Goal: Task Accomplishment & Management: Manage account settings

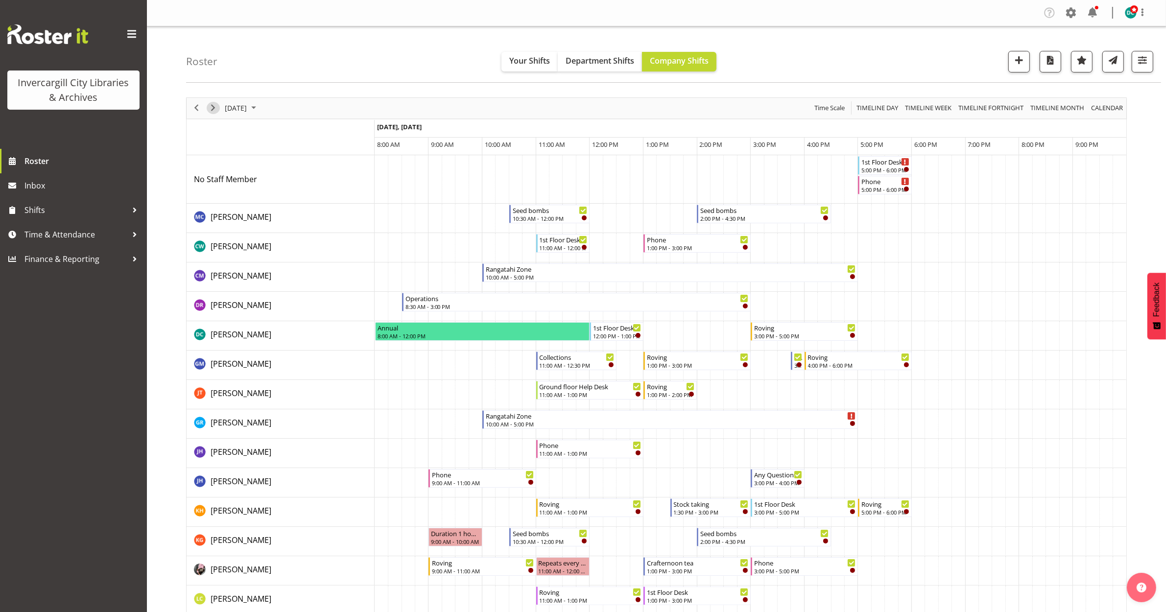
click at [214, 112] on span "Next" at bounding box center [213, 108] width 12 height 12
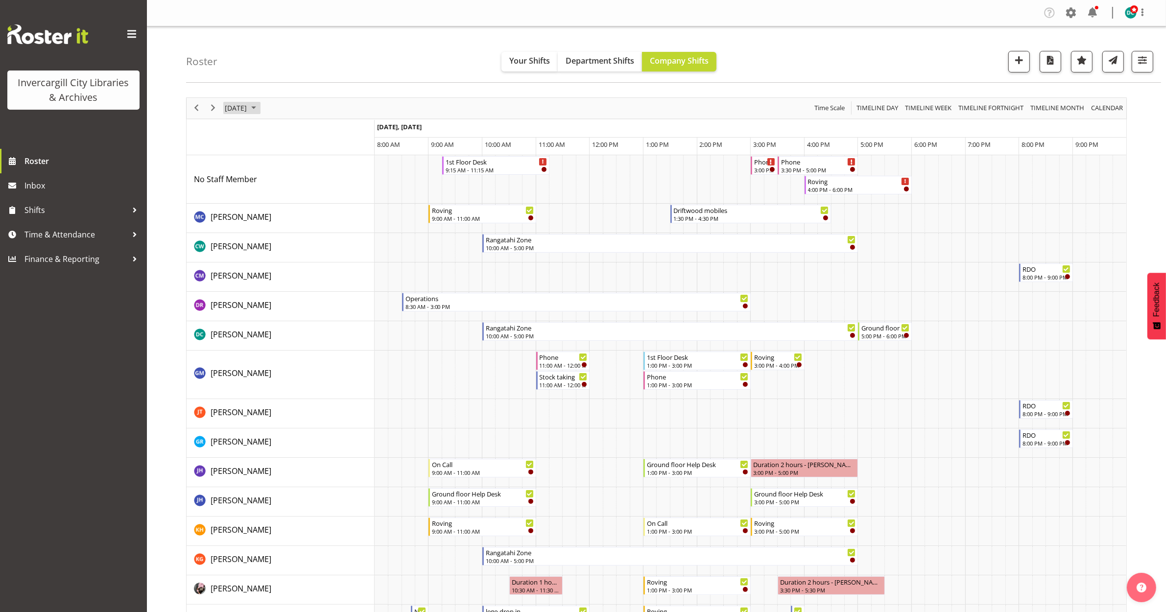
click at [248, 107] on span "September 26, 2025" at bounding box center [236, 108] width 24 height 12
click at [246, 234] on span "29" at bounding box center [250, 233] width 15 height 15
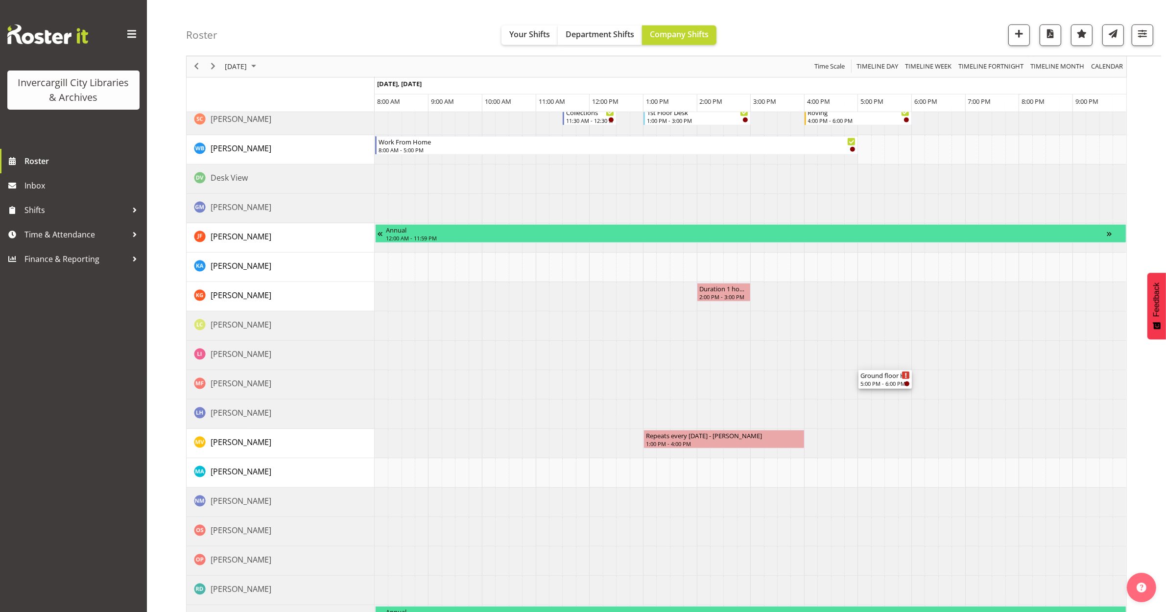
scroll to position [785, 0]
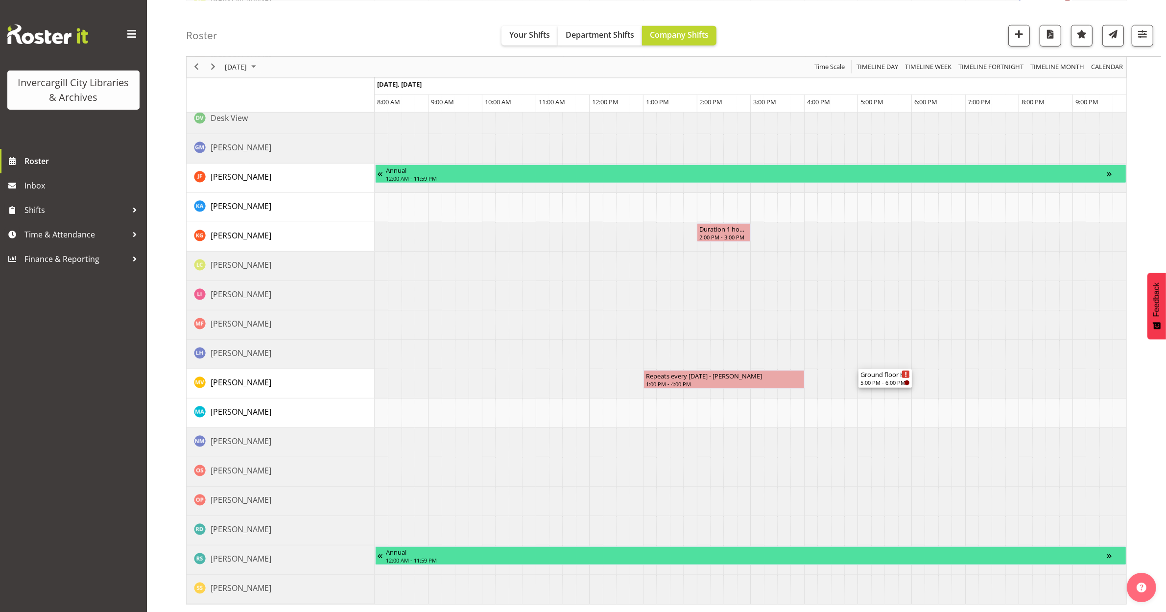
drag, startPoint x: 883, startPoint y: 271, endPoint x: 863, endPoint y: 396, distance: 126.5
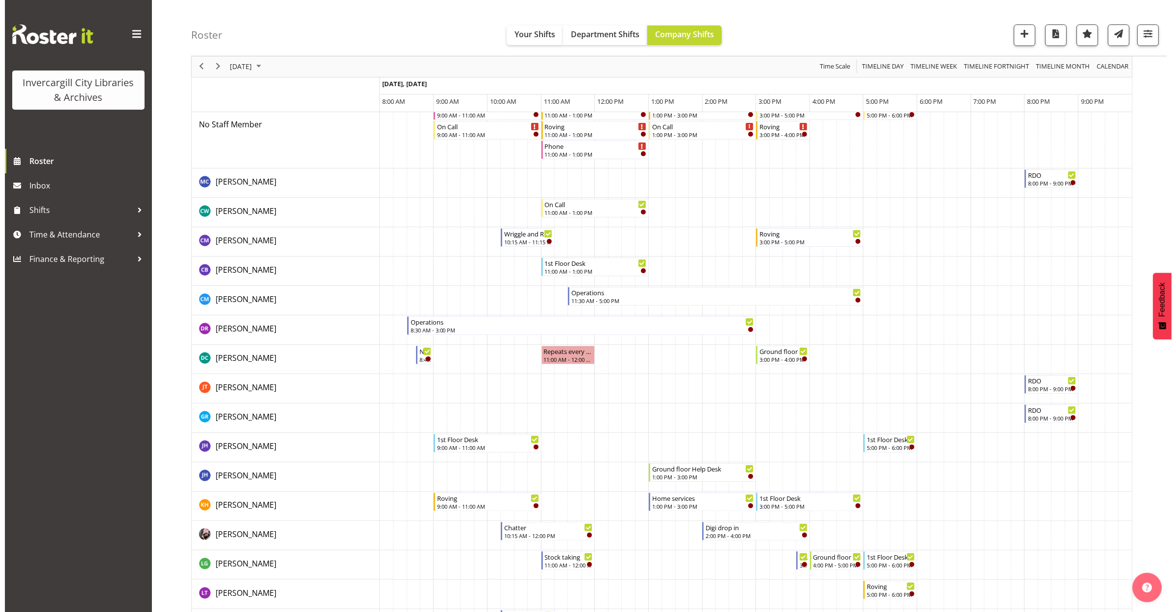
scroll to position [0, 0]
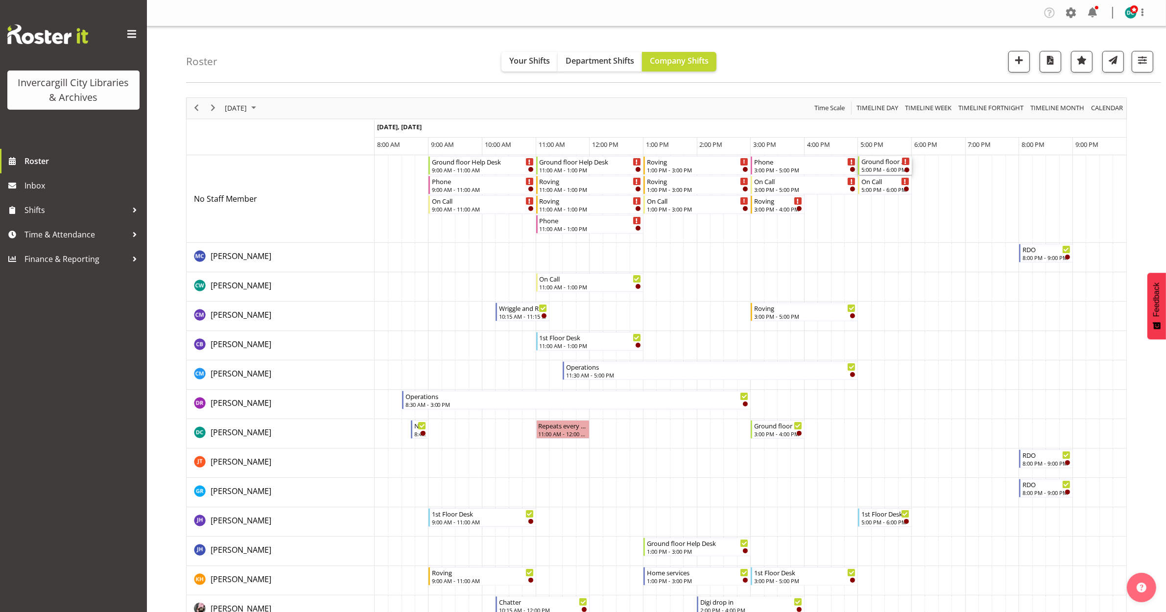
click at [880, 165] on div "Ground floor Help Desk" at bounding box center [886, 161] width 48 height 10
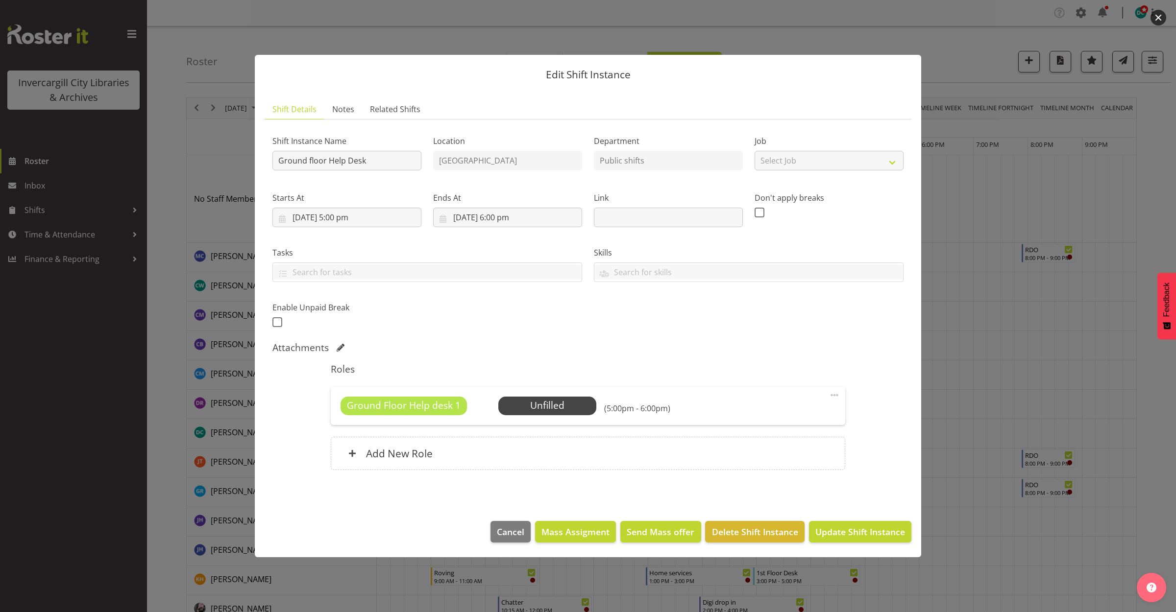
click at [1153, 20] on button "button" at bounding box center [1158, 18] width 16 height 16
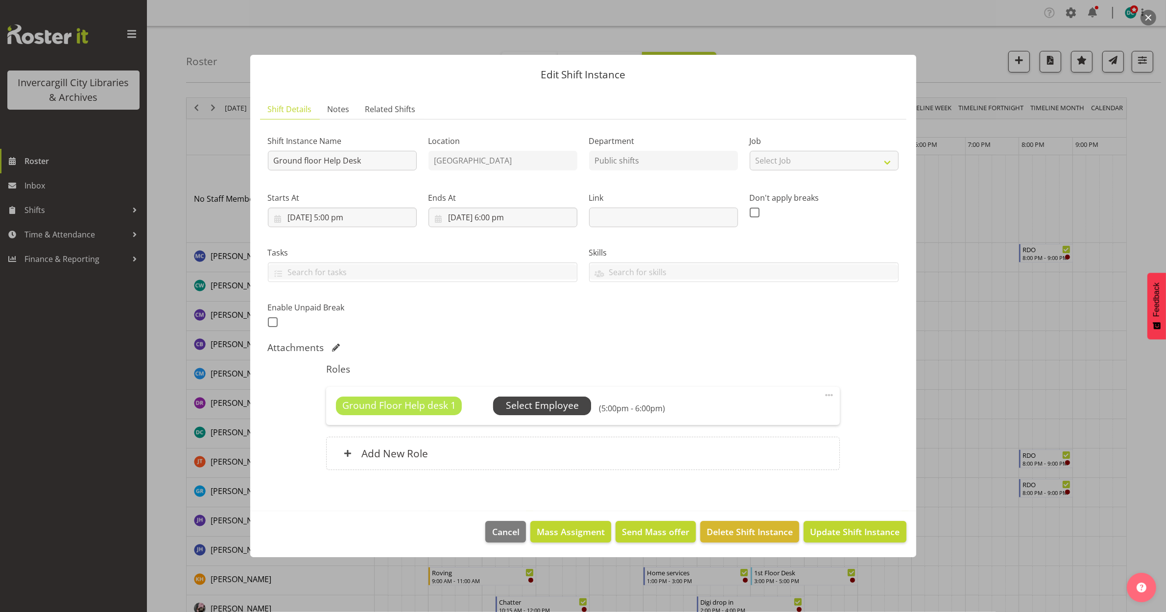
click at [547, 402] on span "Select Employee" at bounding box center [542, 406] width 73 height 14
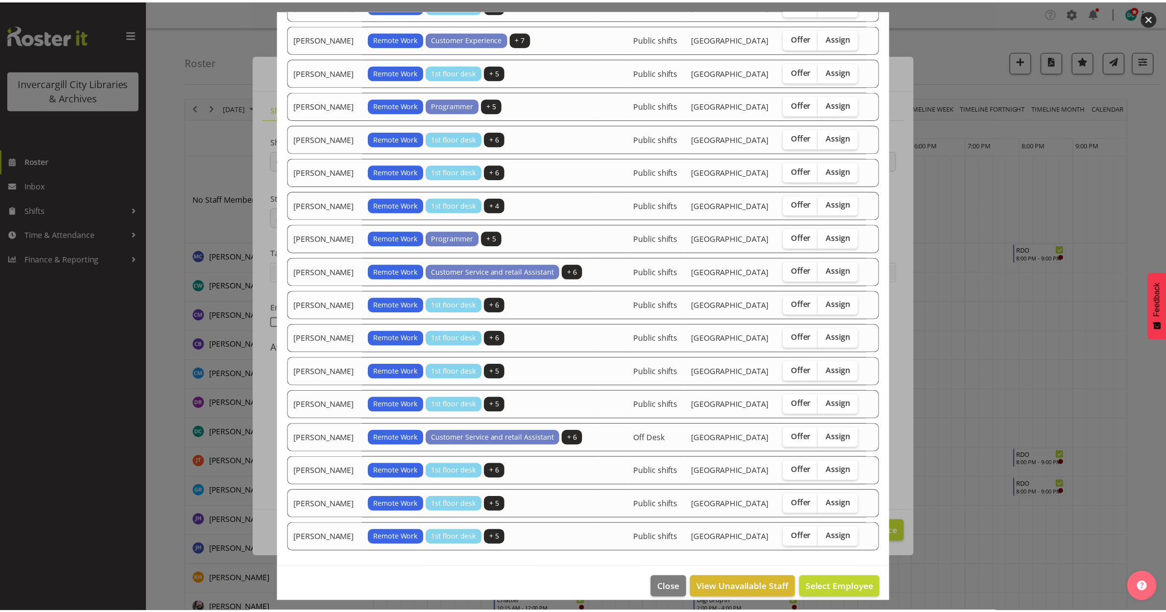
scroll to position [167, 0]
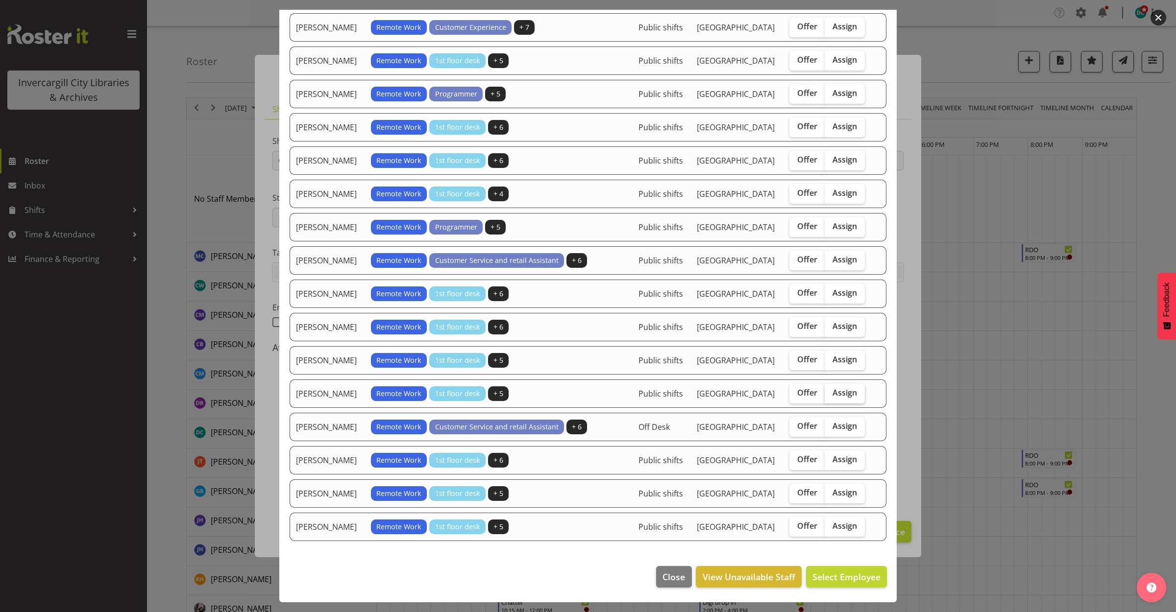
click at [832, 392] on span "Assign" at bounding box center [844, 393] width 24 height 10
click at [830, 392] on input "Assign" at bounding box center [827, 393] width 6 height 6
checkbox input "true"
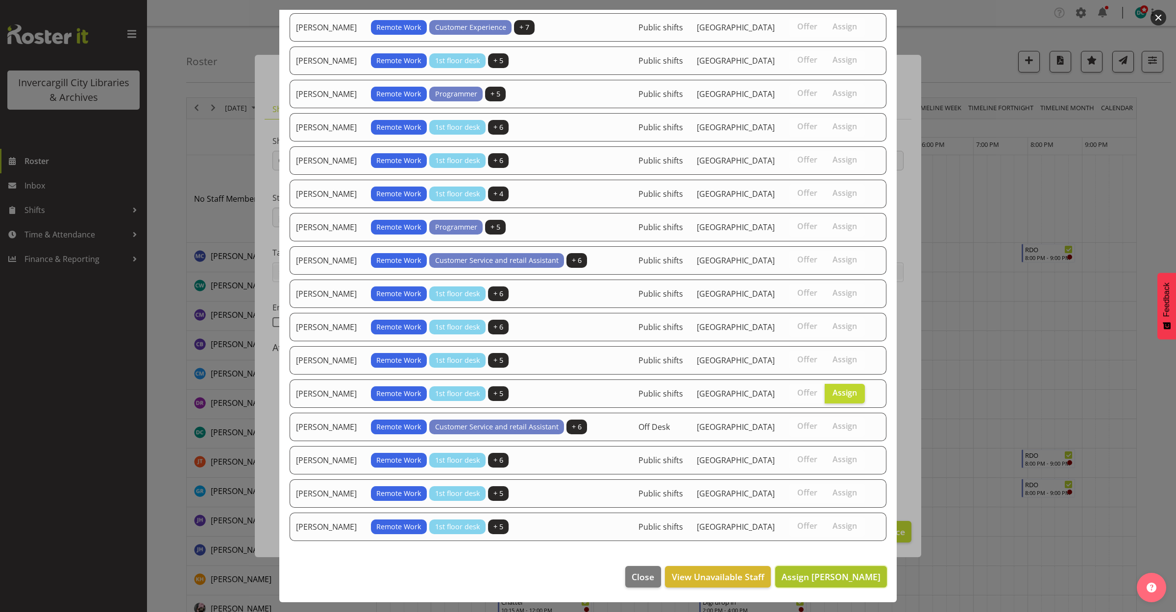
click at [781, 579] on span "Assign Marion van Voornveld" at bounding box center [830, 577] width 99 height 12
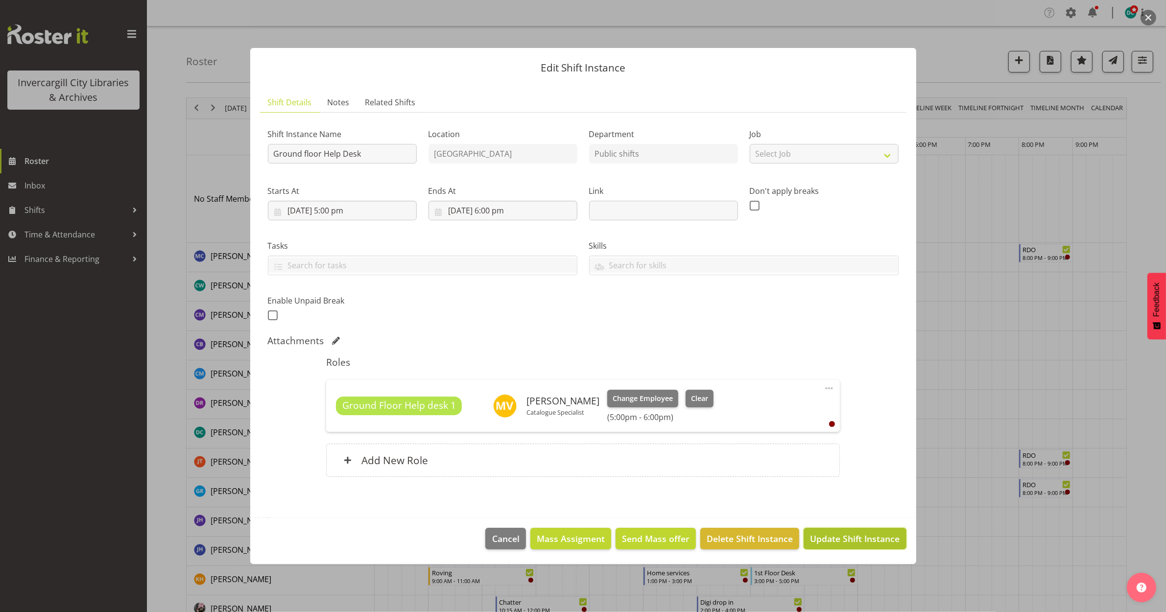
drag, startPoint x: 888, startPoint y: 537, endPoint x: 877, endPoint y: 541, distance: 11.9
click at [888, 537] on span "Update Shift Instance" at bounding box center [855, 538] width 90 height 13
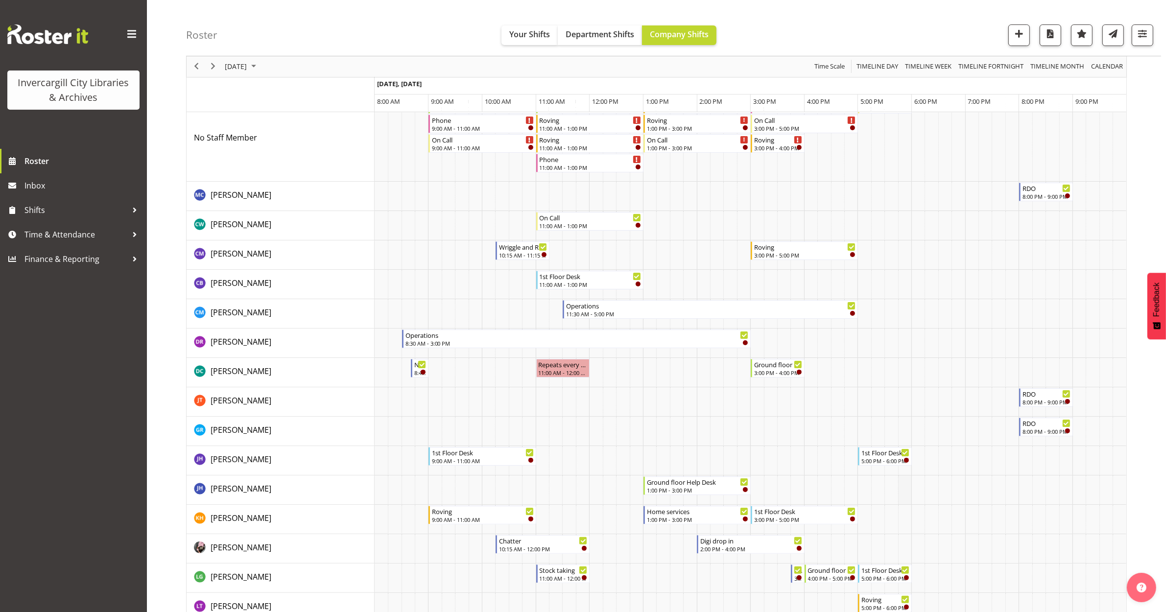
scroll to position [0, 0]
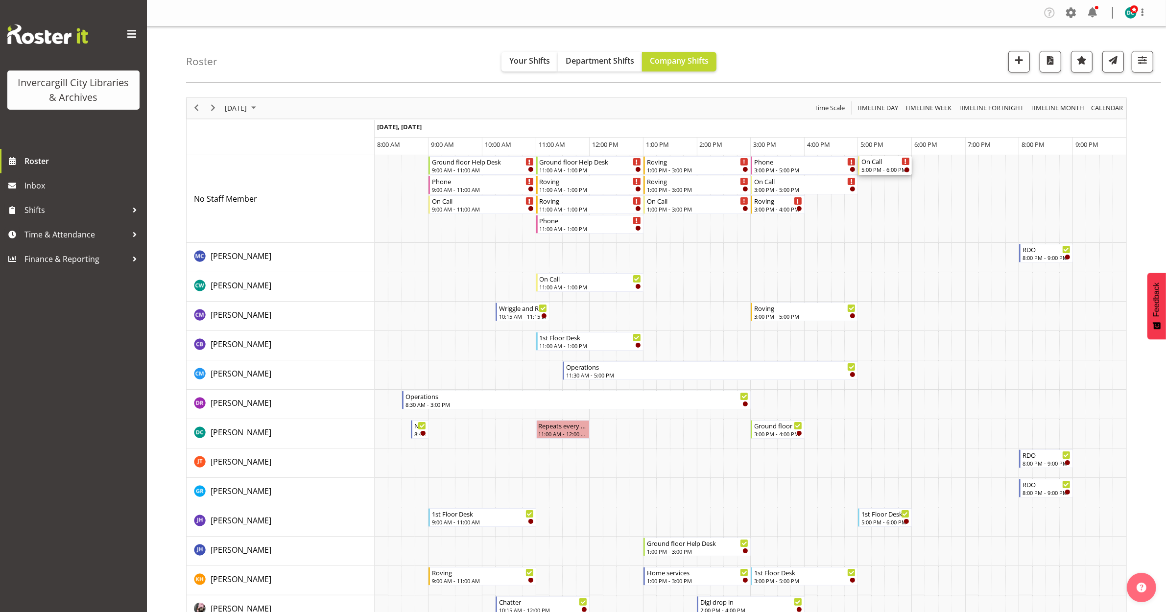
click at [883, 164] on div "On Call" at bounding box center [886, 161] width 48 height 10
click at [0, 0] on div at bounding box center [0, 0] width 0 height 0
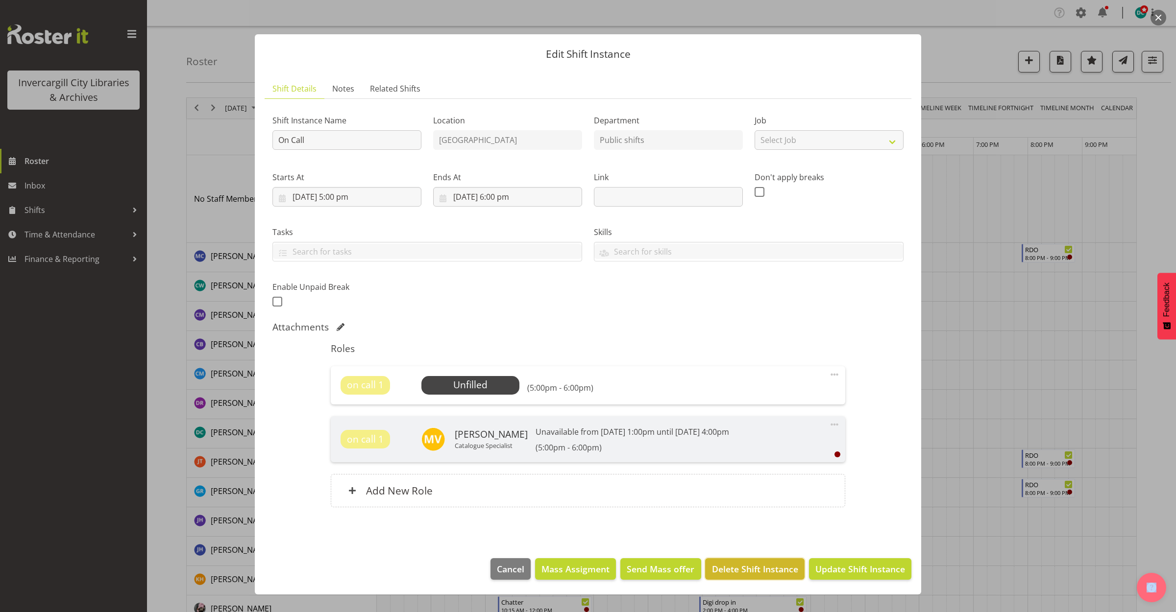
click at [729, 574] on span "Delete Shift Instance" at bounding box center [755, 569] width 86 height 13
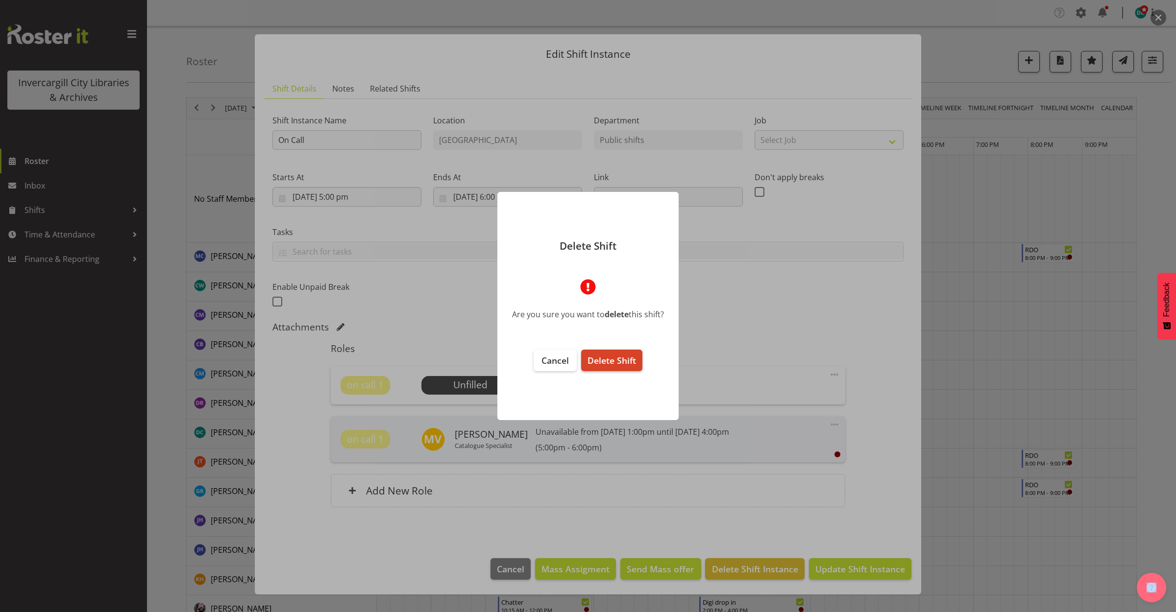
click at [606, 358] on span "Delete Shift" at bounding box center [611, 361] width 48 height 12
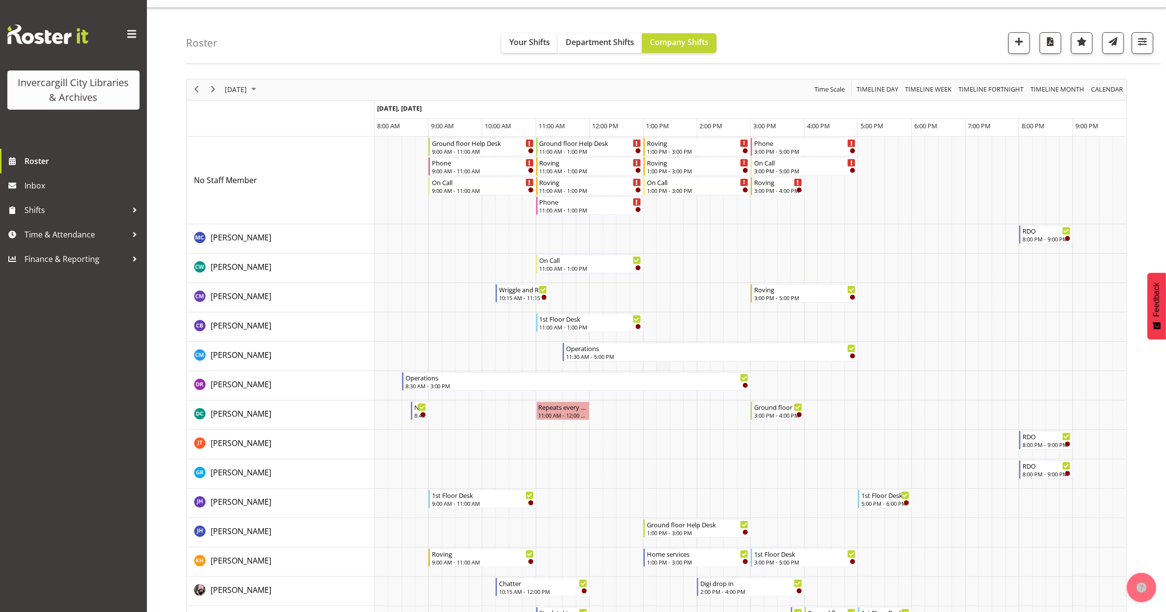
scroll to position [61, 0]
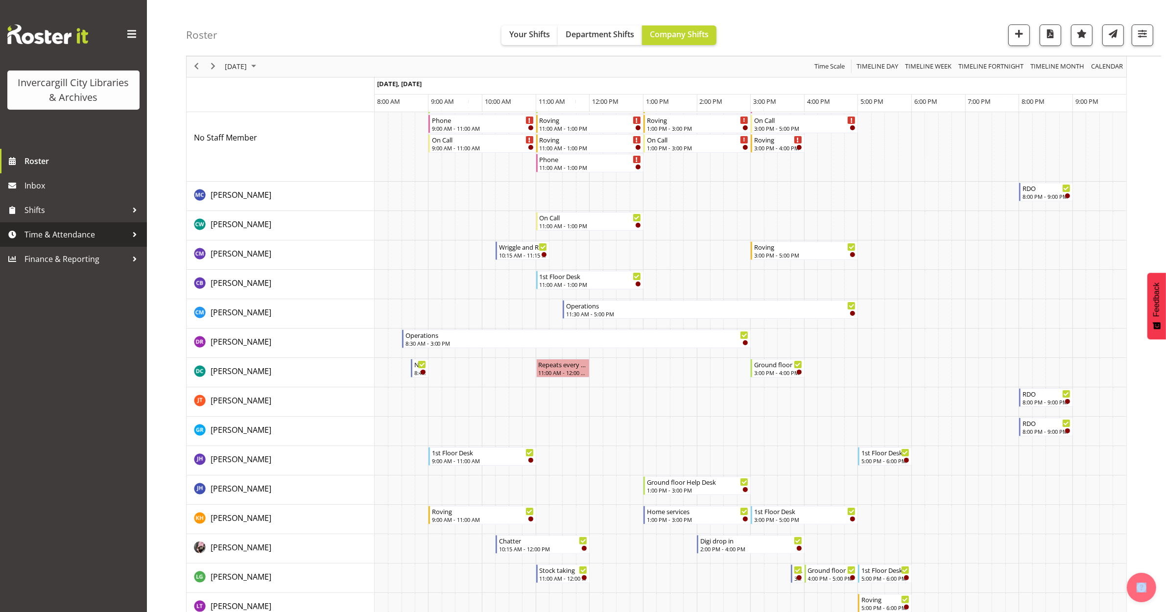
click at [76, 234] on span "Time & Attendance" at bounding box center [75, 234] width 103 height 15
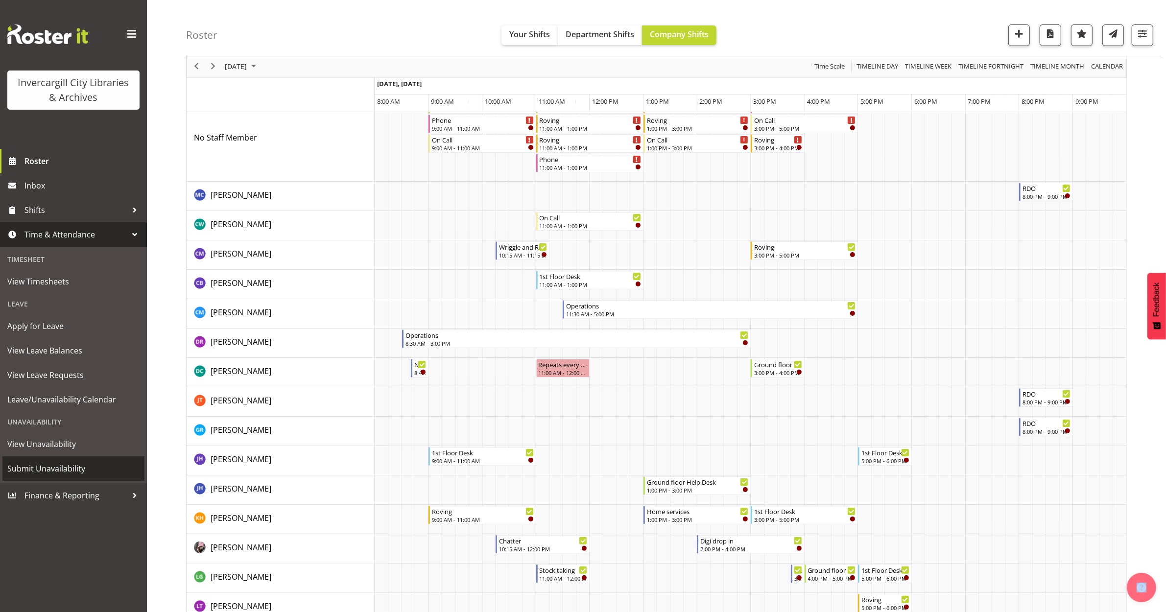
click at [60, 466] on span "Submit Unavailability" at bounding box center [73, 468] width 132 height 15
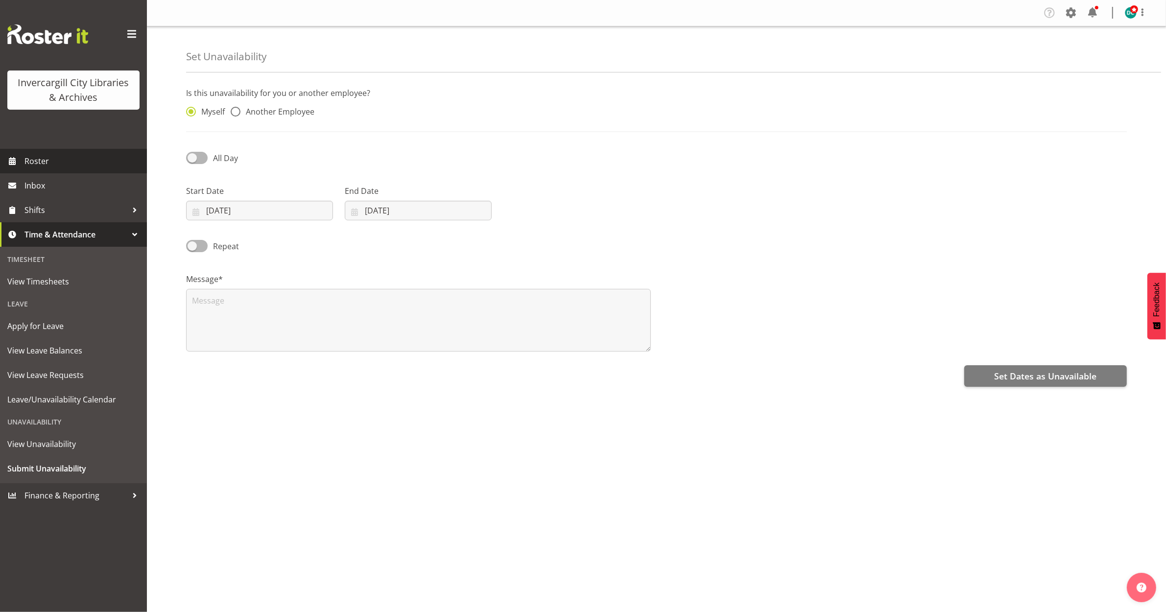
click at [27, 160] on span "Roster" at bounding box center [83, 161] width 118 height 15
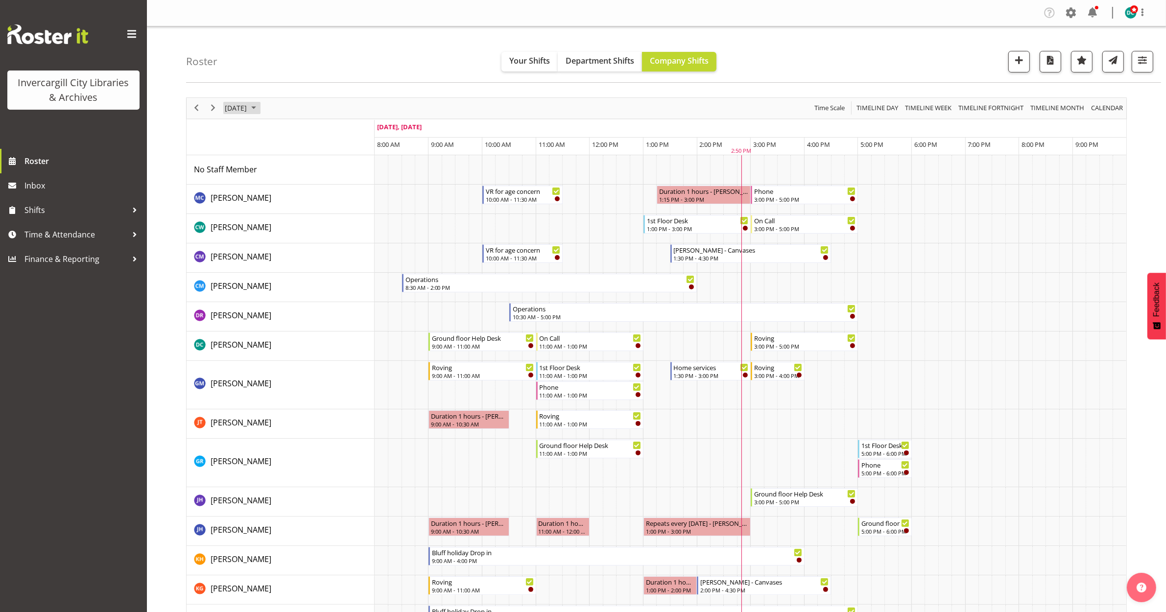
click at [231, 103] on span "September 24, 2025" at bounding box center [236, 108] width 24 height 12
click at [250, 238] on span "29" at bounding box center [250, 233] width 15 height 15
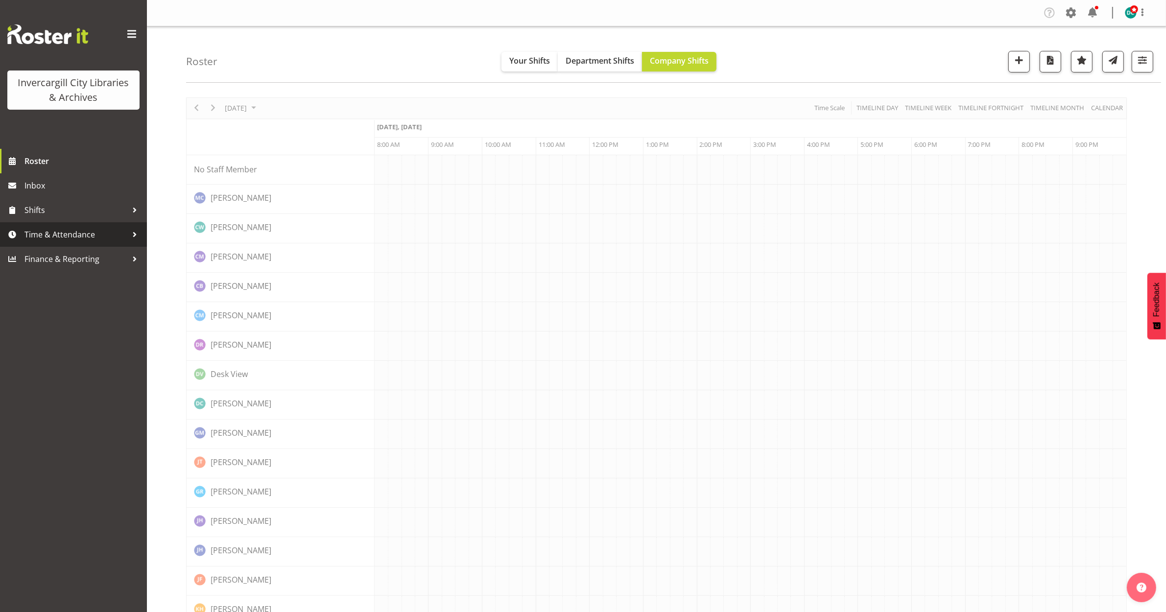
click at [117, 233] on span "Time & Attendance" at bounding box center [75, 234] width 103 height 15
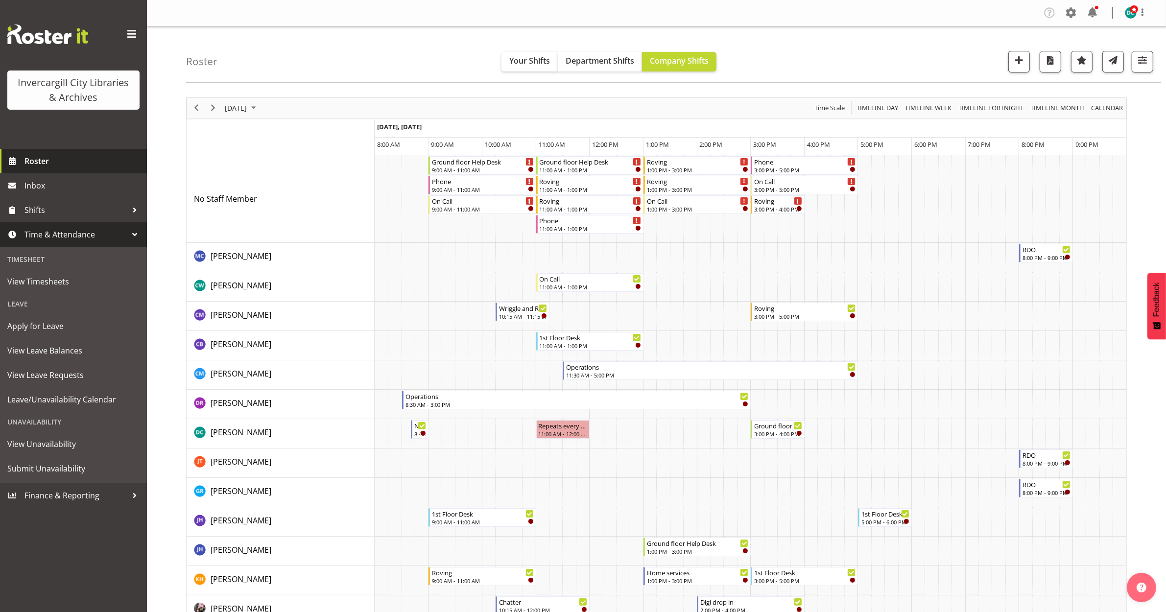
click at [34, 158] on span "Roster" at bounding box center [83, 161] width 118 height 15
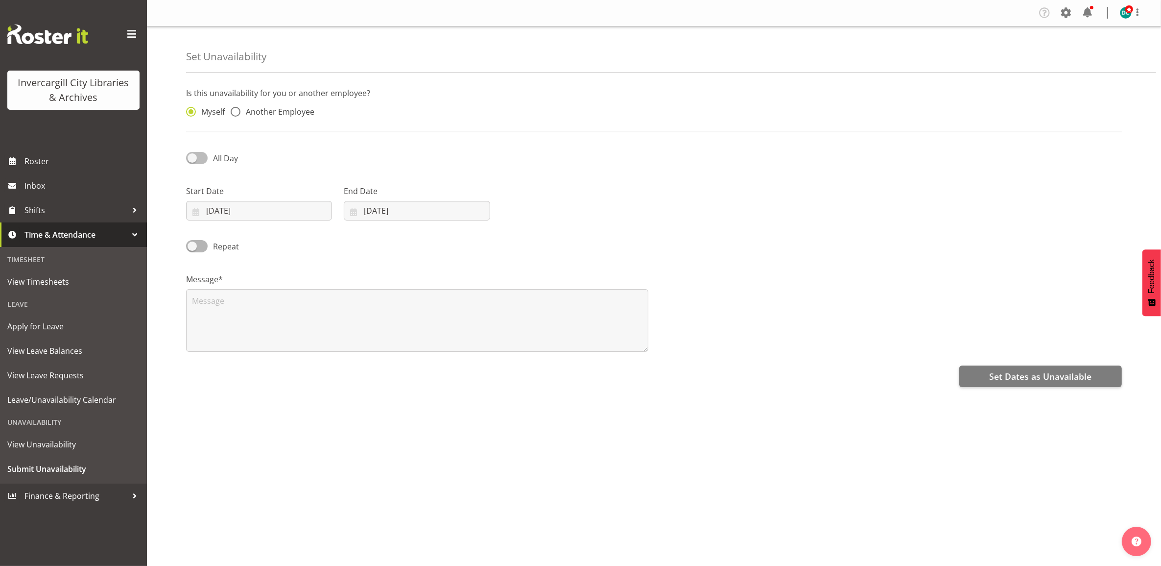
click at [194, 155] on span at bounding box center [197, 158] width 22 height 12
click at [193, 155] on input "All Day" at bounding box center [189, 158] width 6 height 6
checkbox input "true"
click at [228, 211] on input "[DATE]" at bounding box center [259, 211] width 146 height 20
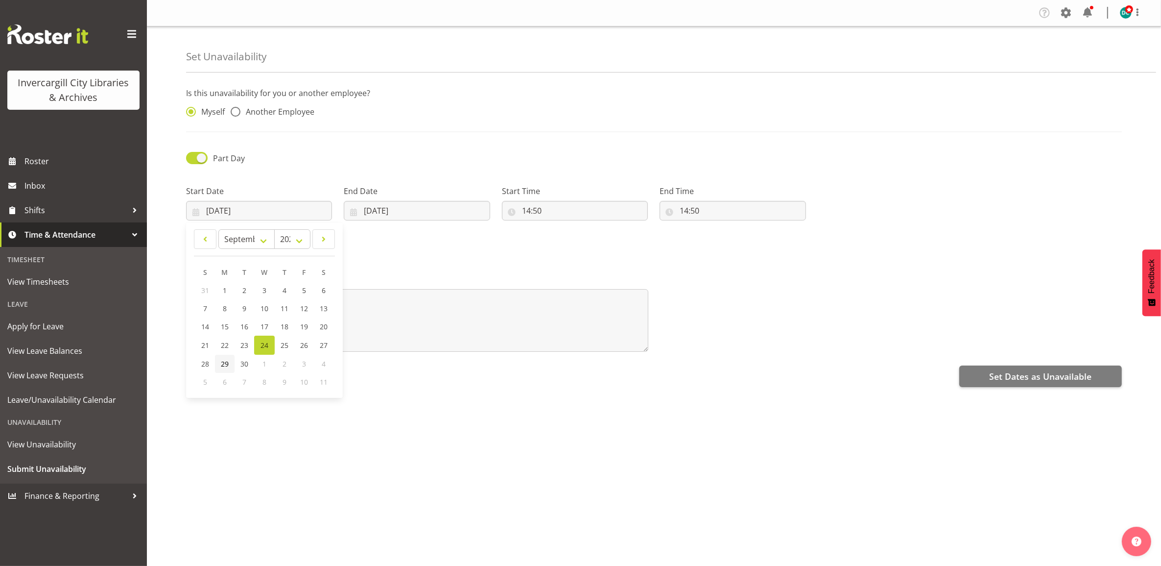
click at [221, 363] on span "29" at bounding box center [225, 363] width 8 height 9
type input "29/09/2025"
click at [411, 202] on input "[DATE]" at bounding box center [417, 211] width 146 height 20
click at [382, 365] on span "29" at bounding box center [383, 363] width 8 height 9
type input "29/09/2025"
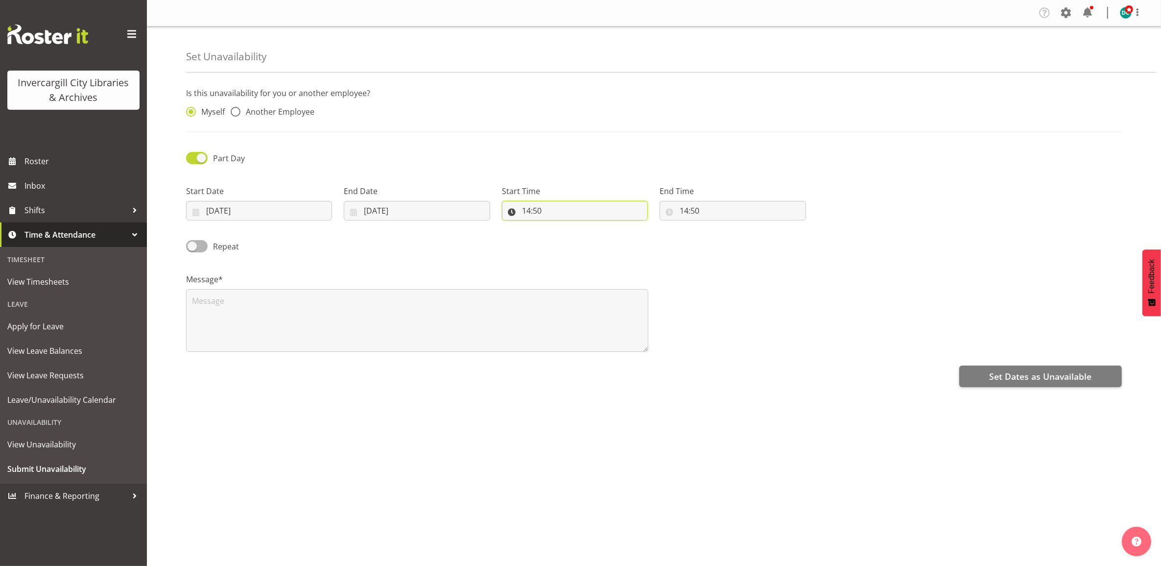
click at [553, 211] on input "14:50" at bounding box center [575, 211] width 146 height 20
click at [571, 239] on select "00 01 02 03 04 05 06 07 08 09 10 11 12 13 14 15 16 17 18 19 20 21 22 23" at bounding box center [569, 236] width 22 height 20
select select "15"
type input "15:50"
click at [597, 237] on select "00 01 02 03 04 05 06 07 08 09 10 11 12 13 14 15 16 17 18 19 20 21 22 23 24 25 2…" at bounding box center [594, 236] width 22 height 20
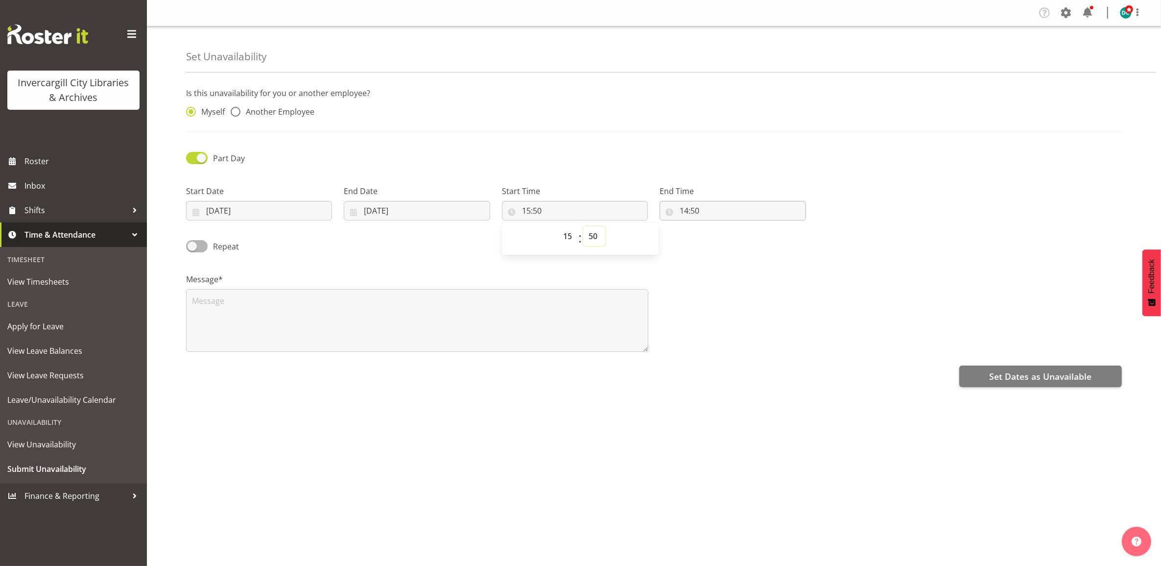
select select "0"
type input "15:00"
click at [691, 217] on input "14:50" at bounding box center [733, 211] width 146 height 20
click at [726, 241] on select "00 01 02 03 04 05 06 07 08 09 10 11 12 13 14 15 16 17 18 19 20 21 22 23" at bounding box center [727, 236] width 22 height 20
select select "15"
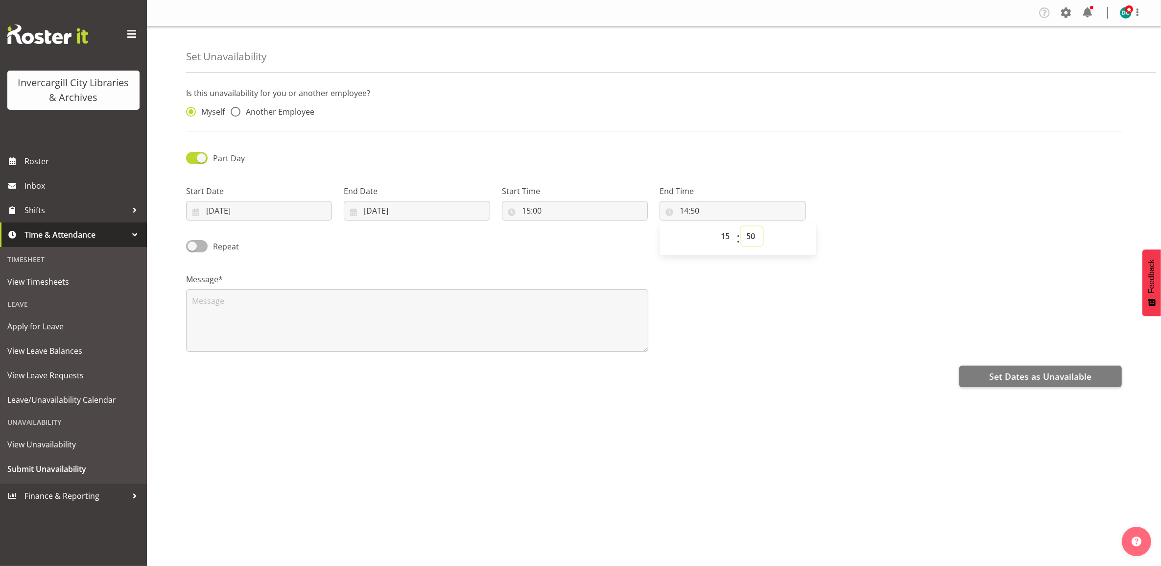
type input "15:50"
click at [757, 233] on select "00 01 02 03 04 05 06 07 08 09 10 11 12 13 14 15 16 17 18 19 20 21 22 23 24 25 2…" at bounding box center [752, 236] width 22 height 20
select select "30"
type input "15:30"
click at [822, 290] on div "Message*" at bounding box center [654, 309] width 948 height 98
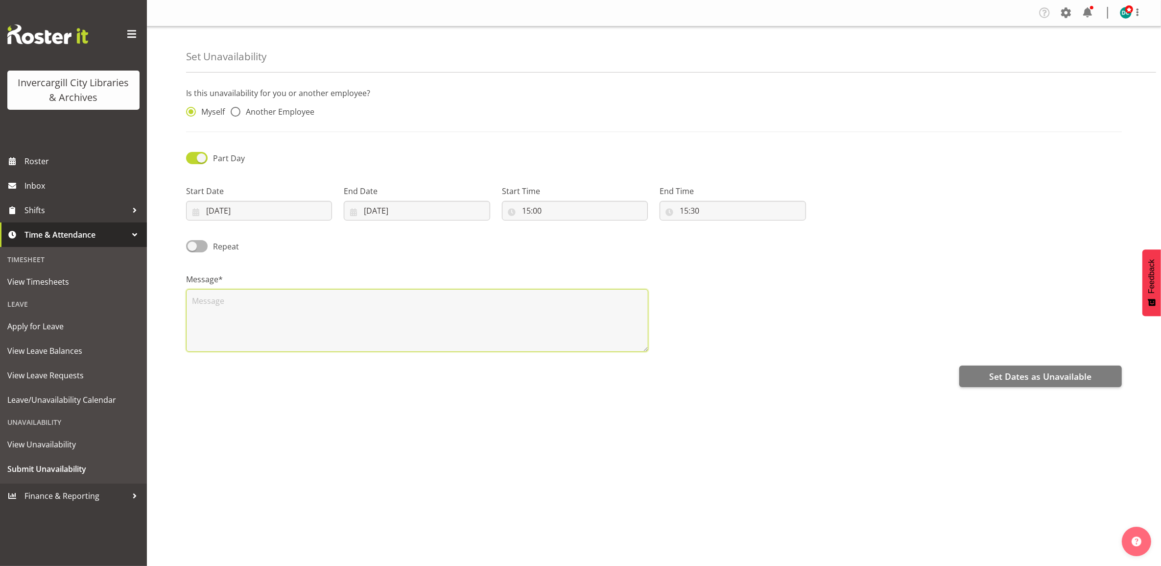
click at [268, 310] on textarea at bounding box center [417, 320] width 462 height 63
drag, startPoint x: 226, startPoint y: 299, endPoint x: 386, endPoint y: 390, distance: 184.5
click at [490, 425] on div "Is this unavailability for you or another employee? Myself Another Employee Par…" at bounding box center [673, 276] width 975 height 392
drag, startPoint x: 229, startPoint y: 297, endPoint x: 237, endPoint y: 302, distance: 8.8
click at [231, 297] on textarea "HRIS/ Rosaterit meetinng" at bounding box center [417, 320] width 462 height 63
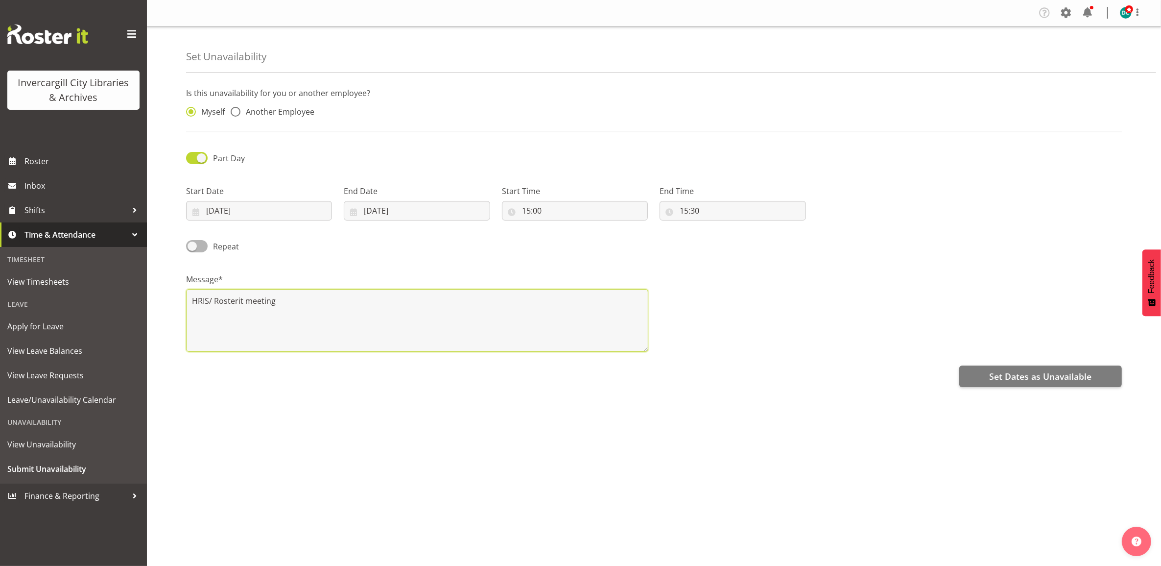
type textarea "HRIS/ Rosterit meeting"
click at [530, 425] on div "Is this unavailability for you or another employee? Myself Another Employee Par…" at bounding box center [673, 276] width 975 height 392
click at [1008, 383] on span "Set Dates as Unavailable" at bounding box center [1040, 376] width 102 height 13
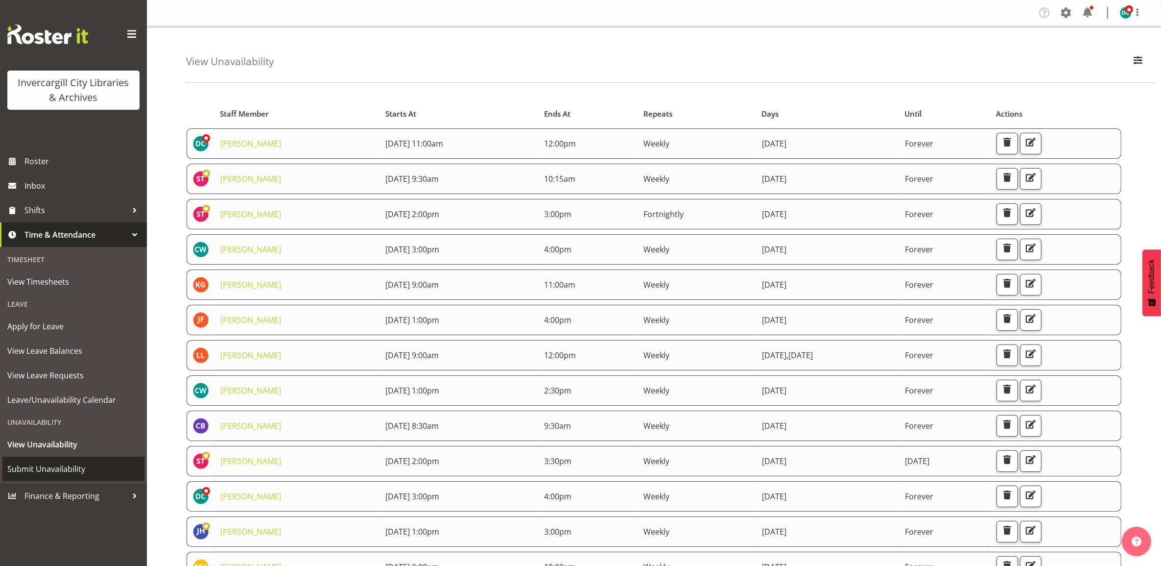
click at [45, 466] on span "Submit Unavailability" at bounding box center [73, 468] width 132 height 15
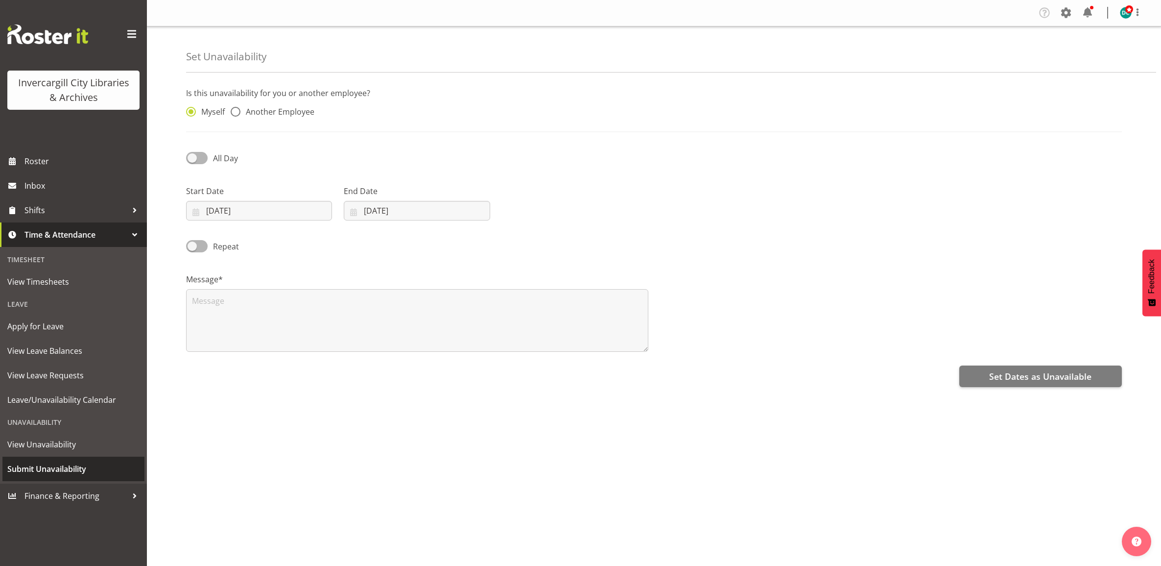
select select "8"
select select "2025"
click at [194, 153] on span at bounding box center [197, 158] width 22 height 12
click at [193, 155] on input "All Day" at bounding box center [189, 158] width 6 height 6
checkbox input "true"
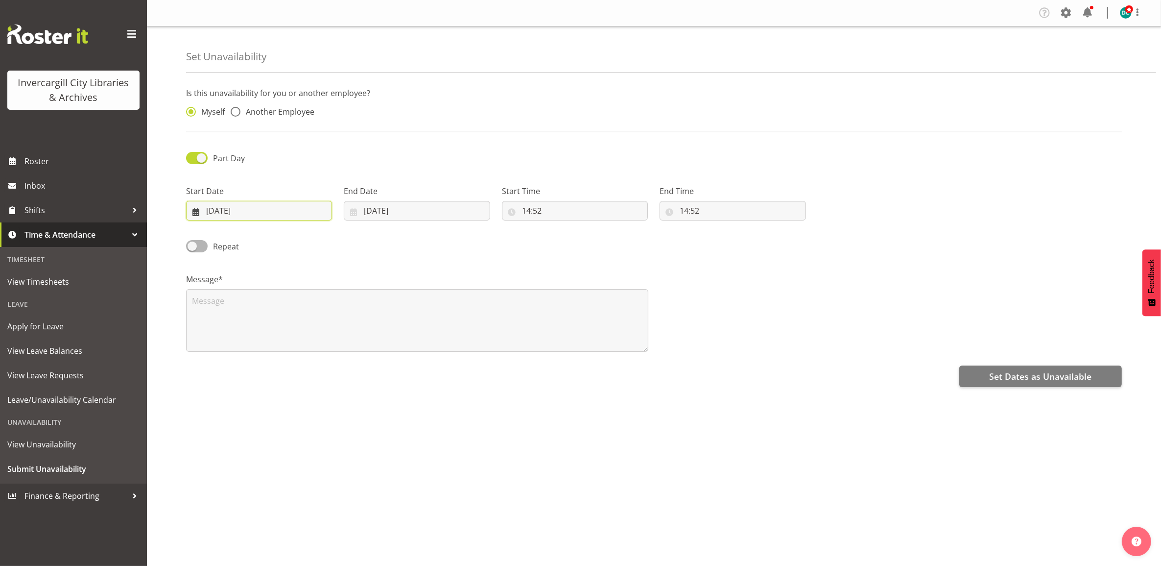
click at [271, 214] on input "[DATE]" at bounding box center [259, 211] width 146 height 20
click at [242, 364] on span "30" at bounding box center [245, 363] width 8 height 9
type input "[DATE]"
click at [384, 215] on input "[DATE]" at bounding box center [417, 211] width 146 height 20
click at [400, 368] on span "30" at bounding box center [402, 363] width 8 height 9
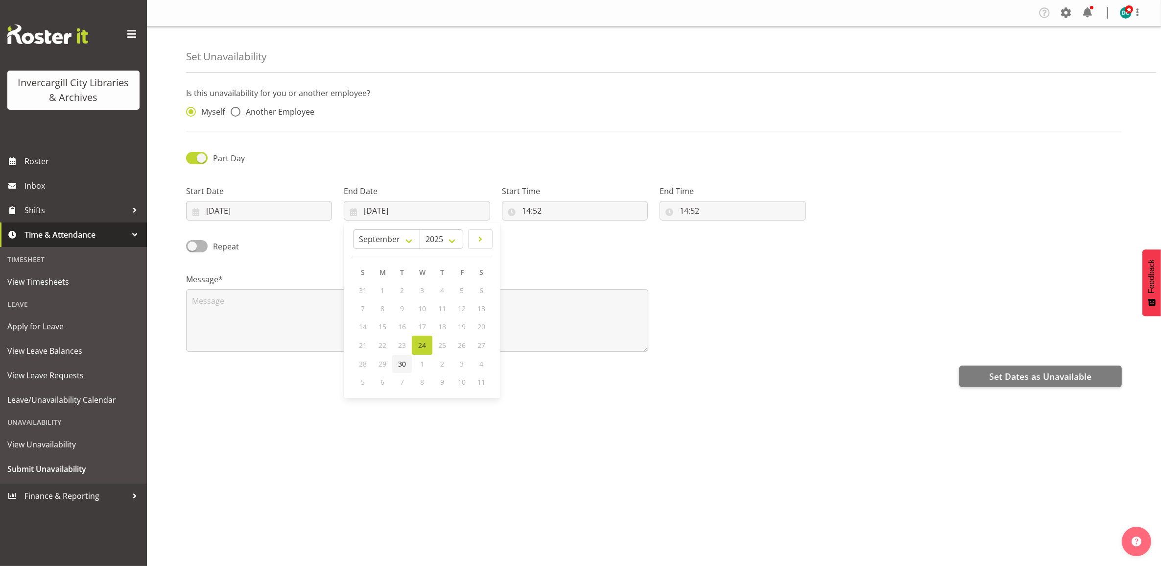
type input "[DATE]"
click at [557, 209] on input "14:52" at bounding box center [575, 211] width 146 height 20
click at [568, 238] on select "00 01 02 03 04 05 06 07 08 09 10 11 12 13 14 15 16 17 18 19 20 21 22 23" at bounding box center [569, 236] width 22 height 20
select select "13"
type input "13:52"
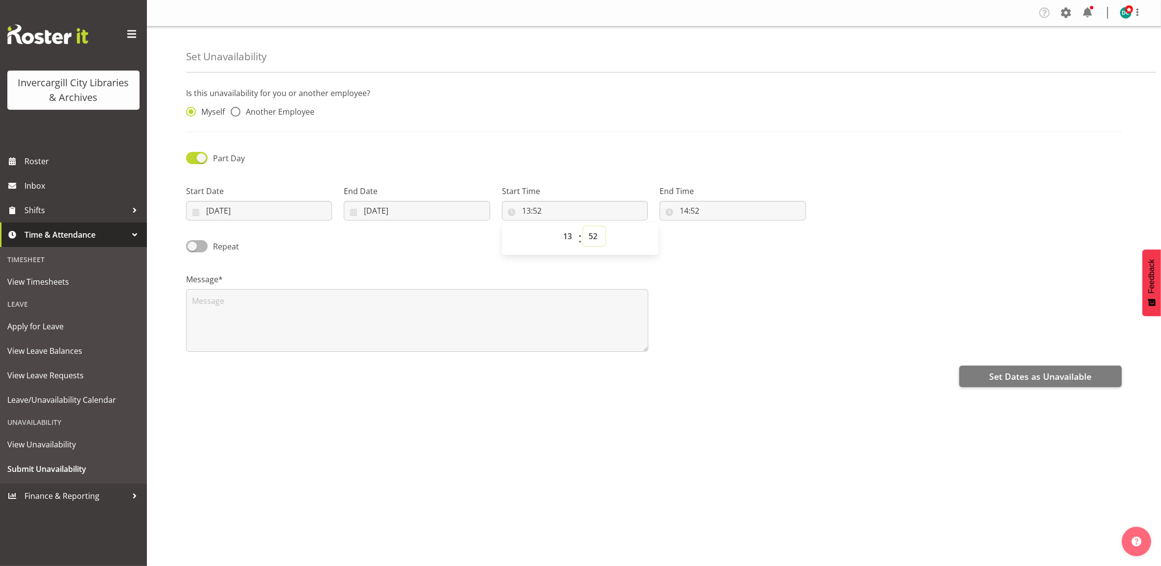
click at [598, 243] on select "00 01 02 03 04 05 06 07 08 09 10 11 12 13 14 15 16 17 18 19 20 21 22 23 24 25 2…" at bounding box center [594, 236] width 22 height 20
select select "0"
type input "13:00"
click at [686, 211] on input "14:52" at bounding box center [733, 211] width 146 height 20
click at [728, 237] on select "00 01 02 03 04 05 06 07 08 09 10 11 12 13 14 15 16 17 18 19 20 21 22 23" at bounding box center [727, 236] width 22 height 20
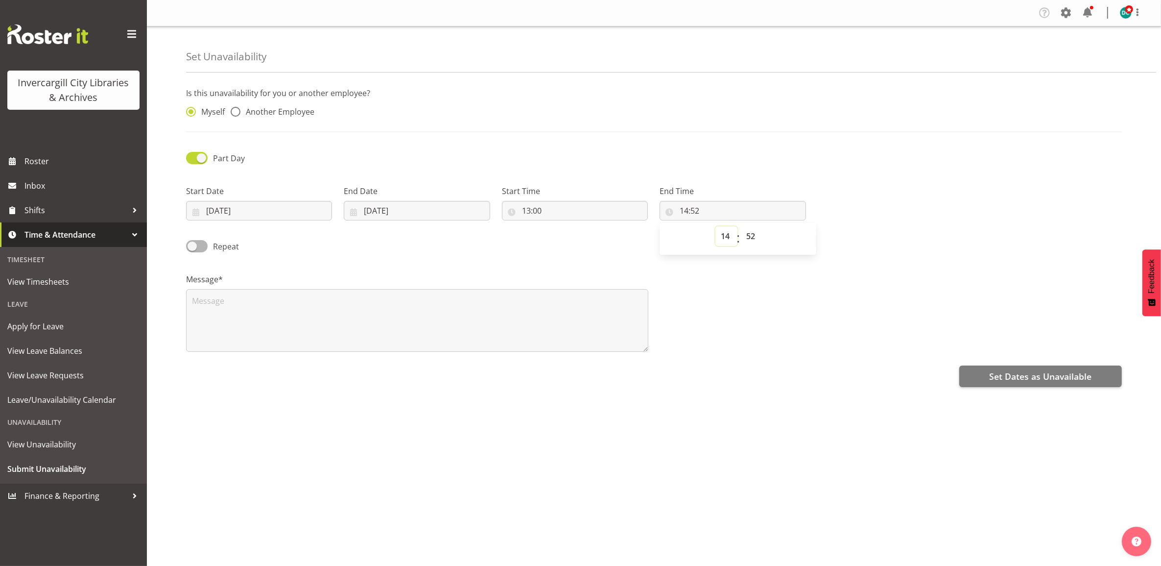
select select "15"
type input "15:52"
click at [758, 241] on select "00 01 02 03 04 05 06 07 08 09 10 11 12 13 14 15 16 17 18 19 20 21 22 23 24 25 2…" at bounding box center [752, 236] width 22 height 20
select select "0"
type input "15:00"
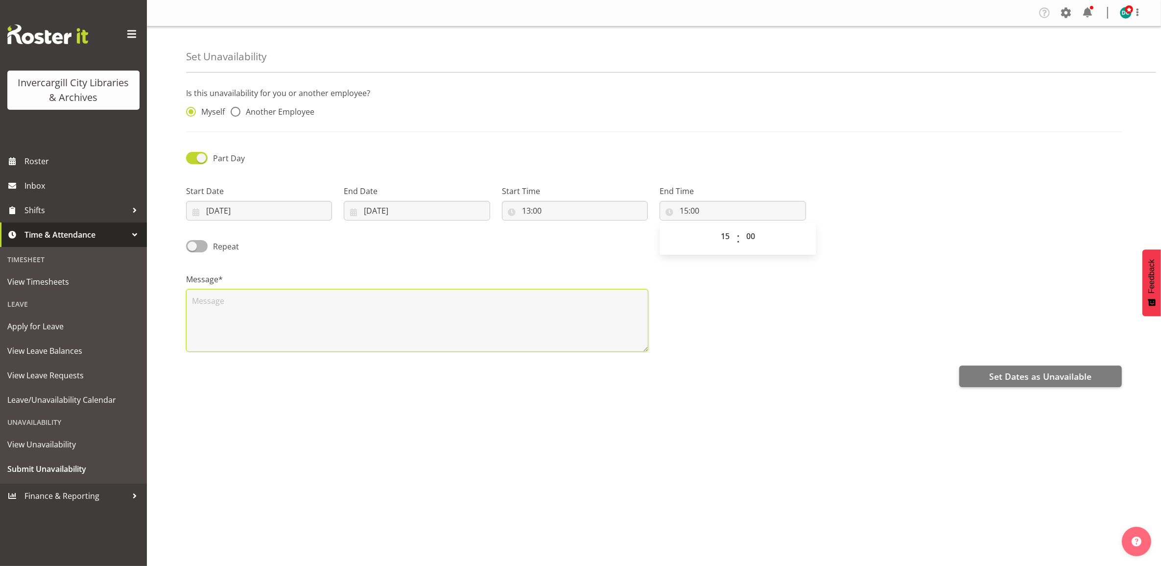
click at [222, 312] on textarea at bounding box center [417, 320] width 462 height 63
type textarea "Team leader meeting"
click at [1009, 376] on span "Set Dates as Unavailable" at bounding box center [1040, 376] width 102 height 13
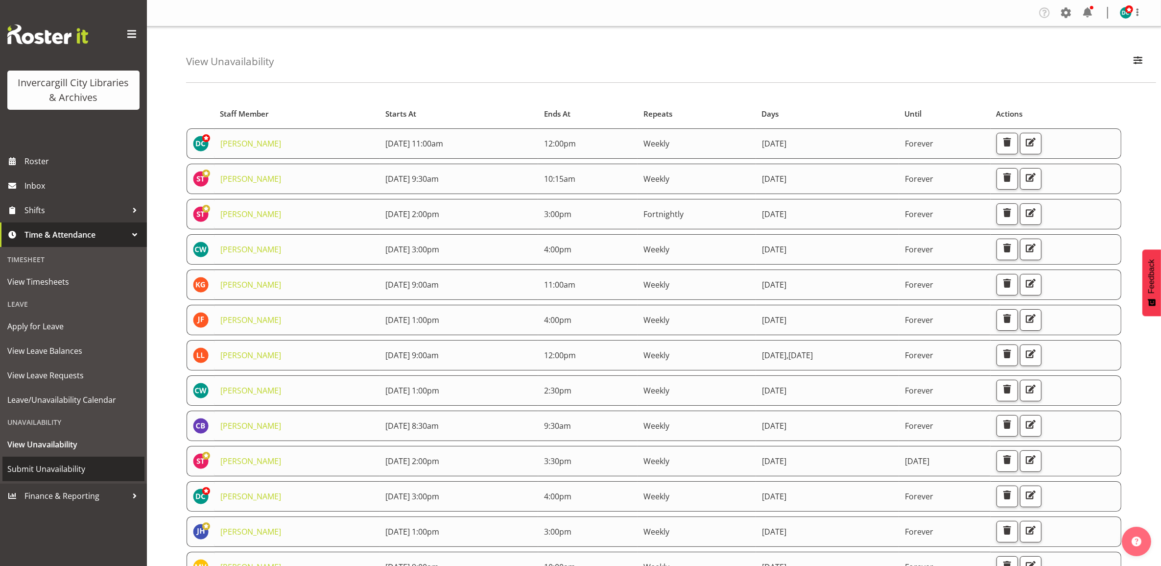
click at [28, 471] on span "Submit Unavailability" at bounding box center [73, 468] width 132 height 15
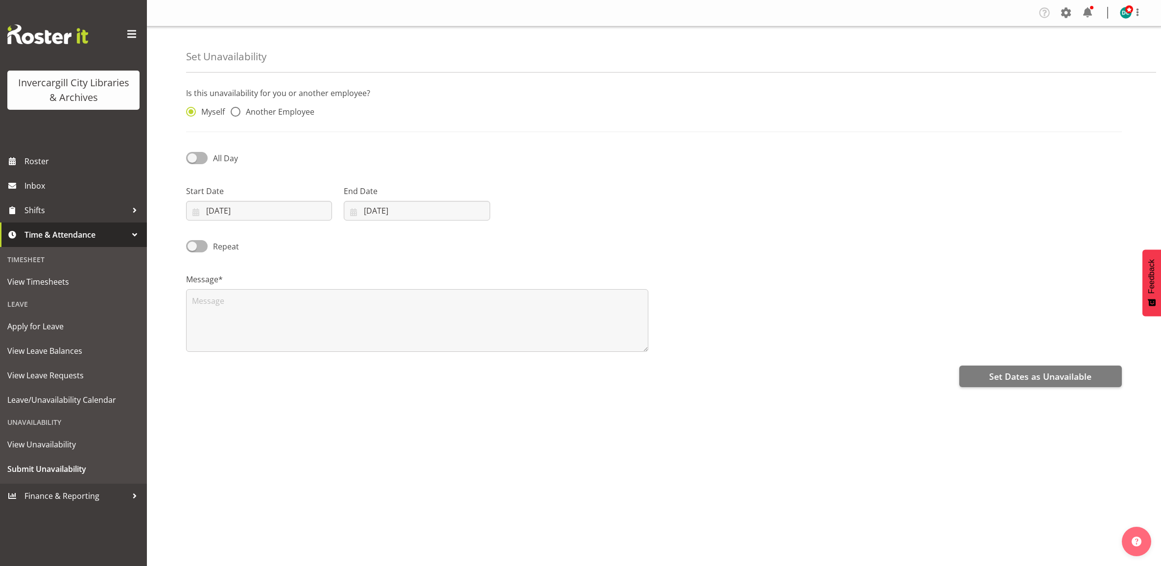
select select "8"
select select "2025"
click at [194, 161] on span at bounding box center [197, 158] width 22 height 12
click at [193, 161] on input "All Day" at bounding box center [189, 158] width 6 height 6
checkbox input "true"
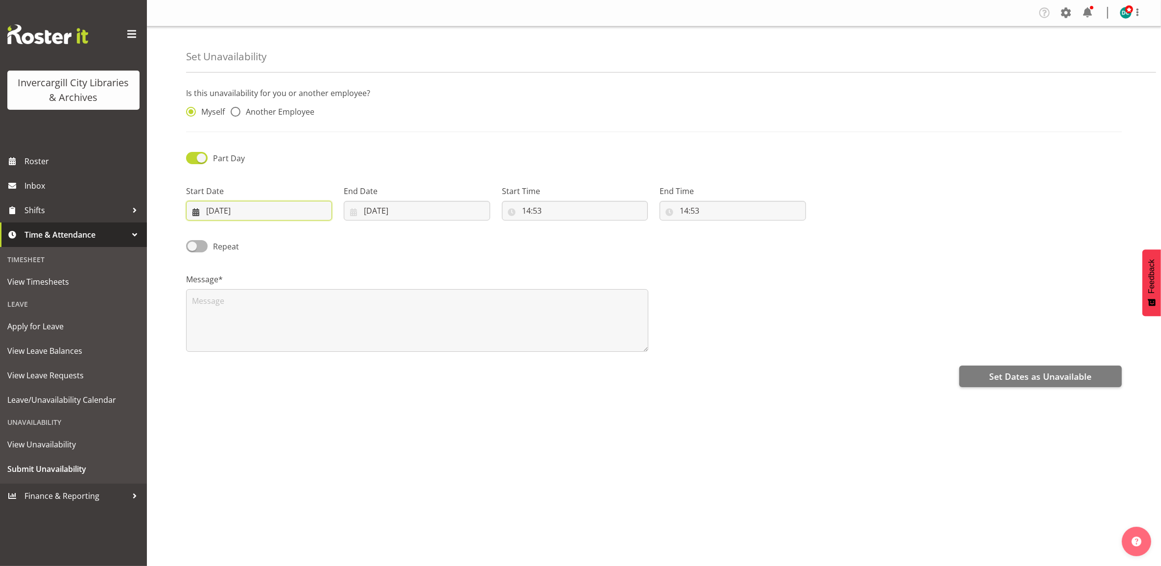
click at [223, 209] on input "[DATE]" at bounding box center [259, 211] width 146 height 20
click at [321, 237] on span at bounding box center [324, 239] width 10 height 12
select select "9"
click at [281, 290] on link "2" at bounding box center [284, 290] width 20 height 18
type input "[DATE]"
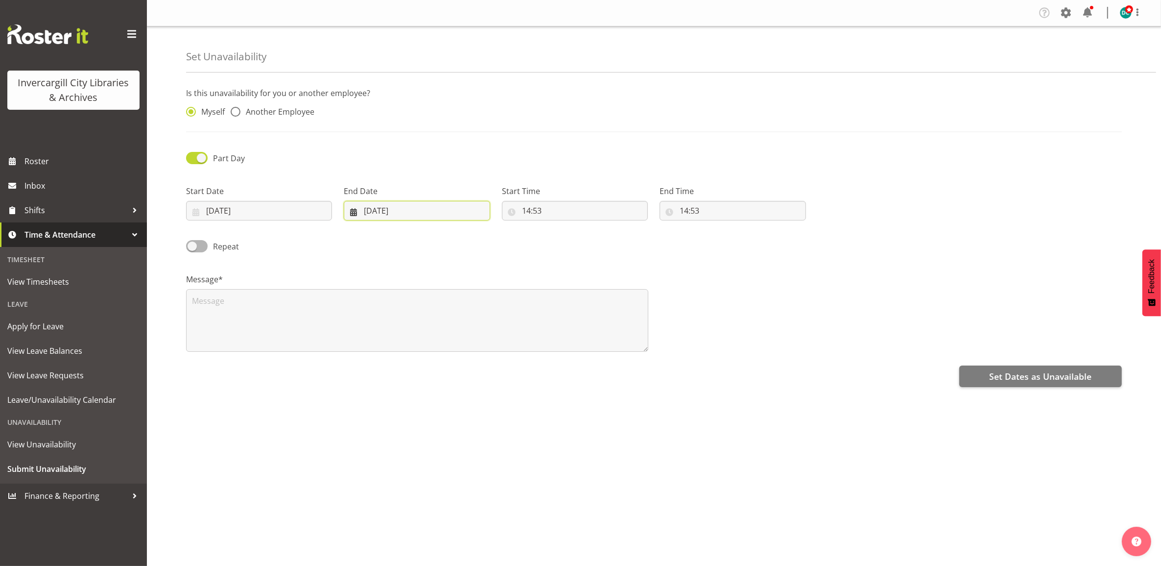
click at [451, 214] on input "[DATE]" at bounding box center [417, 211] width 146 height 20
click at [479, 236] on span at bounding box center [481, 239] width 12 height 12
select select "9"
click at [439, 293] on link "2" at bounding box center [442, 290] width 20 height 18
type input "[DATE]"
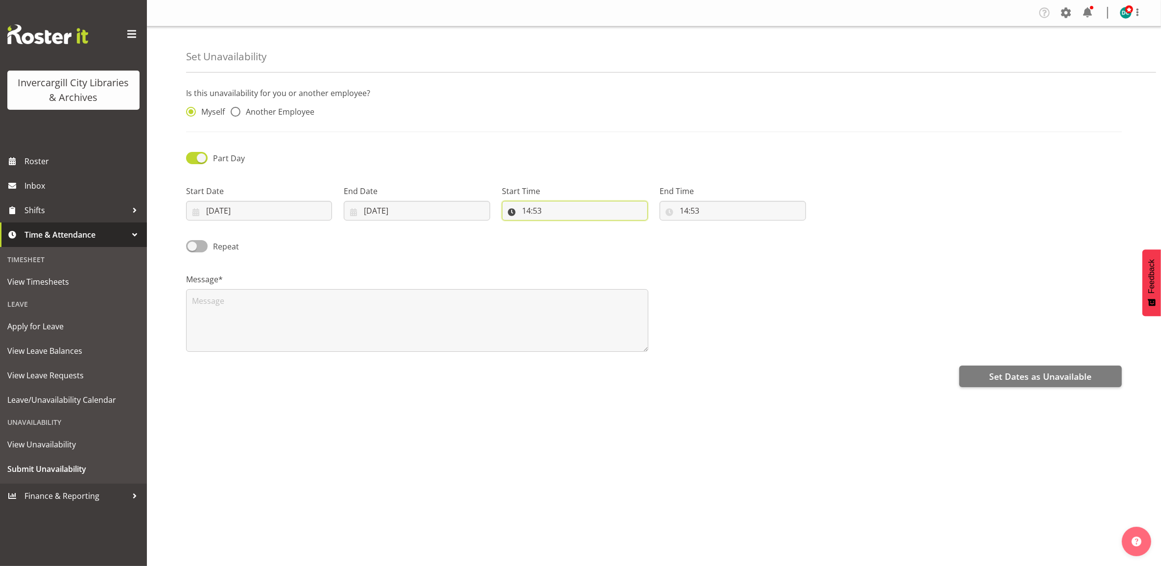
click at [546, 212] on input "14:53" at bounding box center [575, 211] width 146 height 20
click at [561, 242] on select "00 01 02 03 04 05 06 07 08 09 10 11 12 13 14 15 16 17 18 19 20 21 22 23" at bounding box center [569, 236] width 22 height 20
click at [609, 235] on div "00 01 02 03 04 05 06 07 08 09 10 11 12 13 14 15 16 17 18 19 20 21 22 23 : 00 01…" at bounding box center [580, 238] width 157 height 24
click at [602, 239] on select "00 01 02 03 04 05 06 07 08 09 10 11 12 13 14 15 16 17 18 19 20 21 22 23 24 25 2…" at bounding box center [594, 236] width 22 height 20
select select "0"
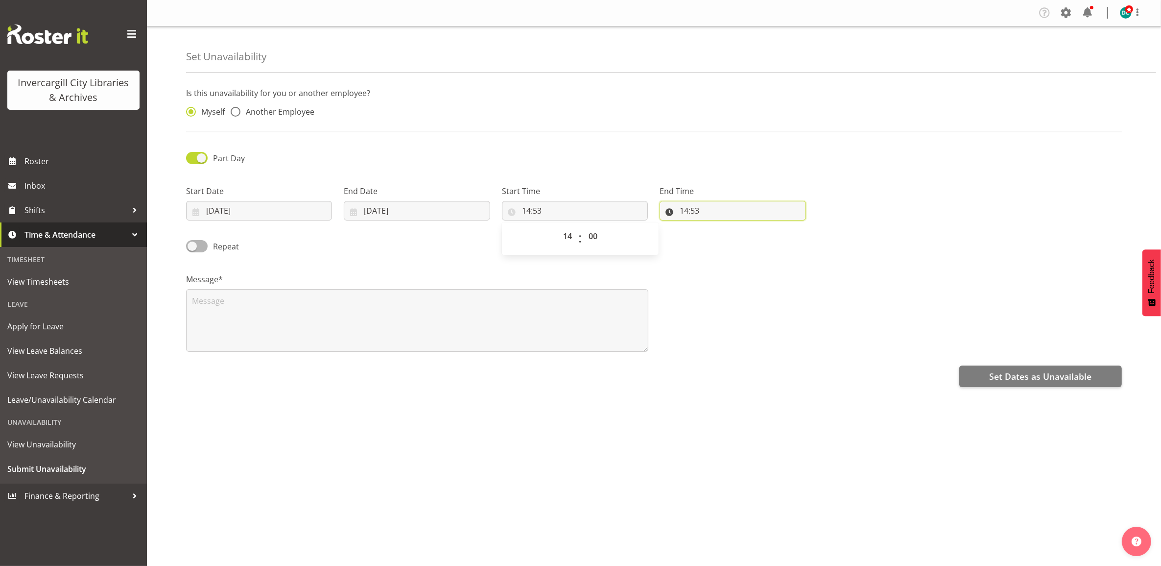
type input "14:00"
click at [688, 213] on input "14:53" at bounding box center [733, 211] width 146 height 20
drag, startPoint x: 731, startPoint y: 238, endPoint x: 726, endPoint y: 241, distance: 5.3
click at [727, 240] on select "00 01 02 03 04 05 06 07 08 09 10 11 12 13 14 15 16 17 18 19 20 21 22 23" at bounding box center [727, 236] width 22 height 20
select select "15"
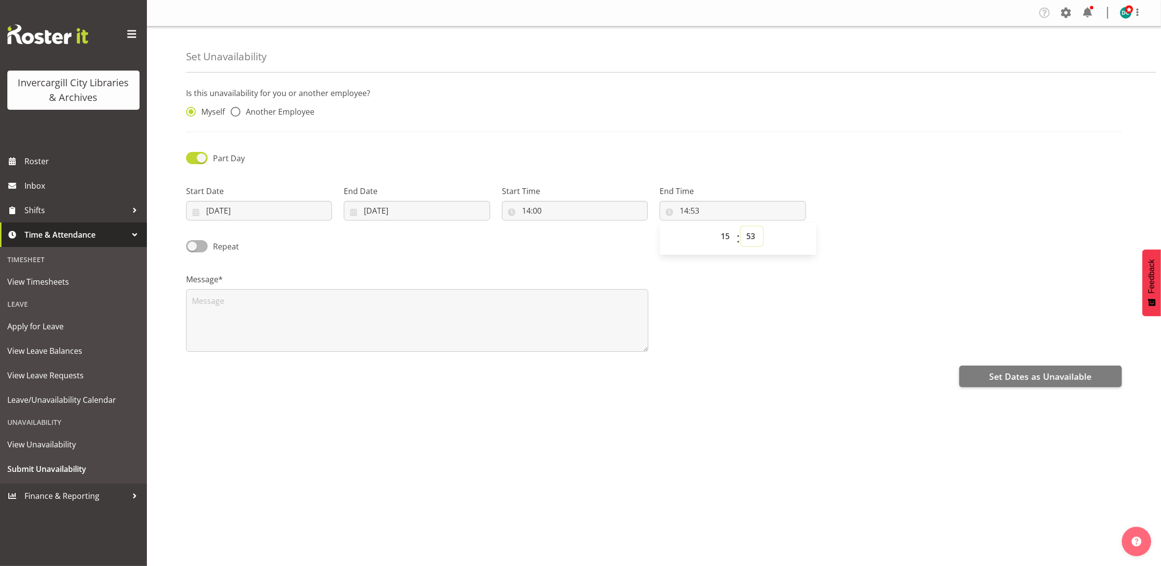
type input "15:53"
click at [748, 241] on select "00 01 02 03 04 05 06 07 08 09 10 11 12 13 14 15 16 17 18 19 20 21 22 23 24 25 2…" at bounding box center [752, 236] width 22 height 20
select select "0"
type input "15:00"
click at [515, 310] on textarea at bounding box center [417, 320] width 462 height 63
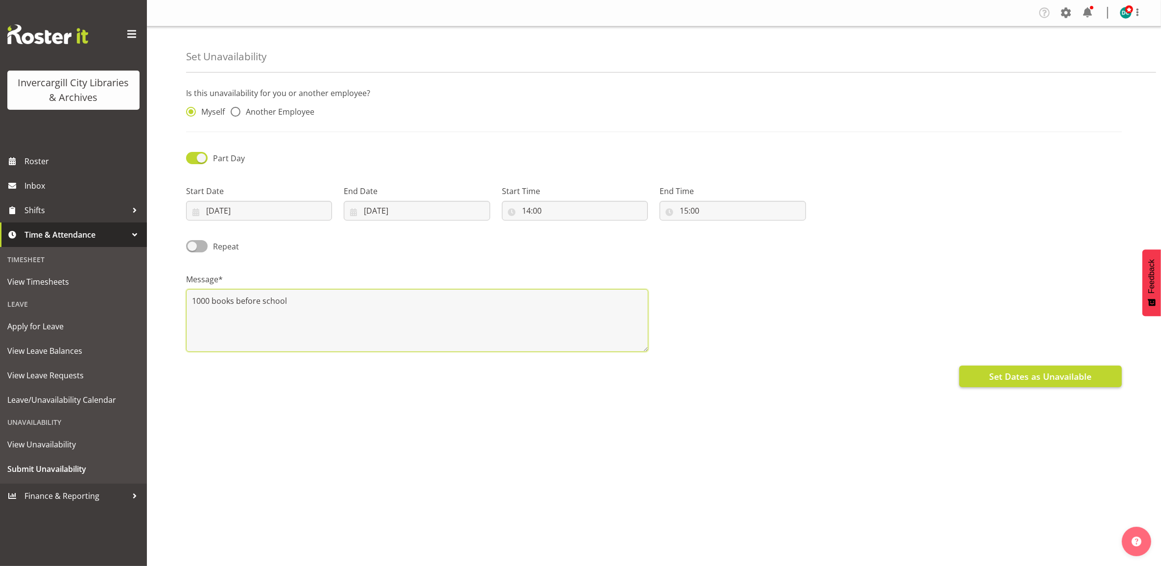
type textarea "1000 books before school"
click at [986, 376] on button "Set Dates as Unavailable" at bounding box center [1041, 376] width 163 height 22
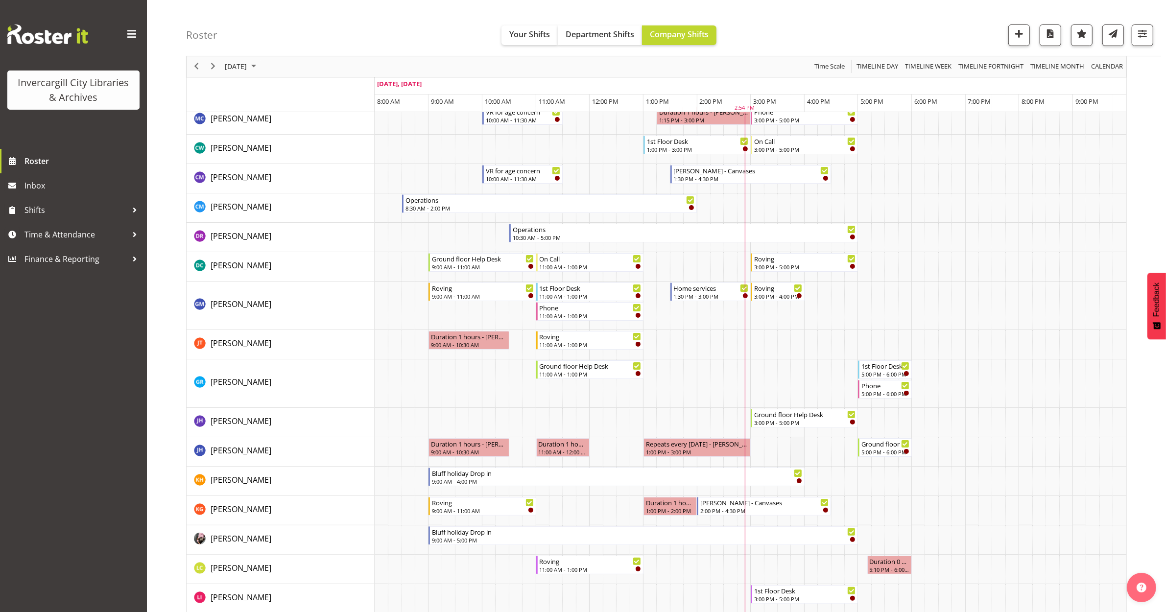
scroll to position [61, 0]
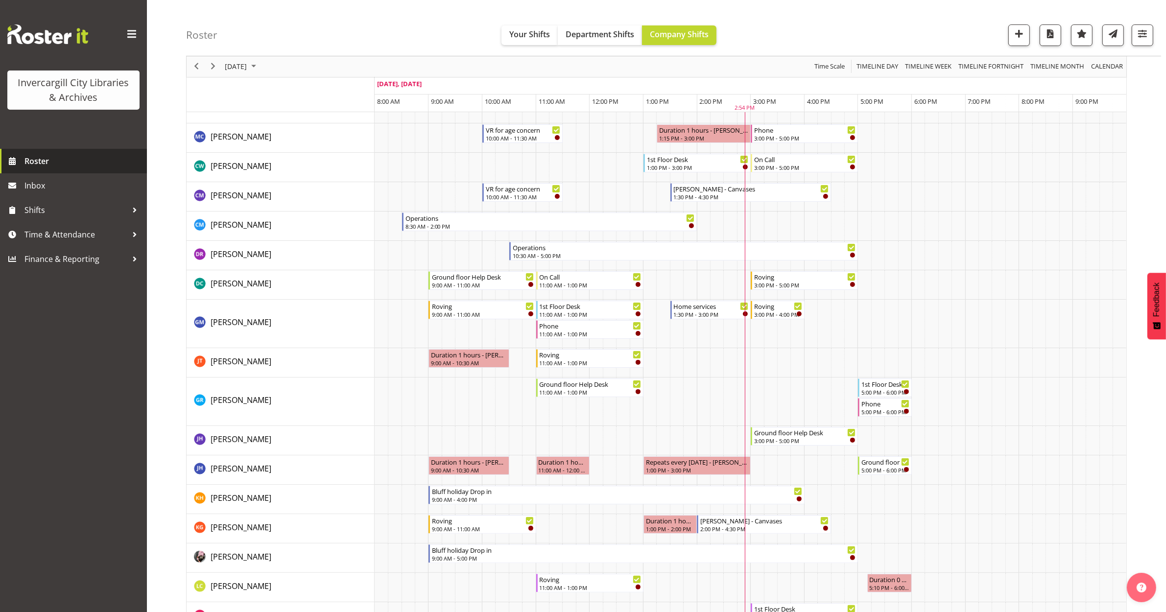
click at [45, 169] on link "Roster" at bounding box center [73, 161] width 147 height 24
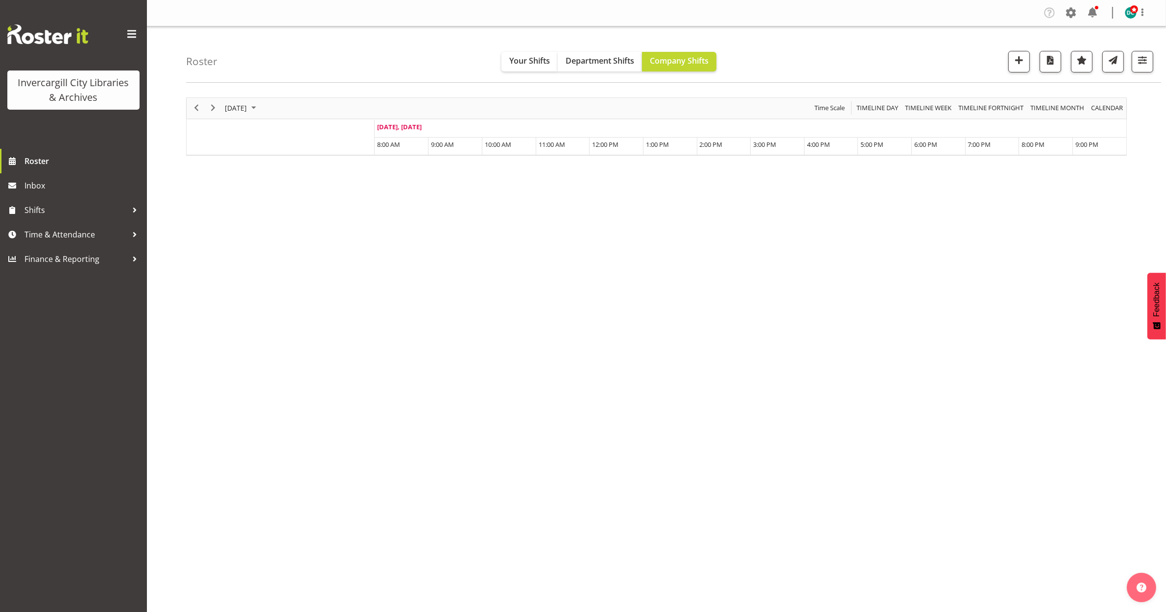
click at [248, 104] on span "[DATE]" at bounding box center [236, 108] width 24 height 12
click at [251, 229] on span "29" at bounding box center [250, 233] width 15 height 15
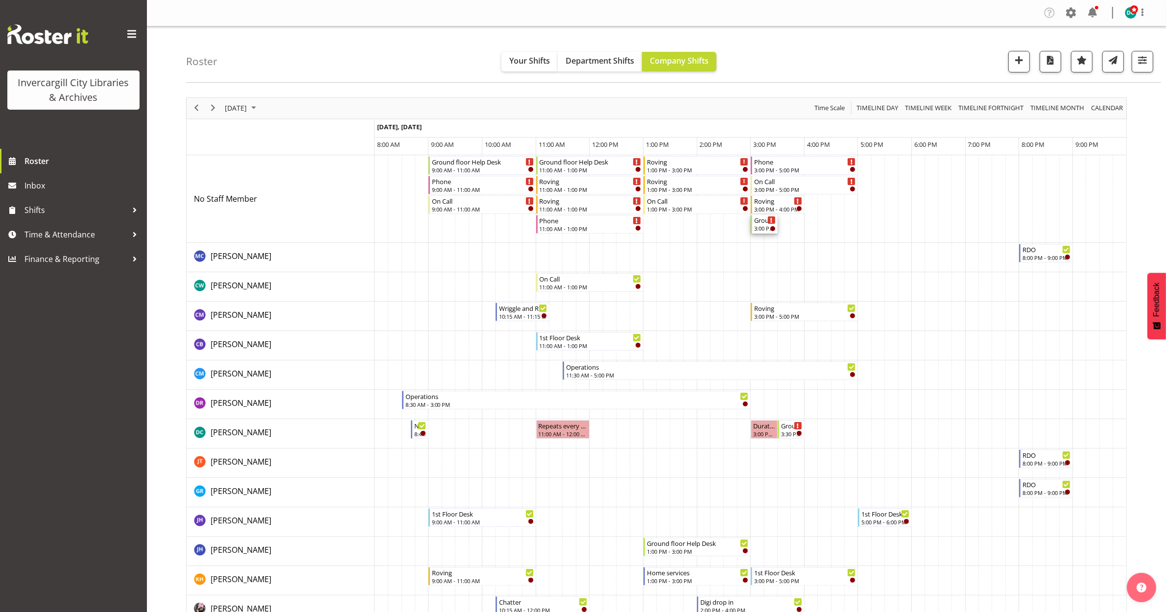
click at [762, 226] on div "3:00 PM - 3:30 PM" at bounding box center [765, 228] width 22 height 8
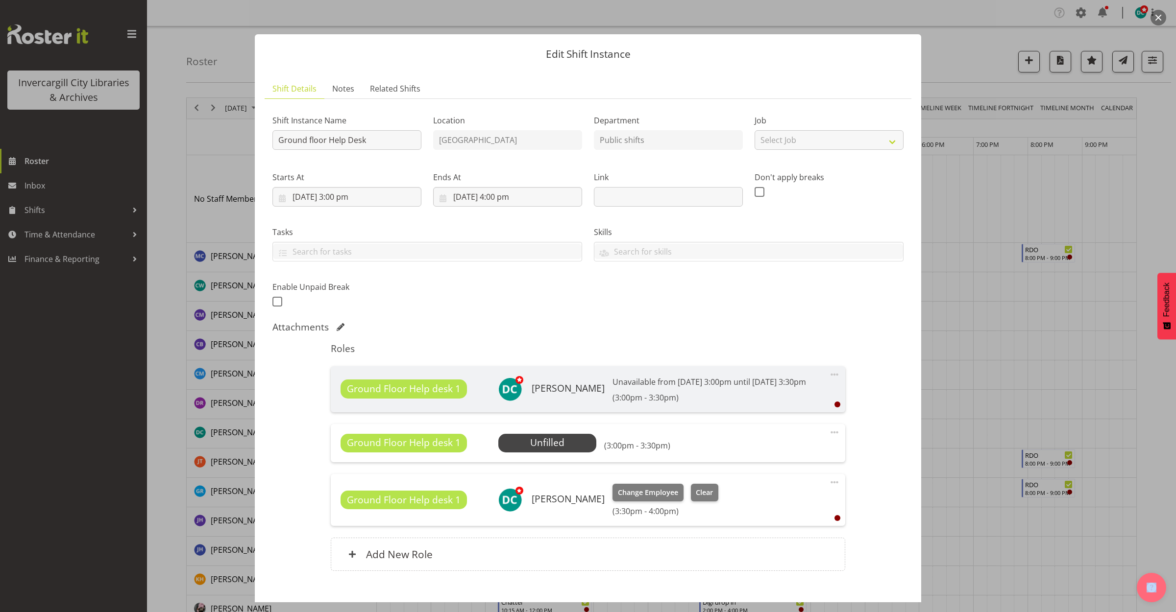
click at [828, 488] on span at bounding box center [834, 483] width 12 height 12
click at [746, 548] on link "Delete" at bounding box center [793, 540] width 94 height 18
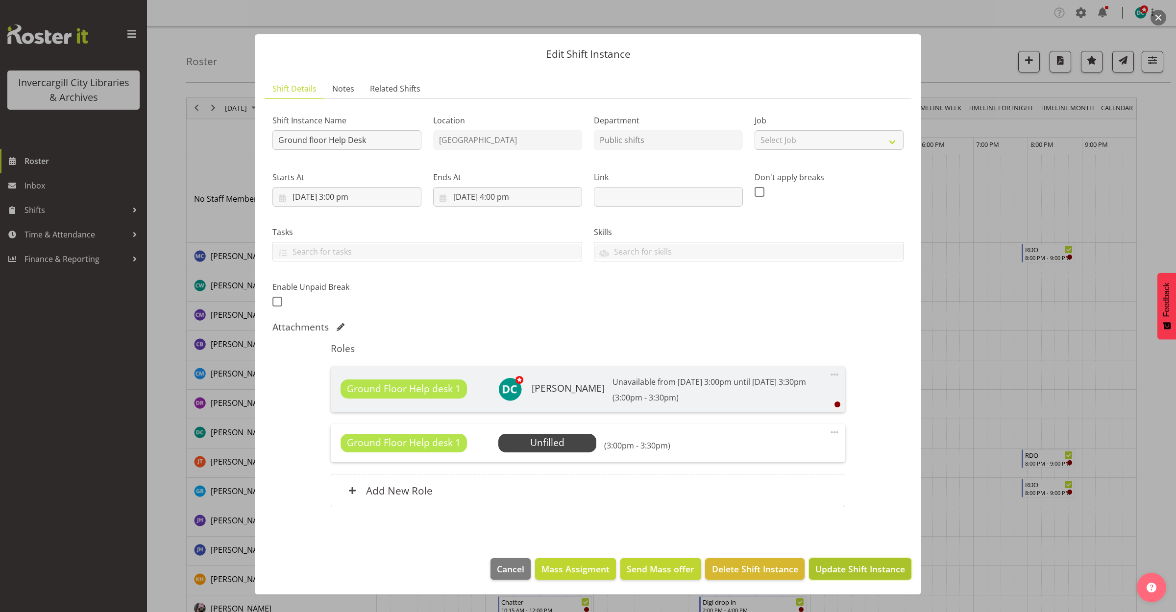
click at [856, 574] on button "Update Shift Instance" at bounding box center [860, 569] width 102 height 22
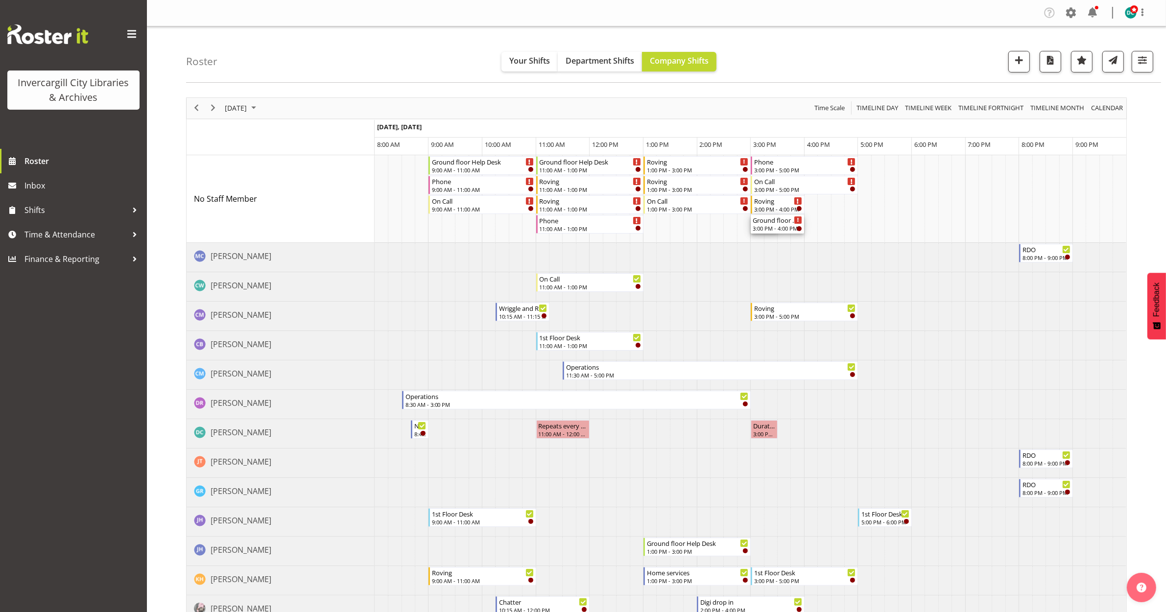
drag, startPoint x: 775, startPoint y: 226, endPoint x: 792, endPoint y: 233, distance: 17.4
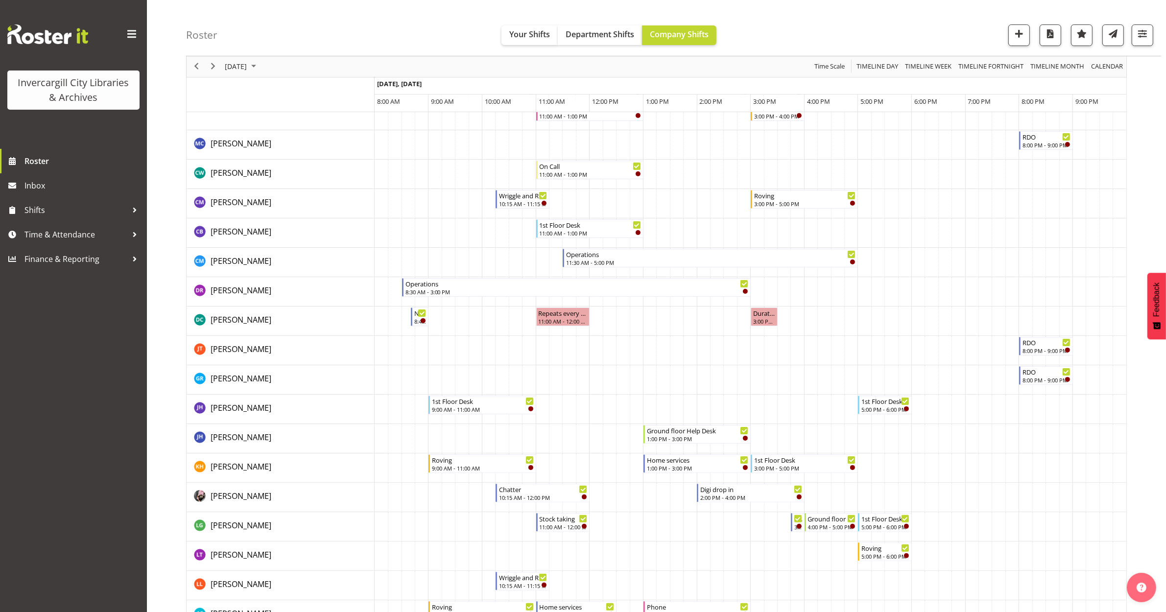
scroll to position [122, 0]
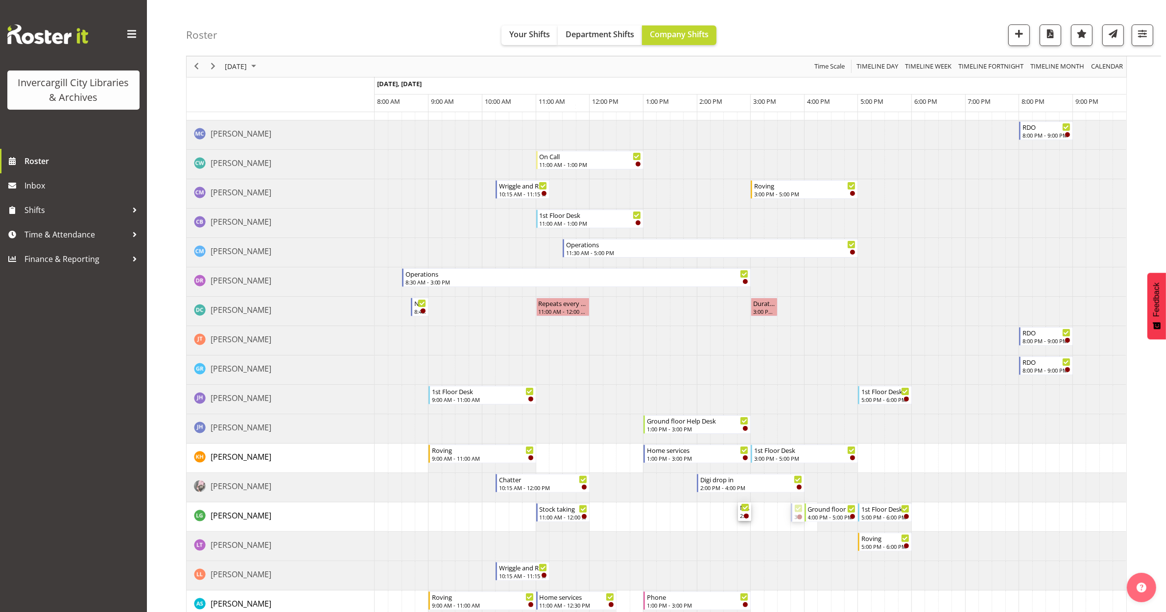
drag, startPoint x: 797, startPoint y: 509, endPoint x: 741, endPoint y: 520, distance: 57.3
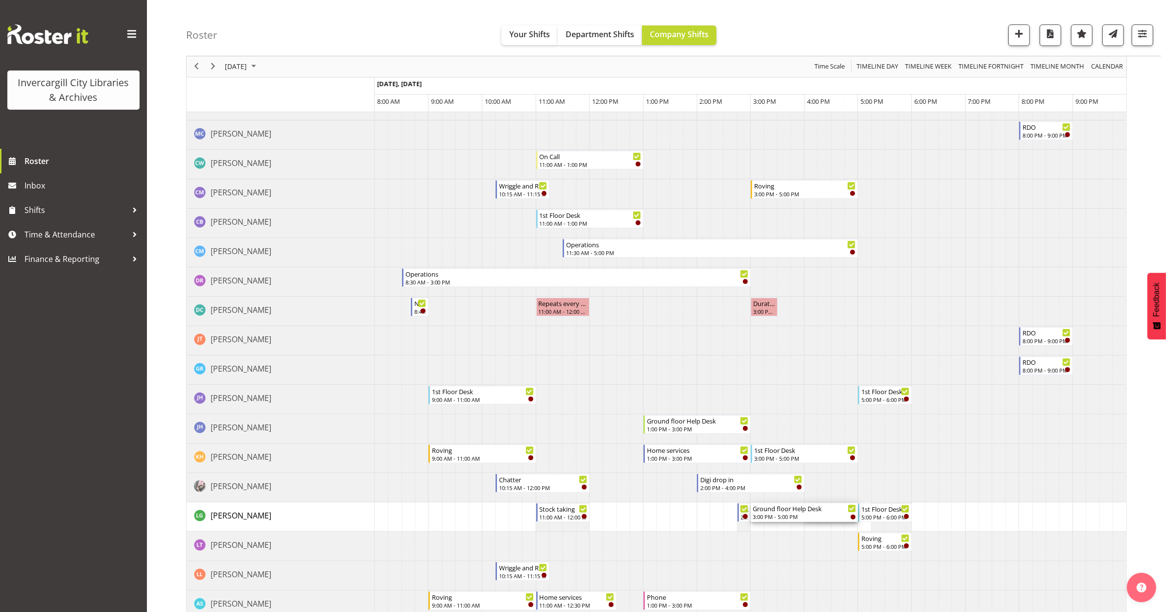
drag, startPoint x: 807, startPoint y: 513, endPoint x: 763, endPoint y: 520, distance: 44.6
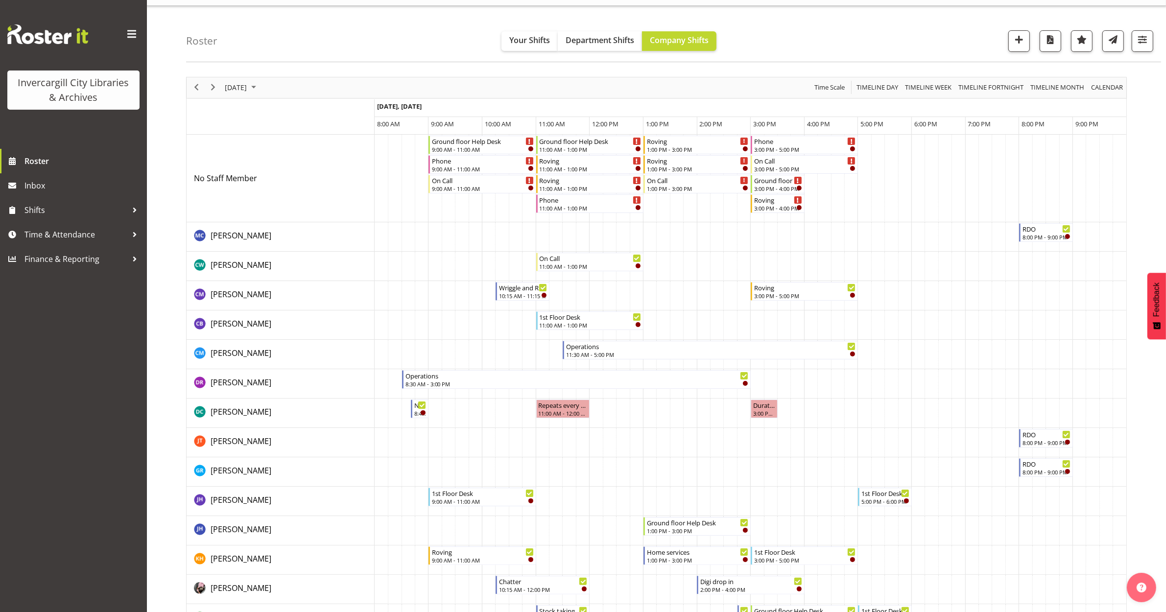
scroll to position [0, 0]
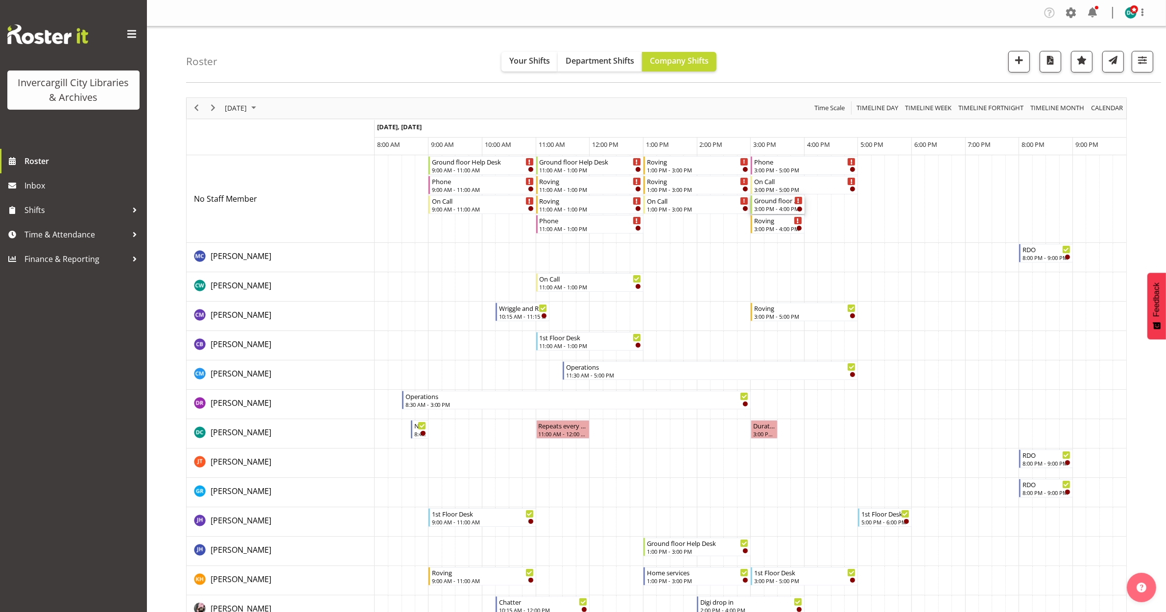
click at [772, 206] on div "3:00 PM - 4:00 PM" at bounding box center [778, 209] width 48 height 8
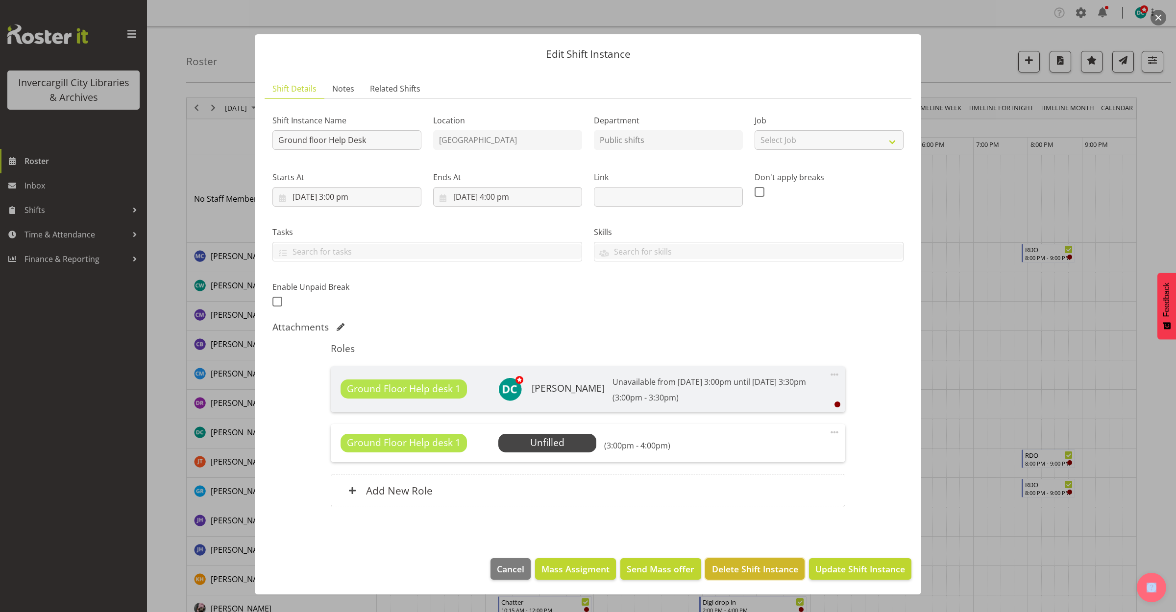
click at [728, 576] on span "Delete Shift Instance" at bounding box center [755, 569] width 86 height 13
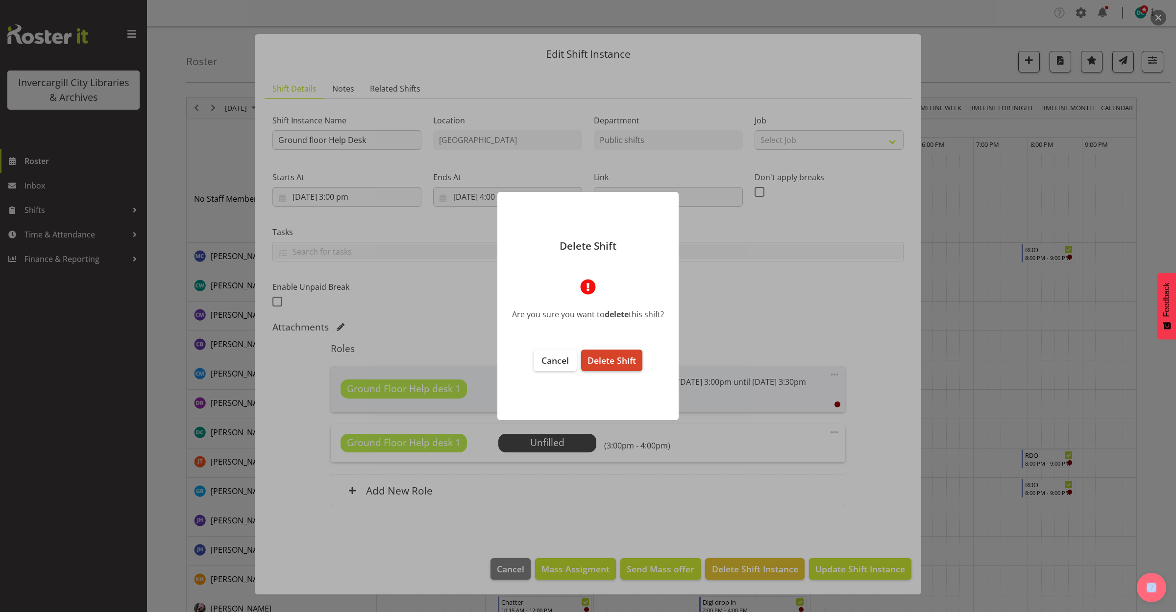
click at [615, 362] on span "Delete Shift" at bounding box center [611, 361] width 48 height 12
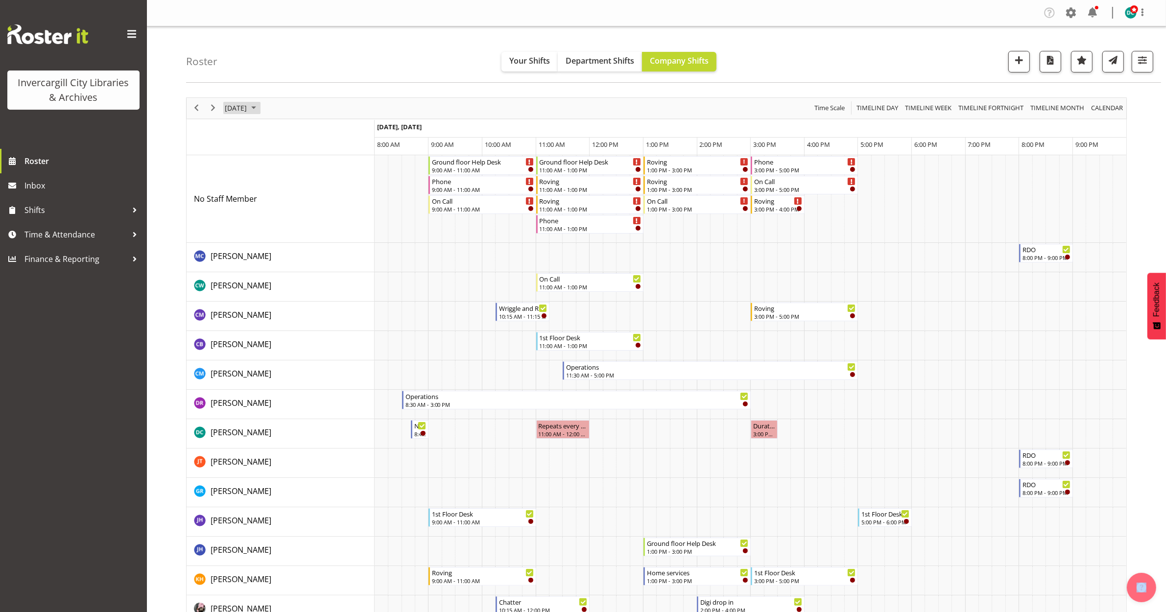
click at [248, 106] on span "[DATE]" at bounding box center [236, 108] width 24 height 12
click at [297, 219] on span "25" at bounding box center [297, 216] width 15 height 15
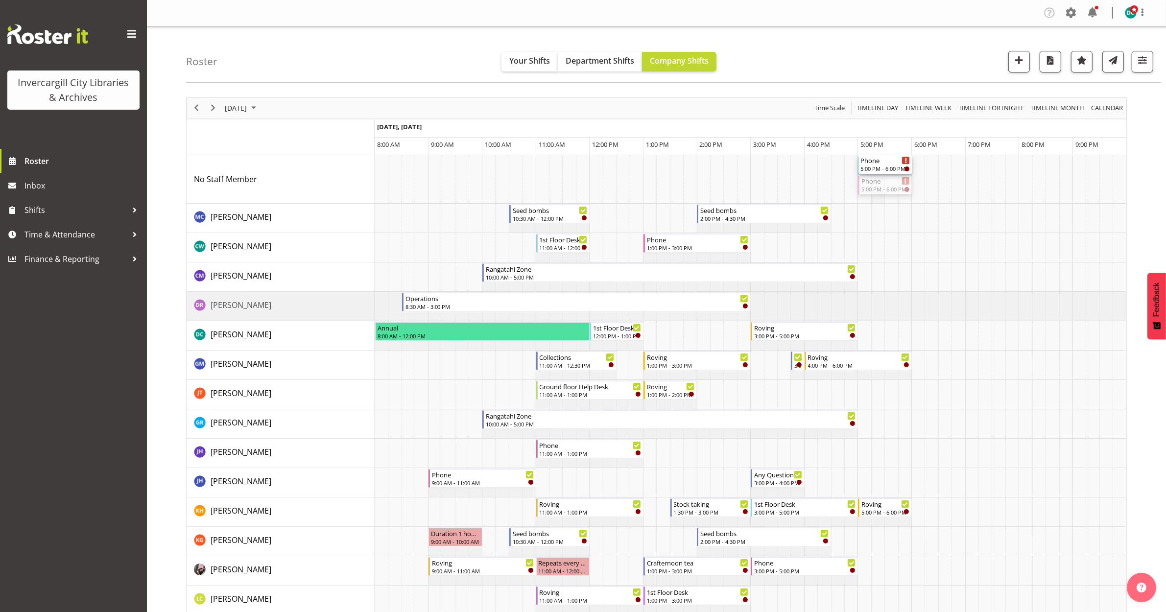
drag, startPoint x: 885, startPoint y: 185, endPoint x: 880, endPoint y: 196, distance: 12.5
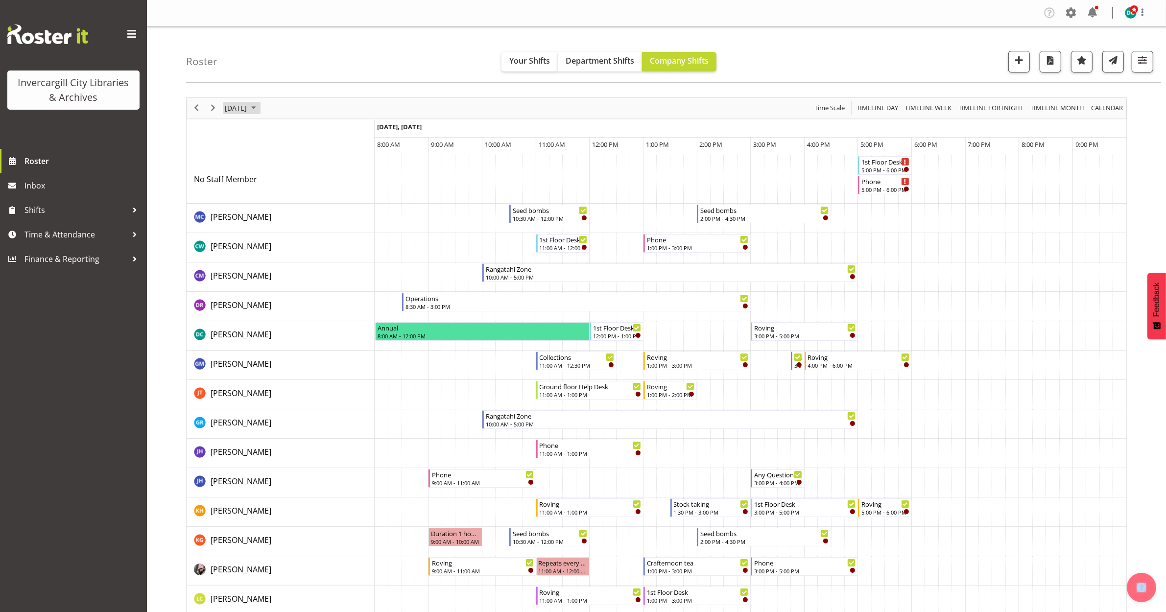
click at [248, 109] on span "[DATE]" at bounding box center [236, 108] width 24 height 12
click at [250, 233] on span "29" at bounding box center [250, 233] width 15 height 15
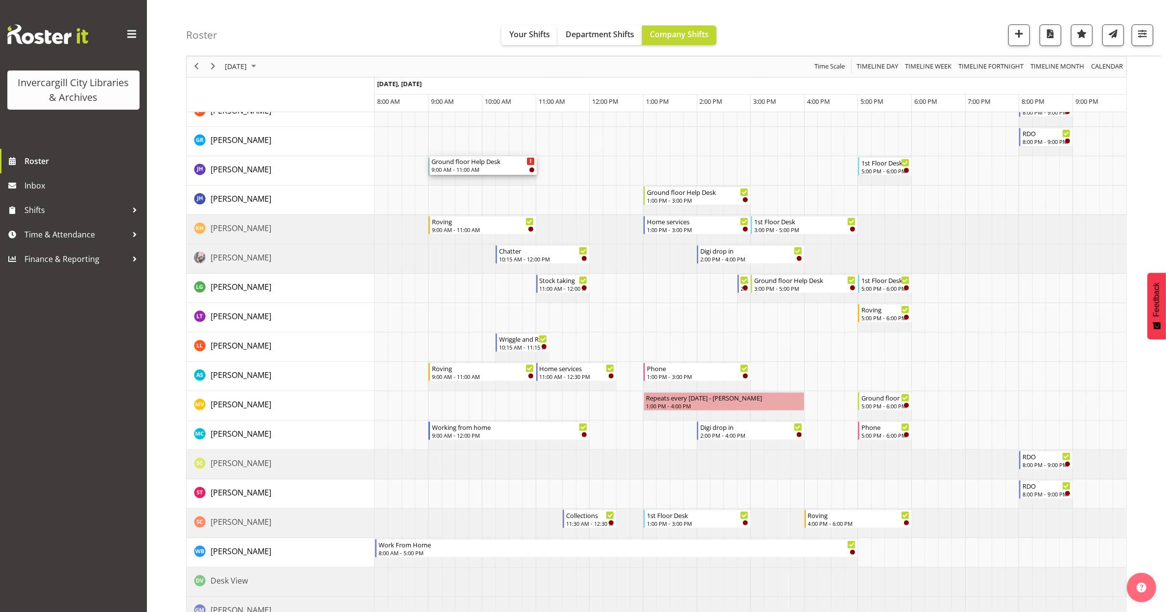
scroll to position [367, 0]
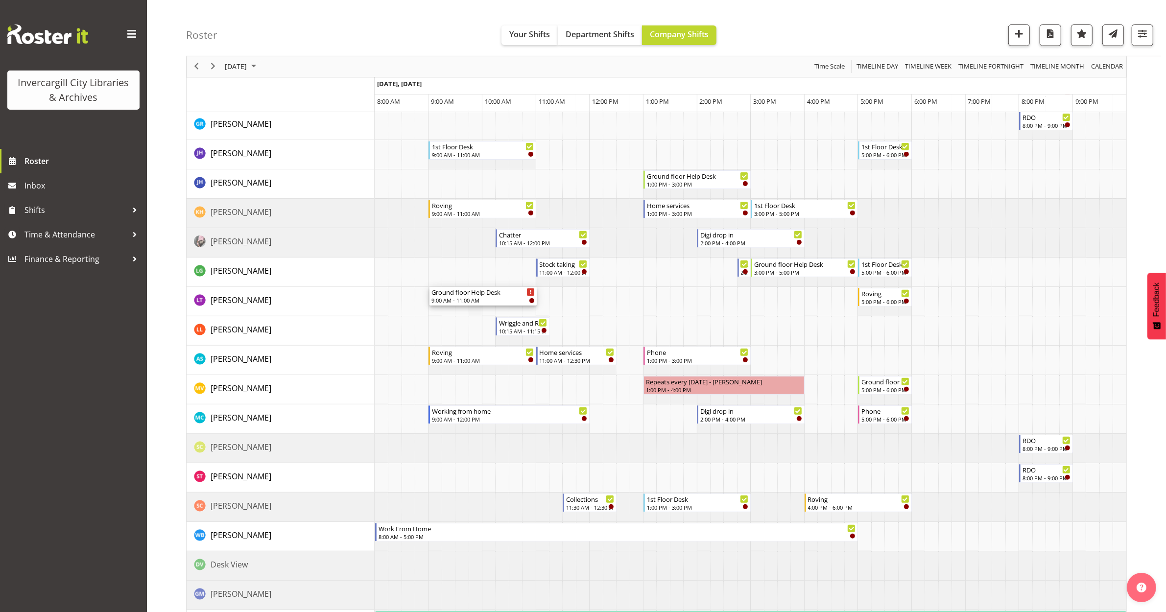
drag, startPoint x: 469, startPoint y: 163, endPoint x: 468, endPoint y: 307, distance: 144.0
click at [468, 307] on div "Ground floor Help Desk 9:00 AM - 11:00 AM Phone 9:00 AM - 11:00 AM On Call 9:00…" at bounding box center [751, 405] width 752 height 1234
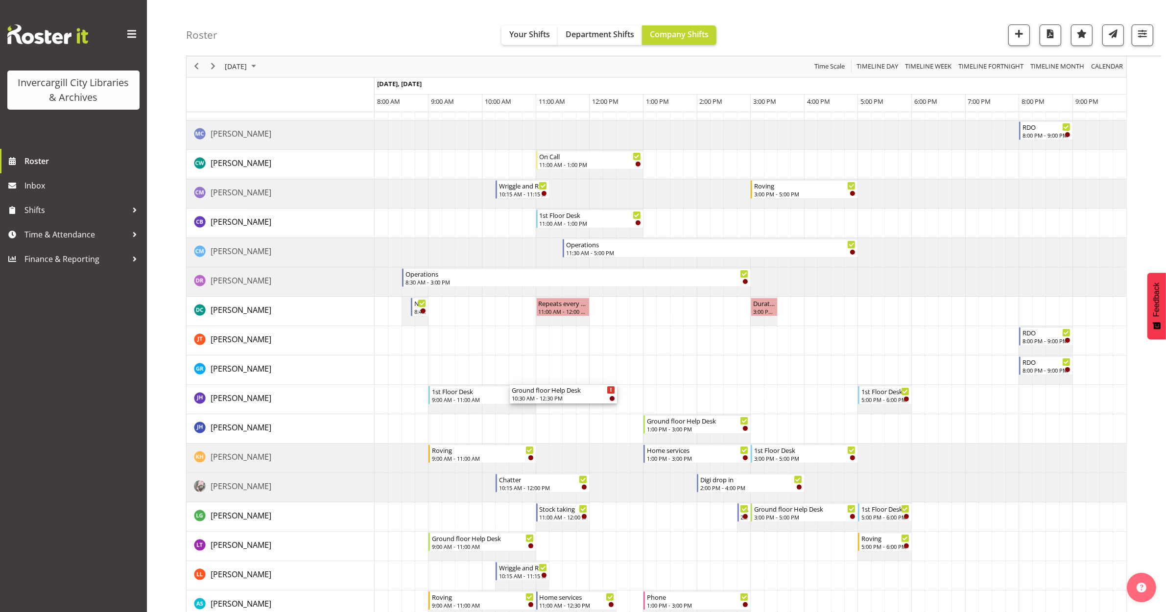
scroll to position [245, 0]
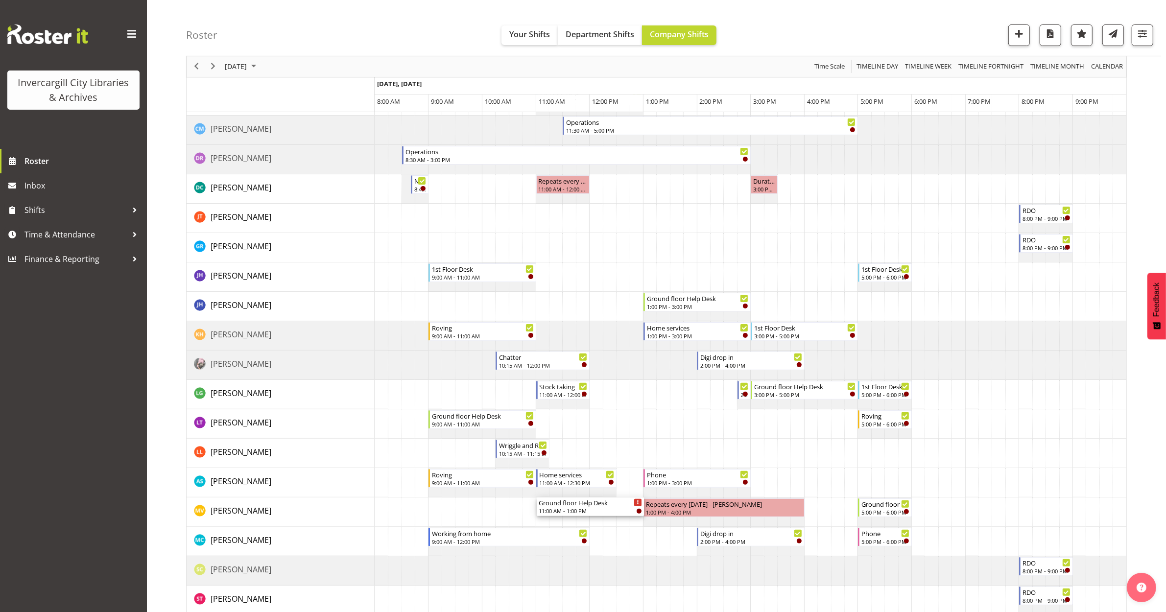
drag, startPoint x: 566, startPoint y: 162, endPoint x: 566, endPoint y: 520, distance: 358.6
click at [566, 520] on div "Phone 9:00 AM - 11:00 AM On Call 9:00 AM - 11:00 AM Ground floor Help Desk 11:0…" at bounding box center [751, 527] width 752 height 1234
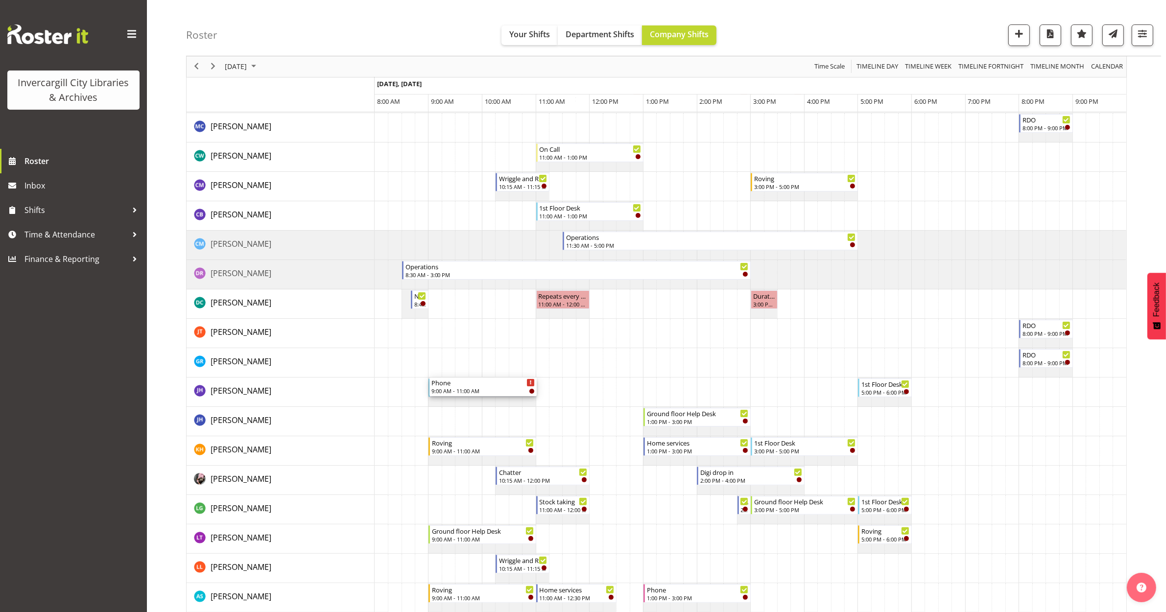
scroll to position [122, 0]
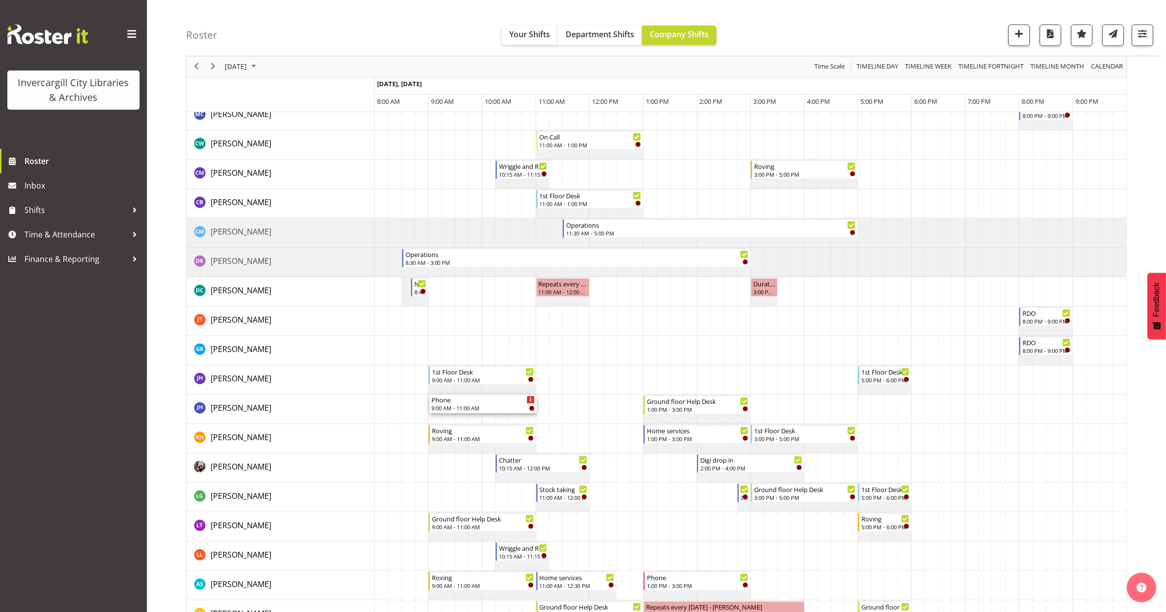
drag, startPoint x: 461, startPoint y: 163, endPoint x: 439, endPoint y: 416, distance: 254.2
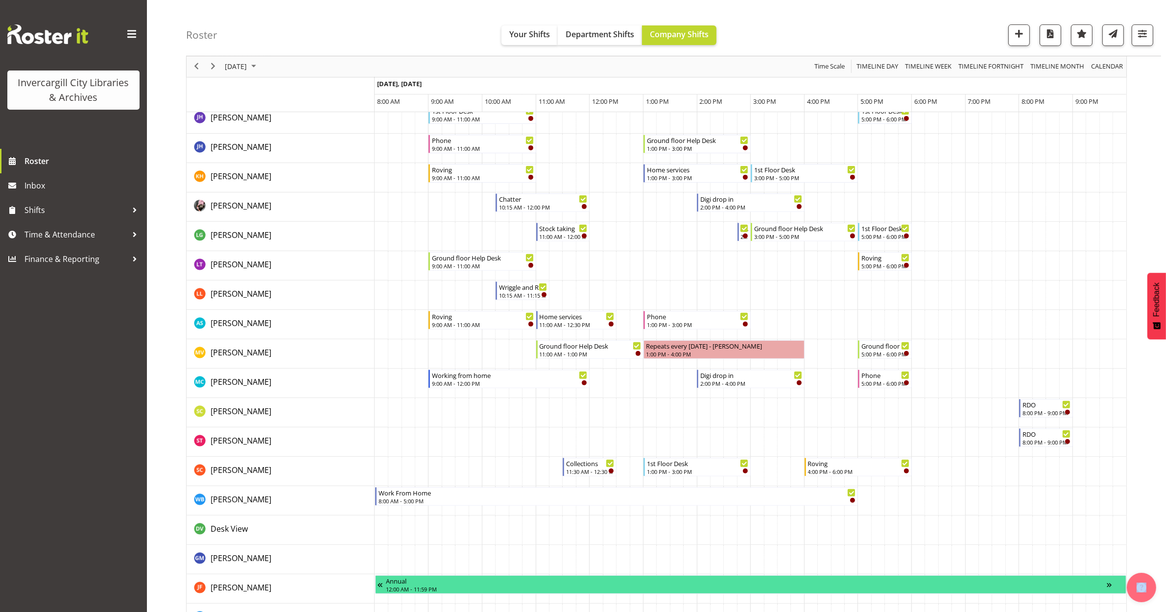
scroll to position [429, 0]
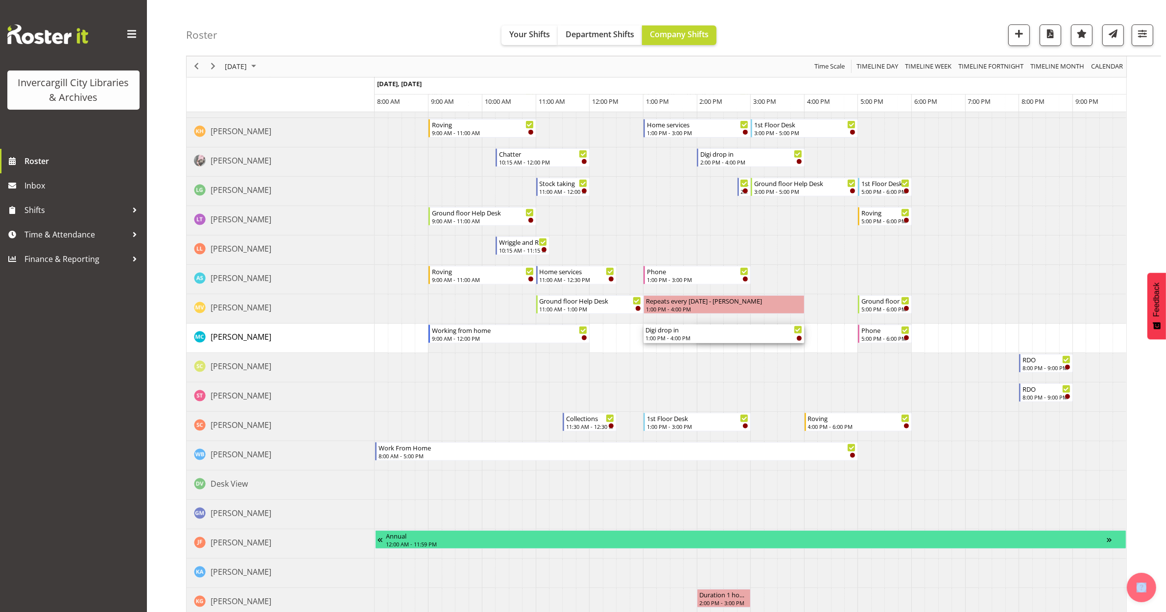
drag, startPoint x: 699, startPoint y: 335, endPoint x: 648, endPoint y: 339, distance: 51.2
drag, startPoint x: 801, startPoint y: 334, endPoint x: 821, endPoint y: 336, distance: 19.7
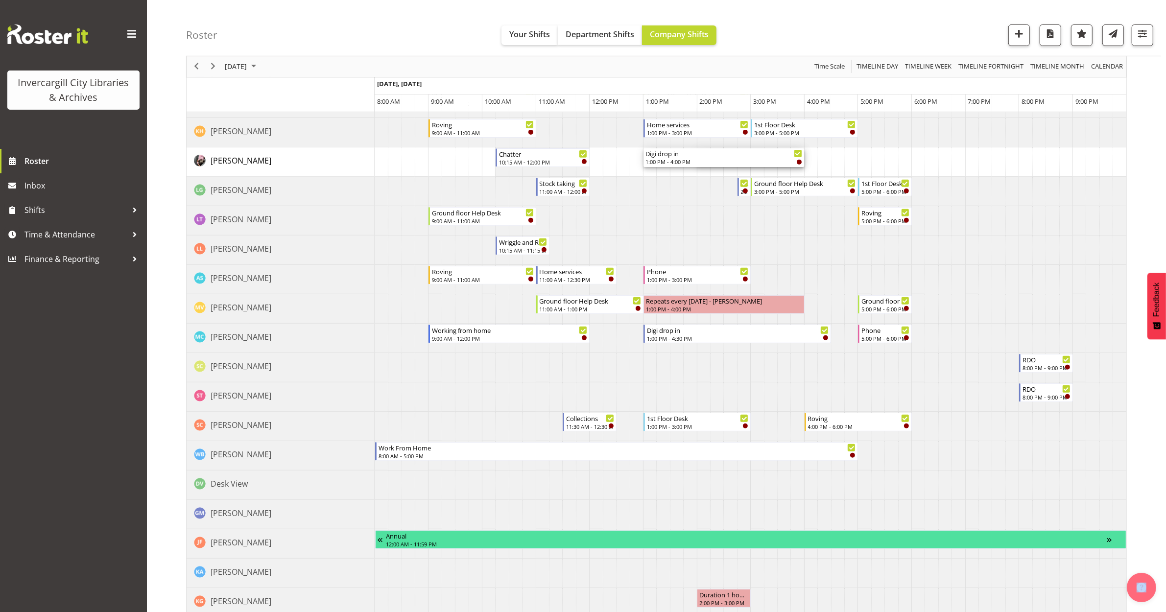
drag, startPoint x: 699, startPoint y: 157, endPoint x: 648, endPoint y: 165, distance: 51.5
drag, startPoint x: 803, startPoint y: 158, endPoint x: 825, endPoint y: 167, distance: 23.6
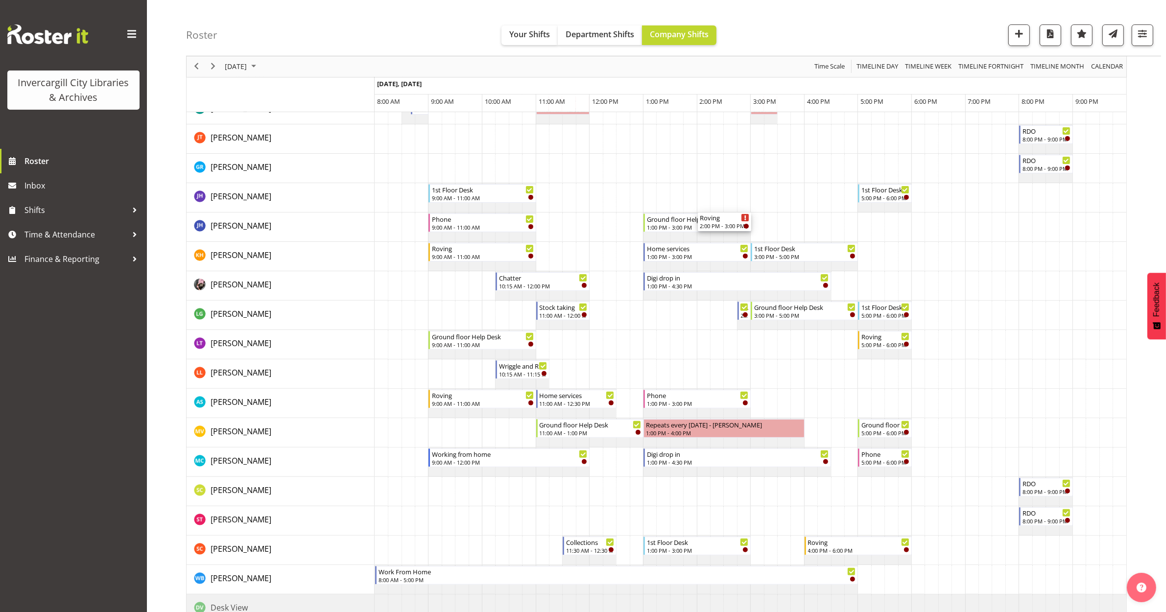
scroll to position [306, 0]
drag, startPoint x: 767, startPoint y: 201, endPoint x: 763, endPoint y: 334, distance: 132.8
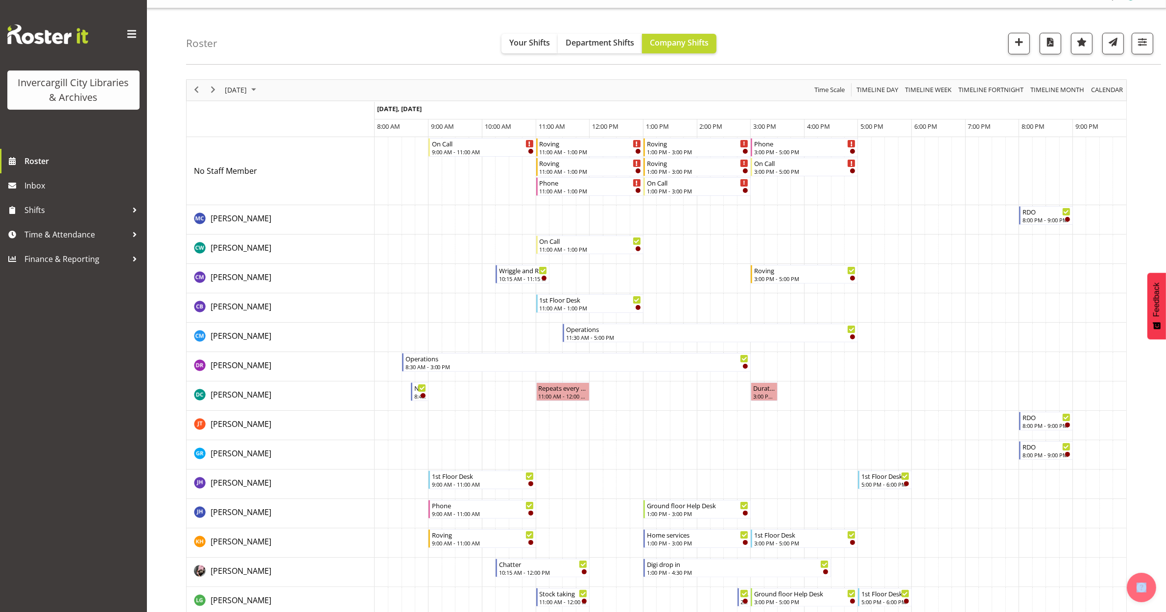
scroll to position [0, 0]
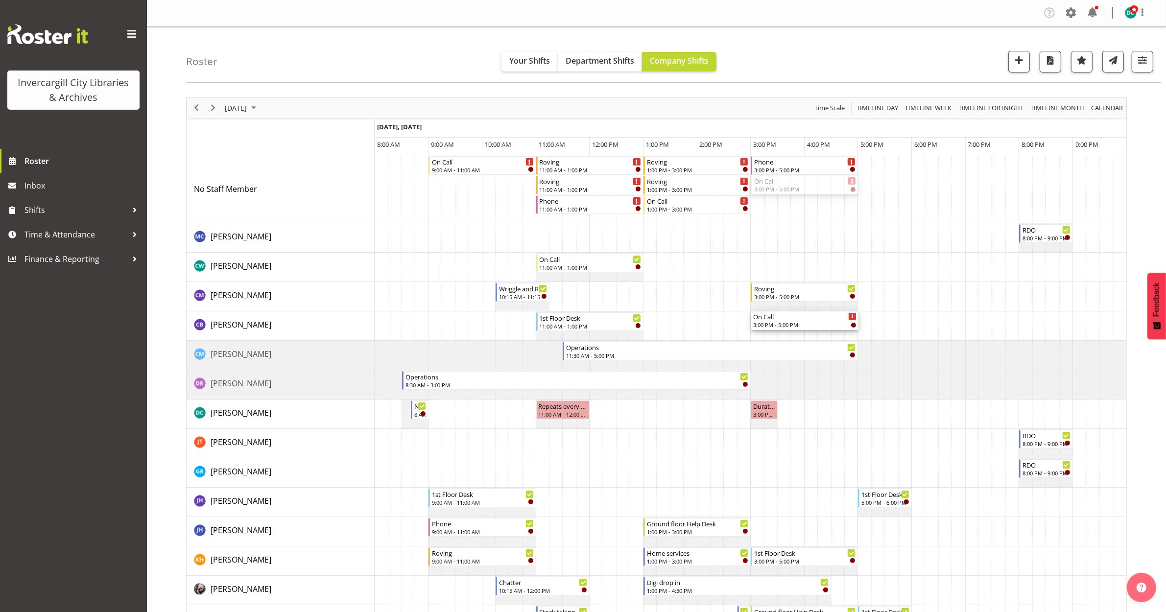
drag, startPoint x: 787, startPoint y: 326, endPoint x: 775, endPoint y: 331, distance: 13.2
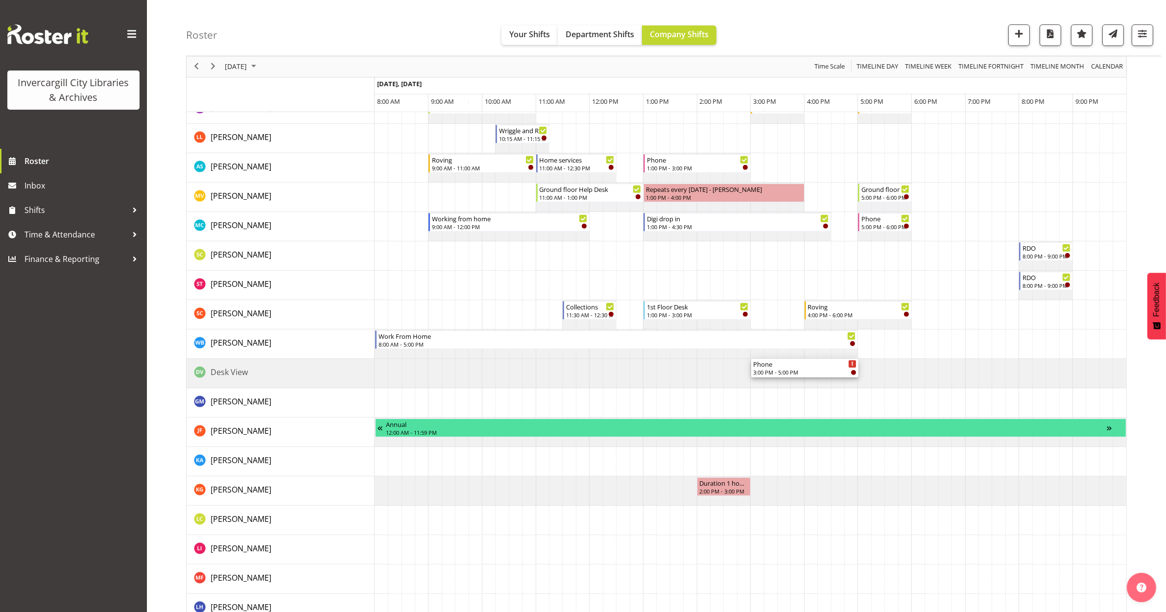
scroll to position [612, 0]
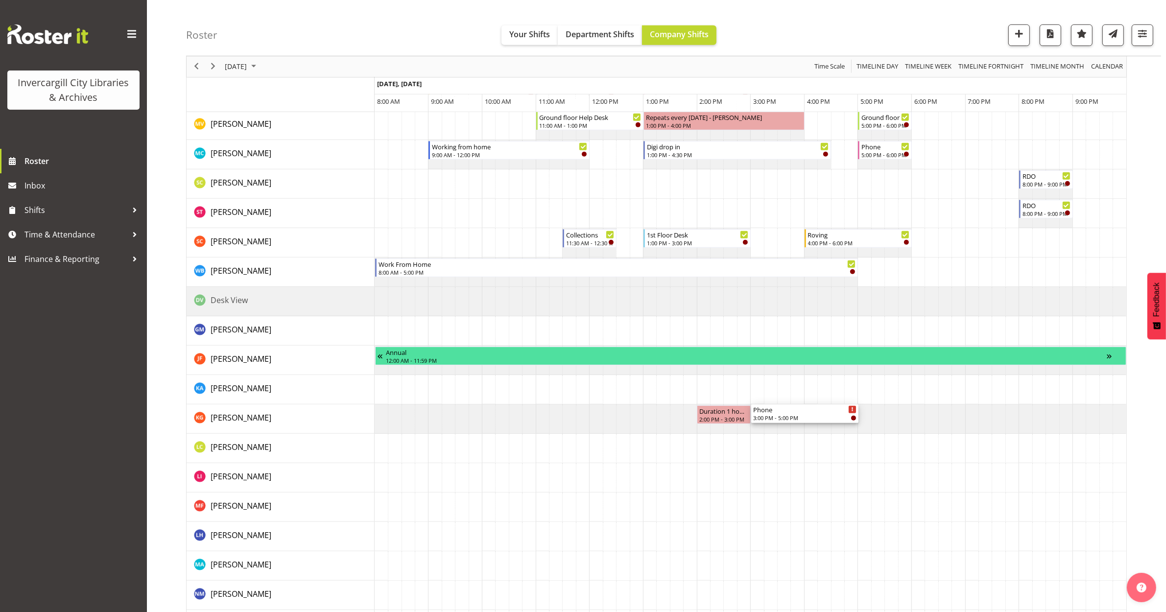
drag, startPoint x: 797, startPoint y: 324, endPoint x: 787, endPoint y: 431, distance: 107.8
click at [787, 431] on div "On Call 9:00 AM - 11:00 AM Roving 11:00 AM - 1:00 PM Roving 11:00 AM - 1:00 PM …" at bounding box center [751, 150] width 752 height 1214
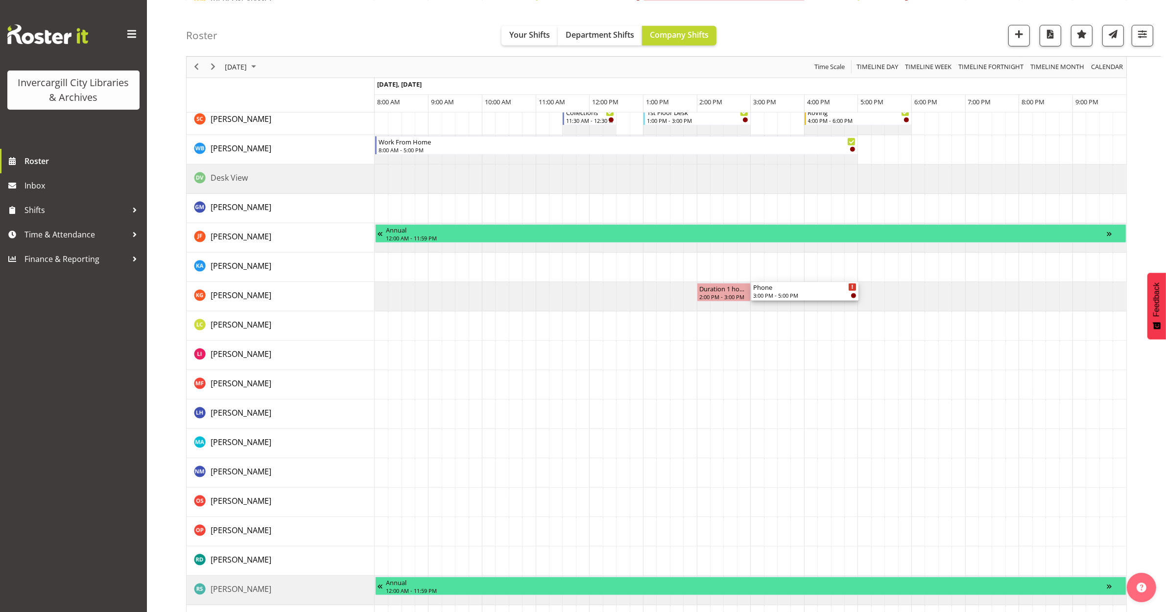
drag, startPoint x: 774, startPoint y: 359, endPoint x: 759, endPoint y: 304, distance: 56.9
click at [759, 303] on div "On Call 9:00 AM - 11:00 AM Roving 11:00 AM - 1:00 PM Roving 11:00 AM - 1:00 PM …" at bounding box center [751, 28] width 752 height 1214
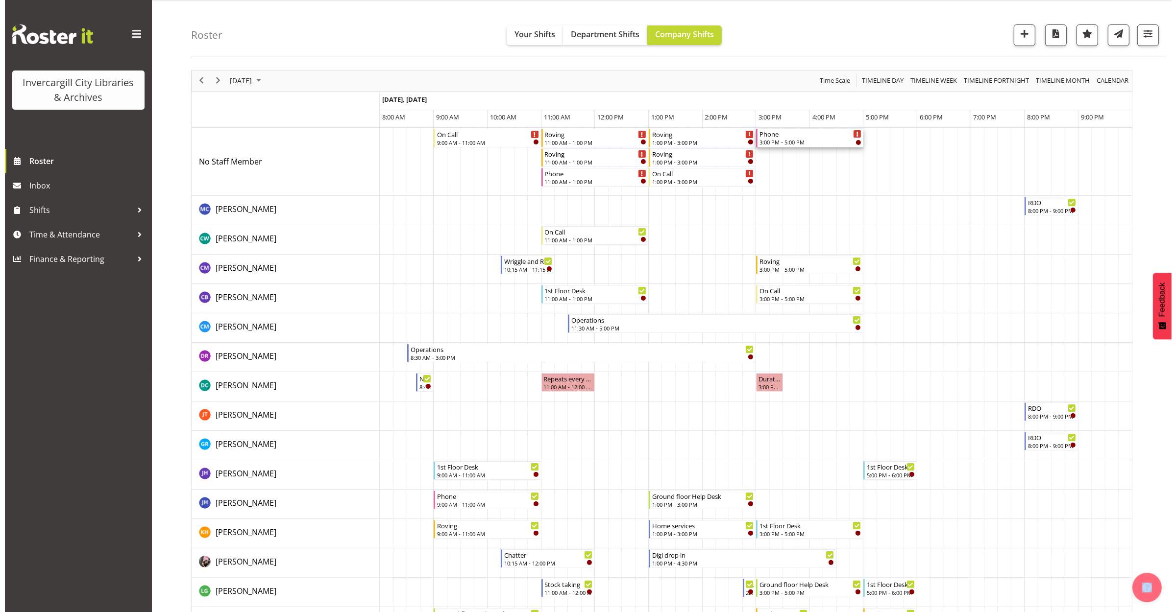
scroll to position [0, 0]
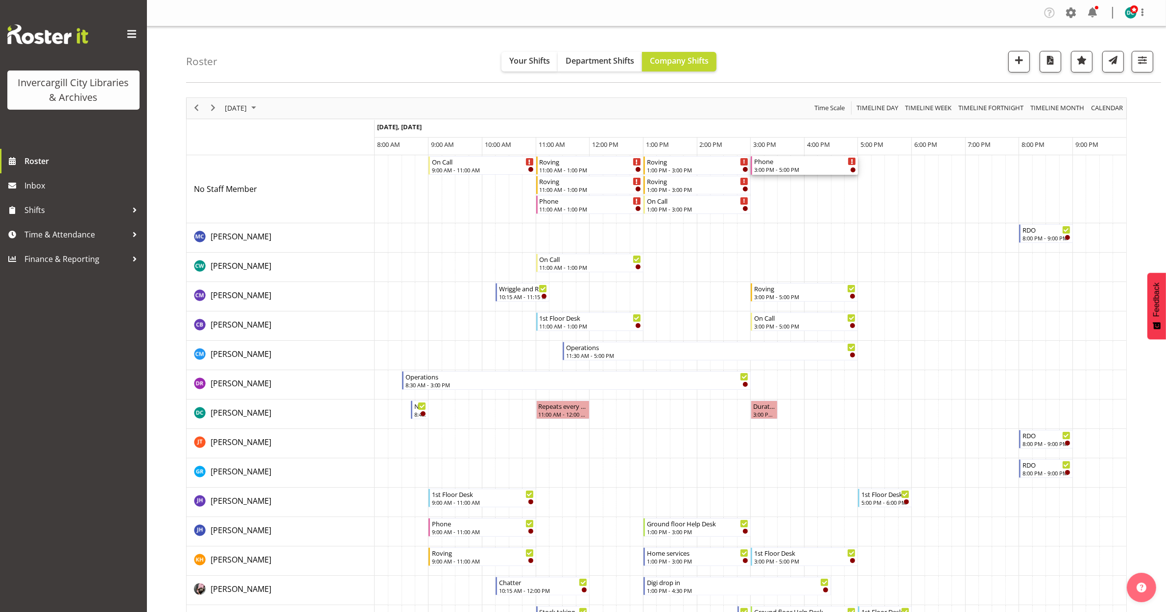
click at [779, 165] on div "Phone" at bounding box center [805, 161] width 102 height 10
click at [0, 0] on div at bounding box center [0, 0] width 0 height 0
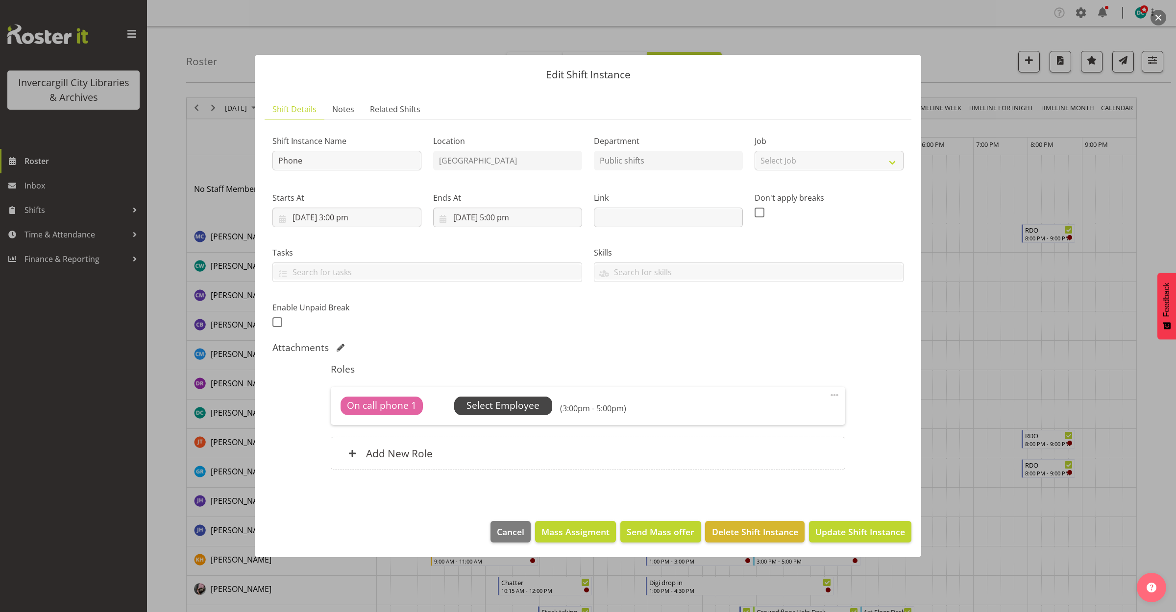
click at [491, 403] on span "Select Employee" at bounding box center [502, 406] width 73 height 14
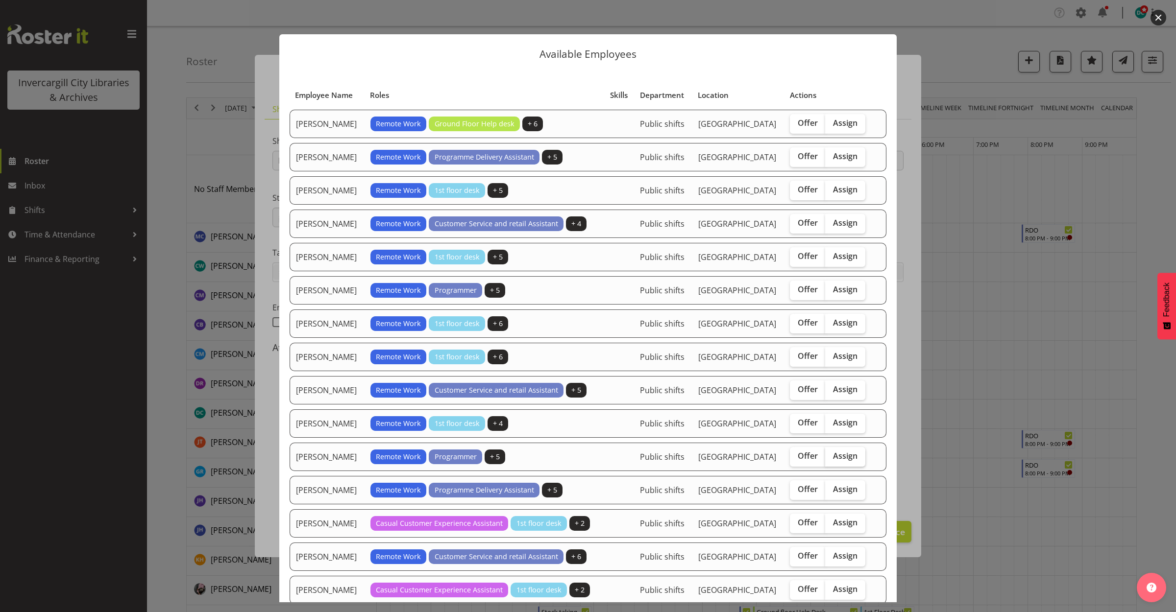
click at [843, 451] on label "Assign" at bounding box center [845, 457] width 40 height 20
click at [831, 453] on input "Assign" at bounding box center [828, 456] width 6 height 6
checkbox input "true"
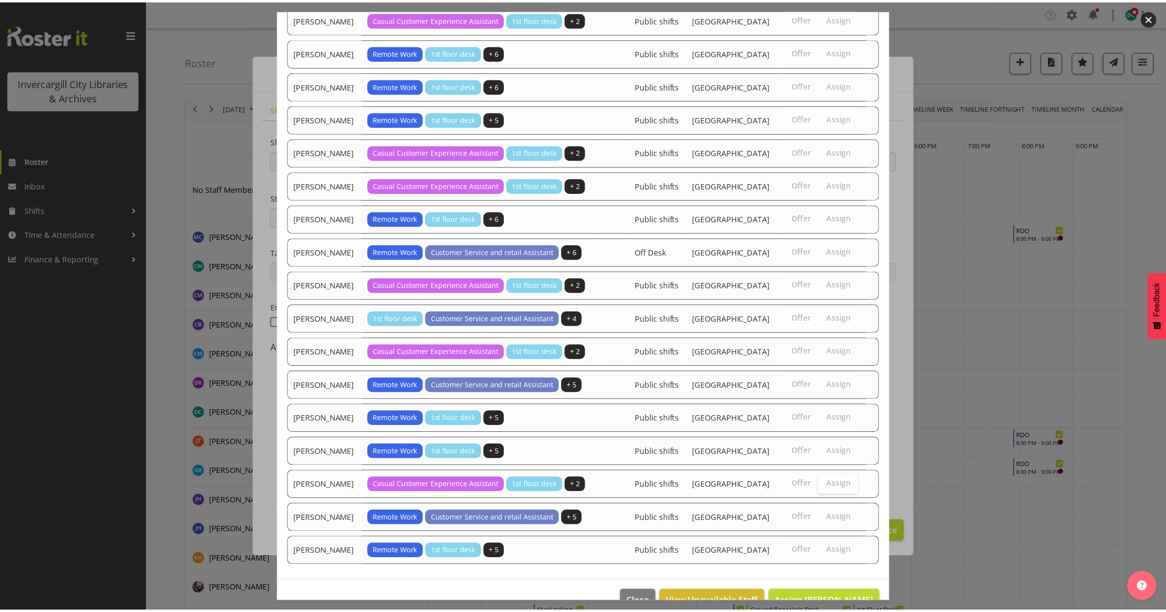
scroll to position [603, 0]
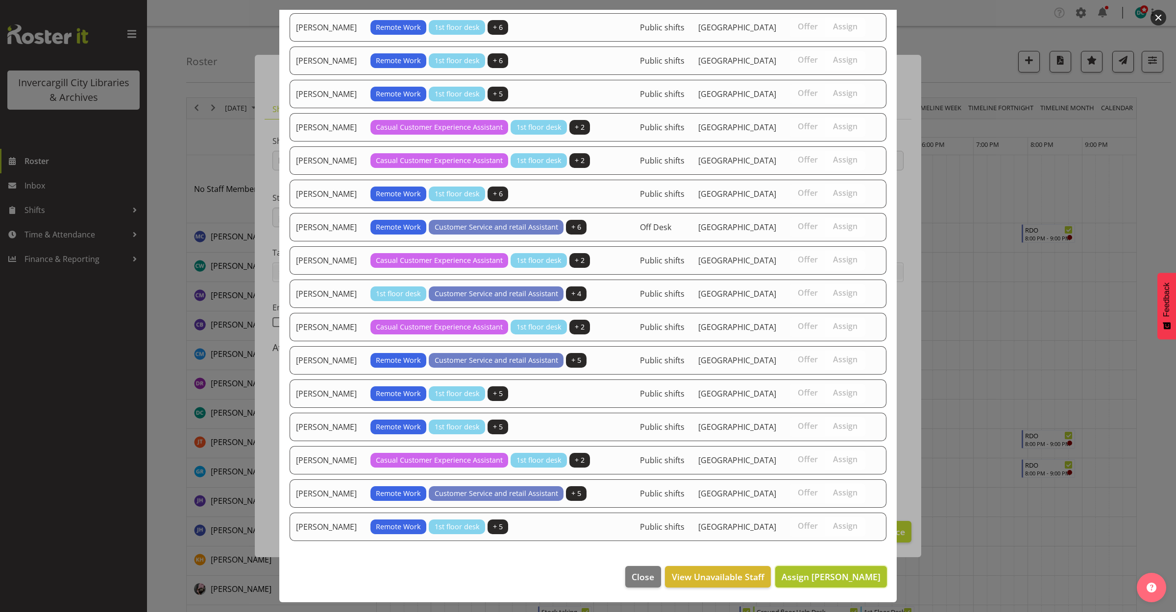
click at [843, 575] on span "Assign [PERSON_NAME]" at bounding box center [830, 577] width 99 height 12
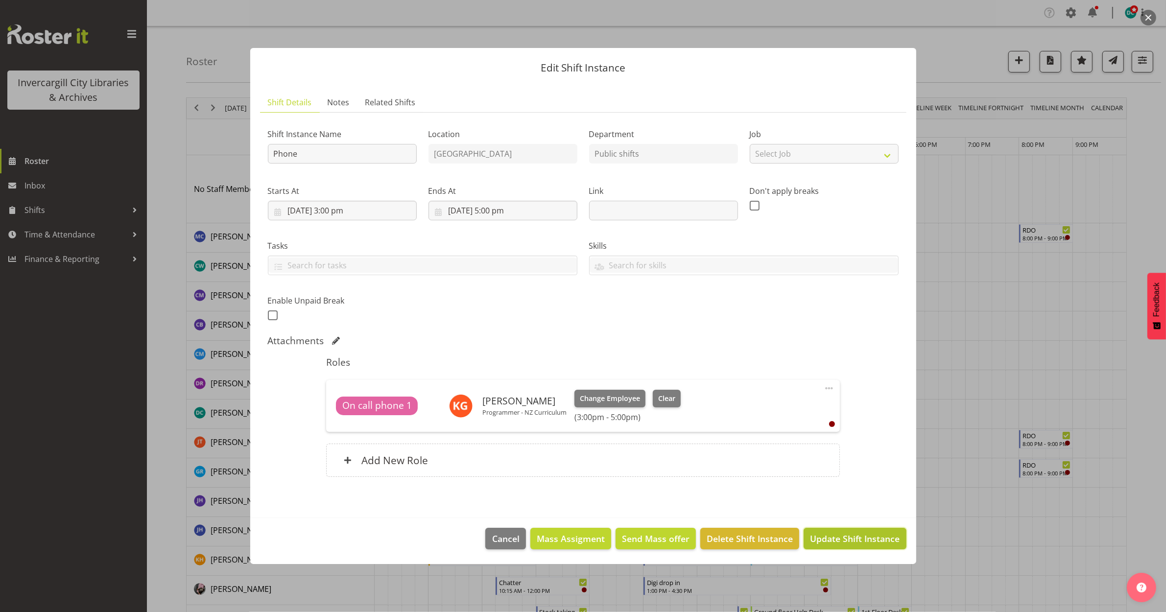
click at [841, 544] on span "Update Shift Instance" at bounding box center [855, 538] width 90 height 13
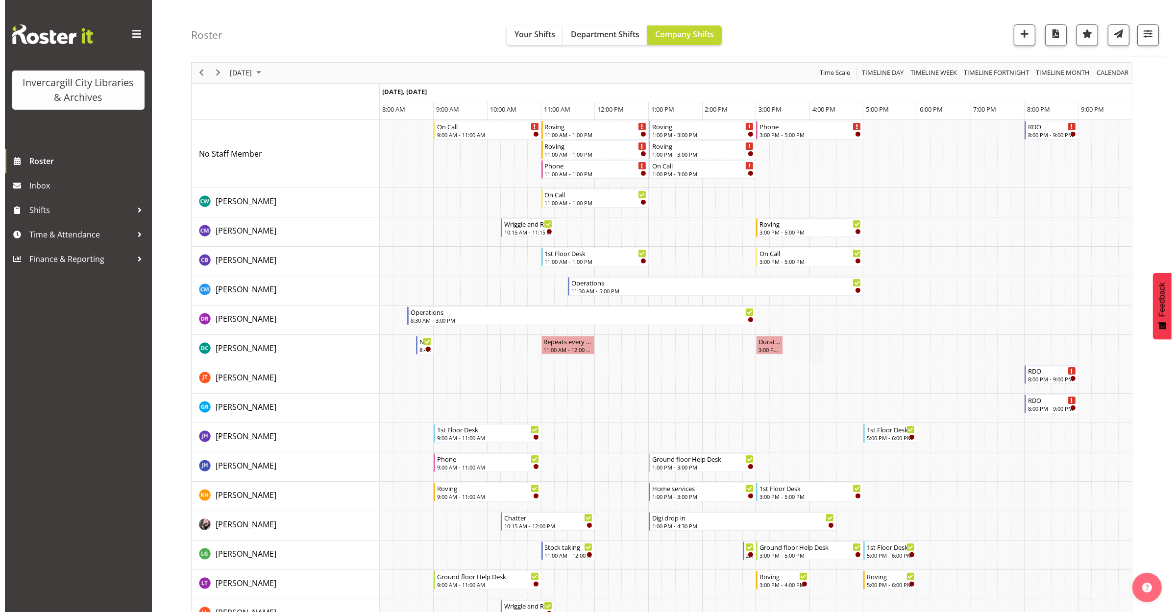
scroll to position [0, 0]
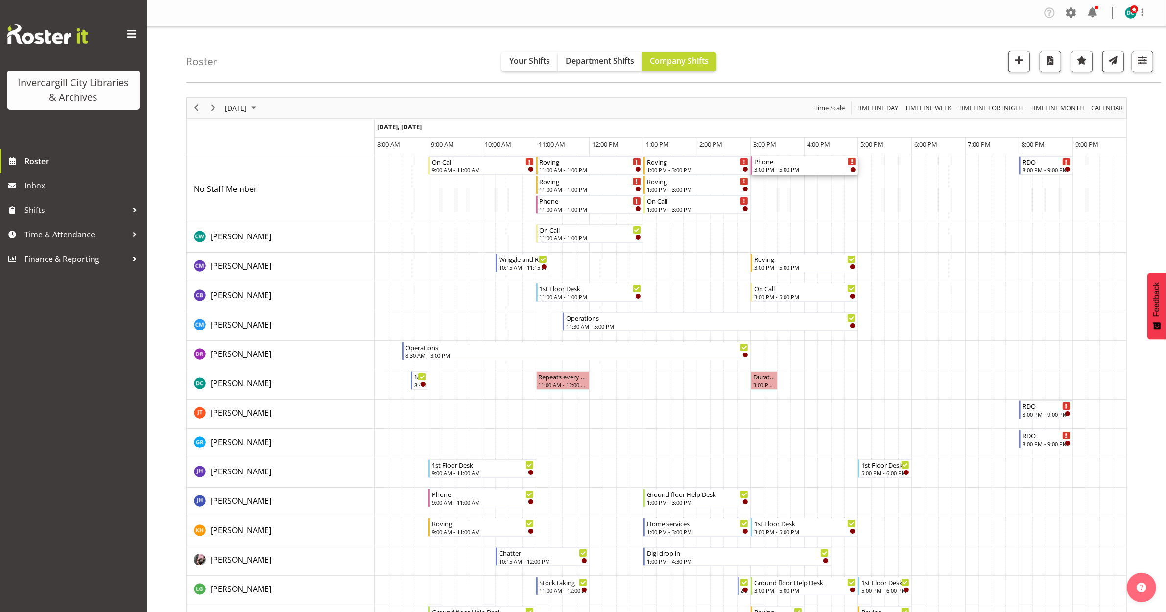
click at [792, 168] on div "3:00 PM - 5:00 PM" at bounding box center [805, 170] width 102 height 8
click at [0, 0] on div at bounding box center [0, 0] width 0 height 0
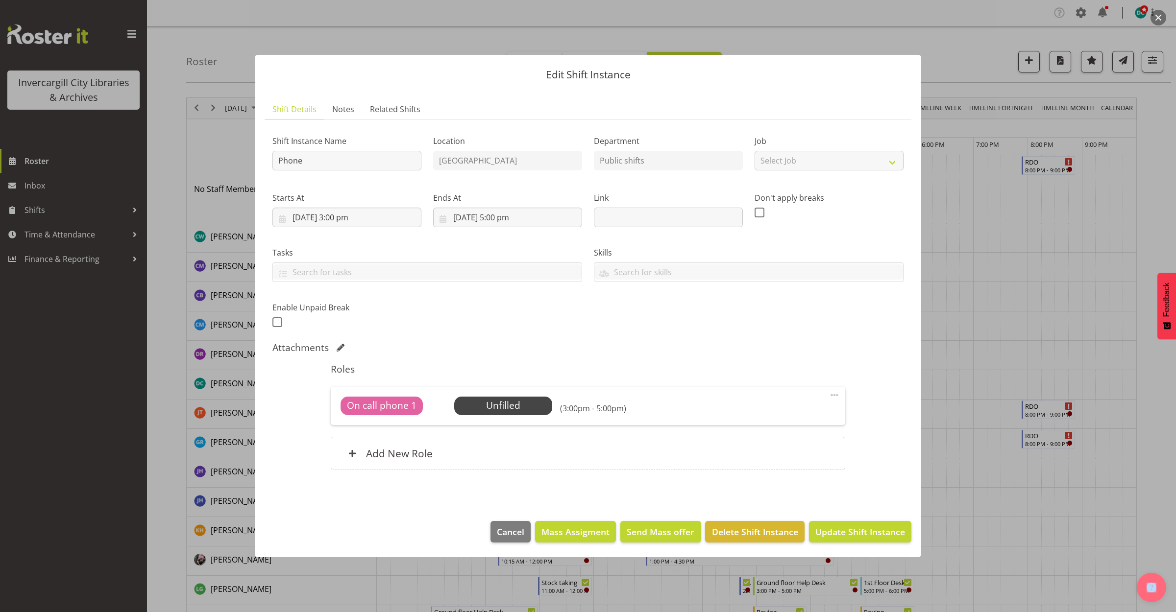
click at [828, 395] on span at bounding box center [834, 395] width 12 height 12
click at [779, 419] on link "Edit" at bounding box center [793, 417] width 94 height 18
select select "8"
select select "2025"
select select "15"
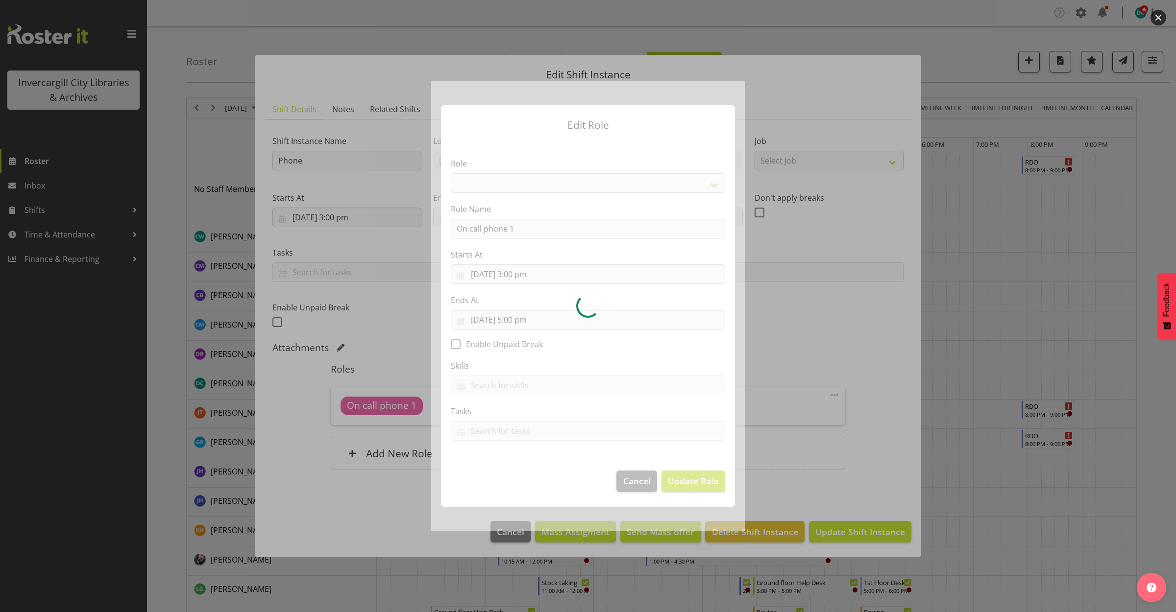
select select "1550"
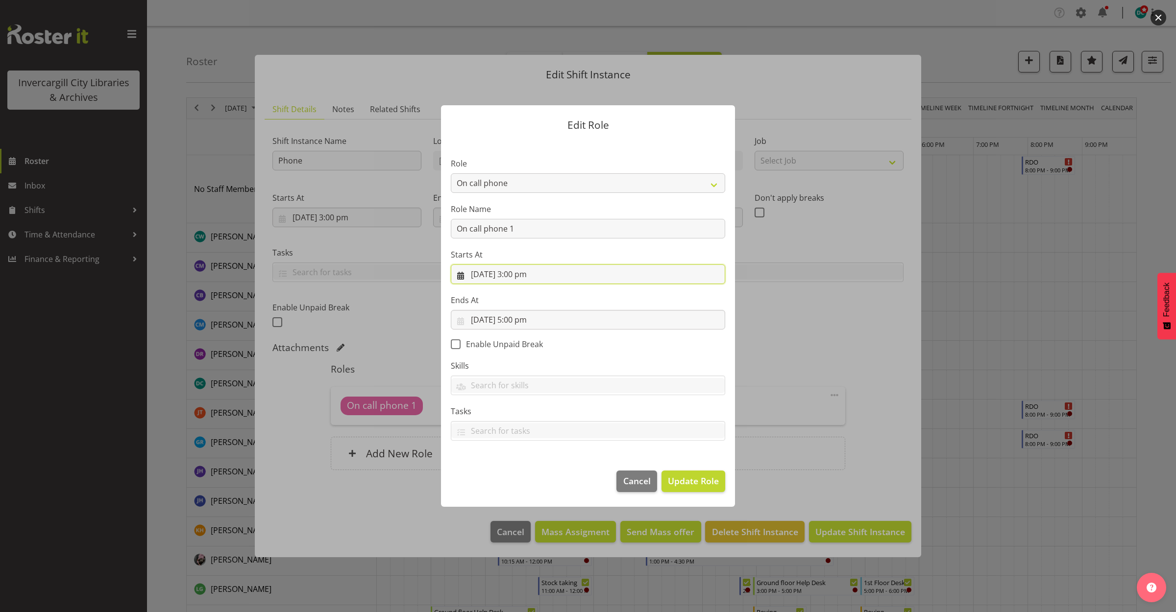
click at [528, 282] on input "[DATE] 3:00 pm" at bounding box center [588, 275] width 274 height 20
click at [554, 484] on select "00 01 02 03 04 05 06 07 08 09 10 11 12 13 14 15 16 17 18 19 20 21 22 23 24 25 2…" at bounding box center [554, 483] width 22 height 20
select select "1"
click at [543, 473] on select "00 01 02 03 04 05 06 07 08 09 10 11 12 13 14 15 16 17 18 19 20 21 22 23 24 25 2…" at bounding box center [554, 483] width 22 height 20
type input "[DATE] 3:01 pm"
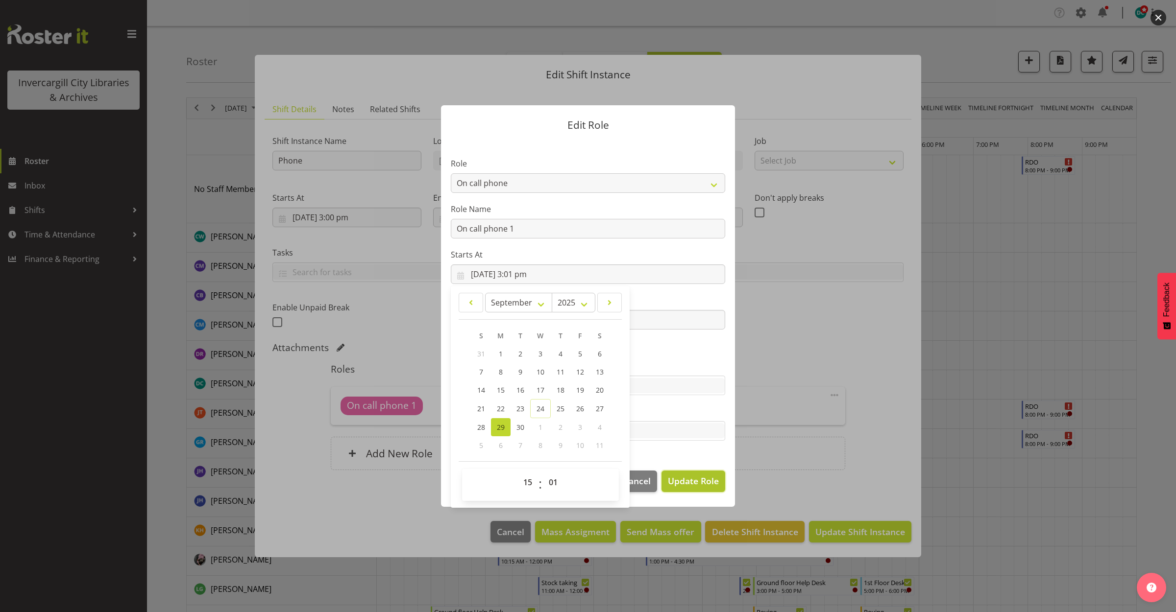
click at [691, 483] on span "Update Role" at bounding box center [693, 481] width 51 height 13
select select
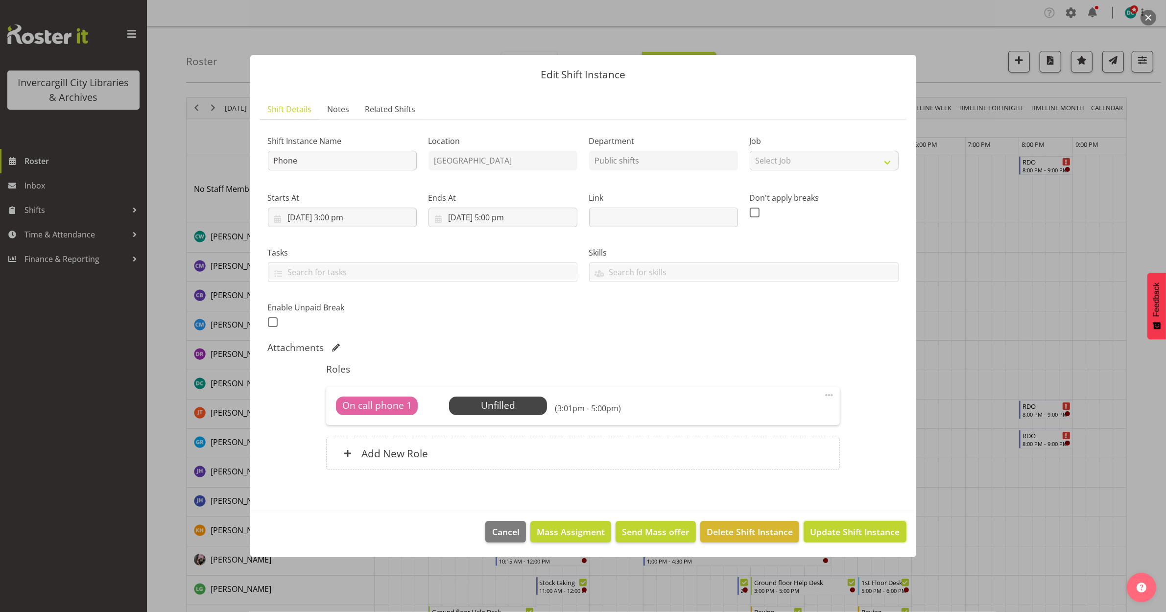
click at [860, 530] on span "Update Shift Instance" at bounding box center [855, 532] width 90 height 13
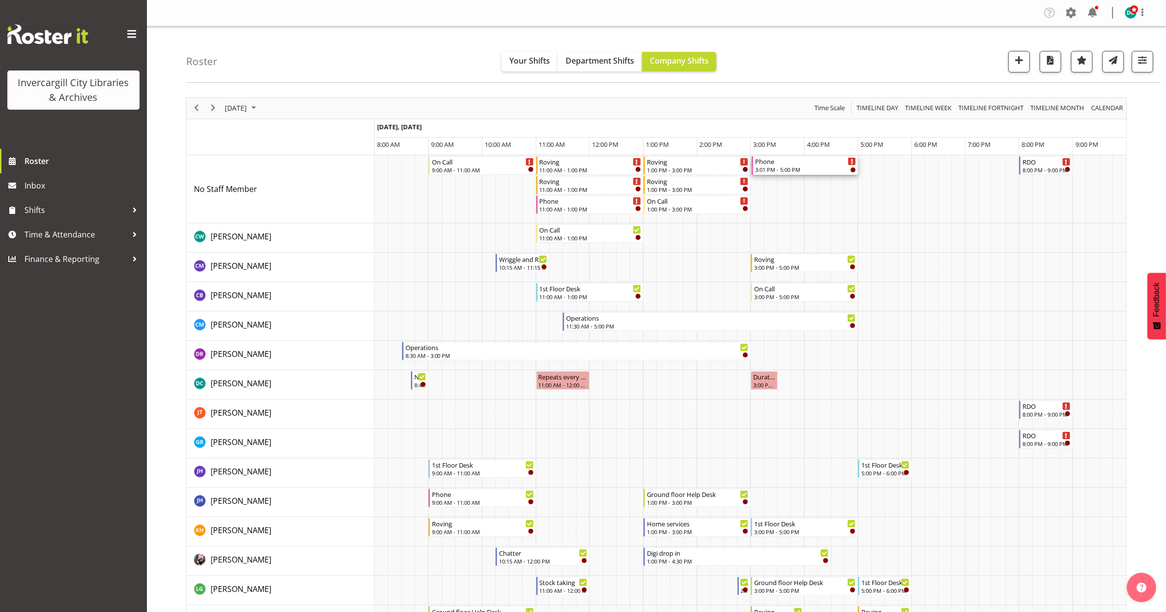
click at [794, 168] on div "3:01 PM - 5:00 PM" at bounding box center [805, 170] width 101 height 8
click at [0, 0] on div at bounding box center [0, 0] width 0 height 0
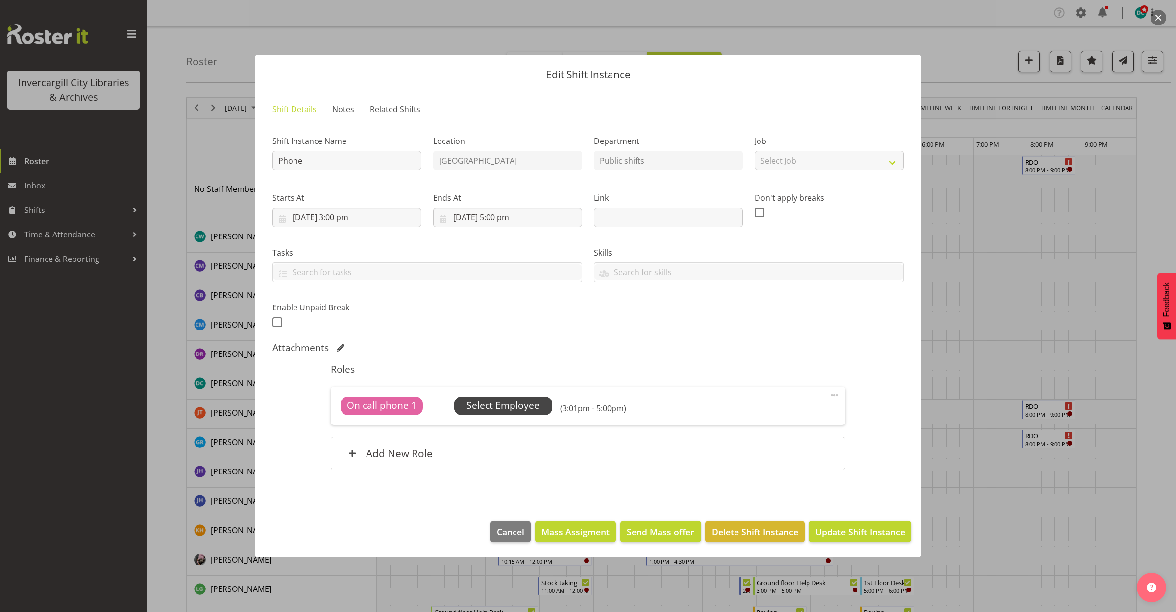
click at [526, 404] on span "Select Employee" at bounding box center [502, 406] width 73 height 14
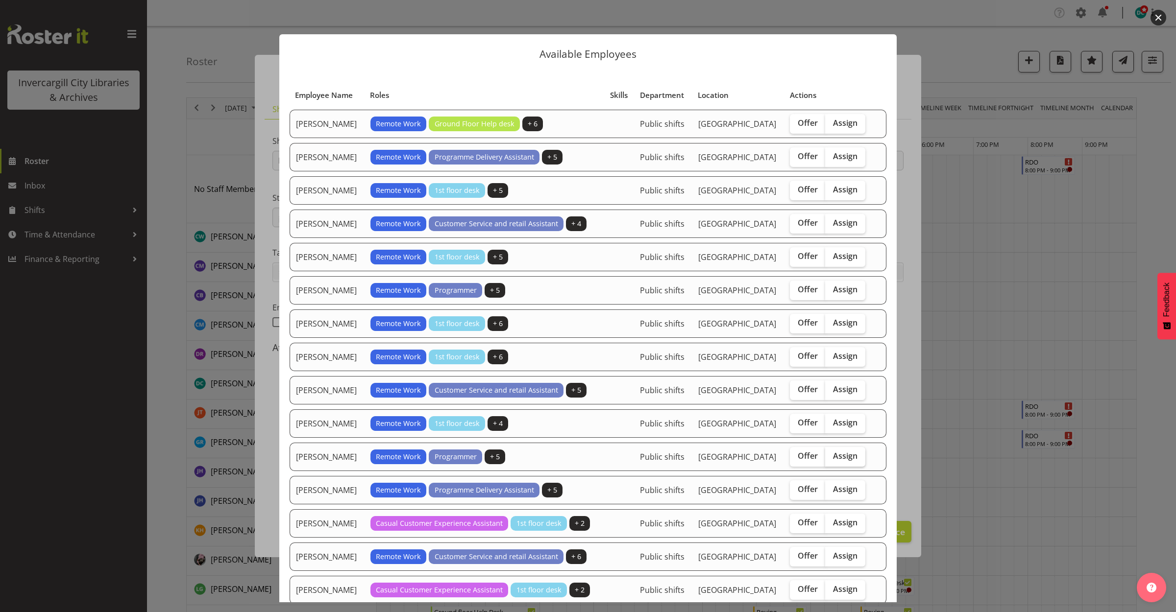
click at [833, 454] on span "Assign" at bounding box center [845, 456] width 24 height 10
click at [829, 454] on input "Assign" at bounding box center [828, 456] width 6 height 6
checkbox input "true"
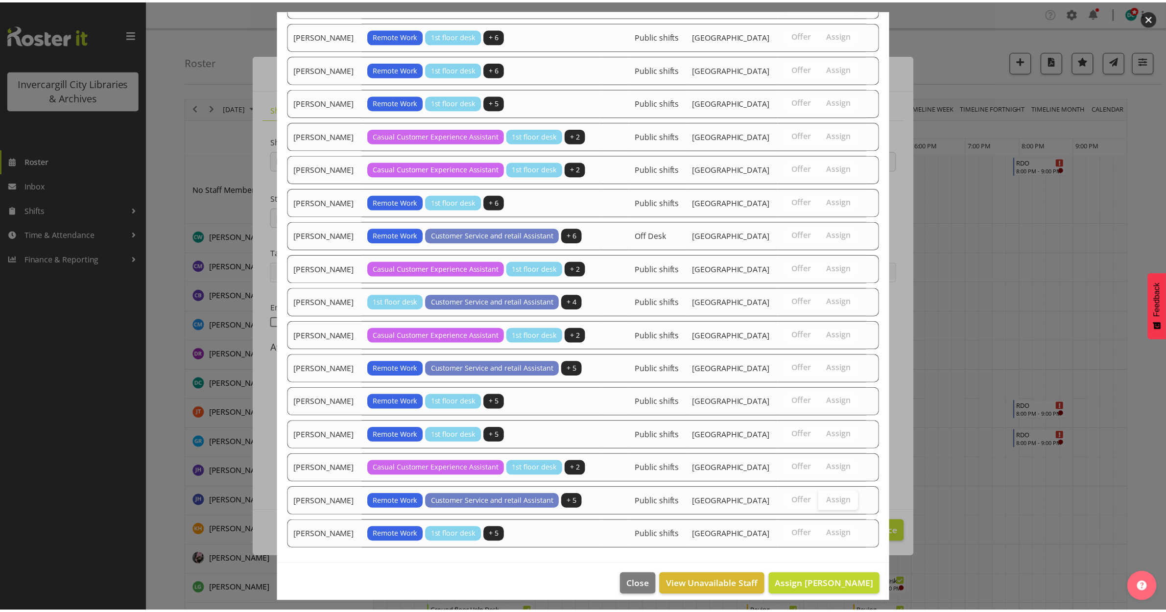
scroll to position [603, 0]
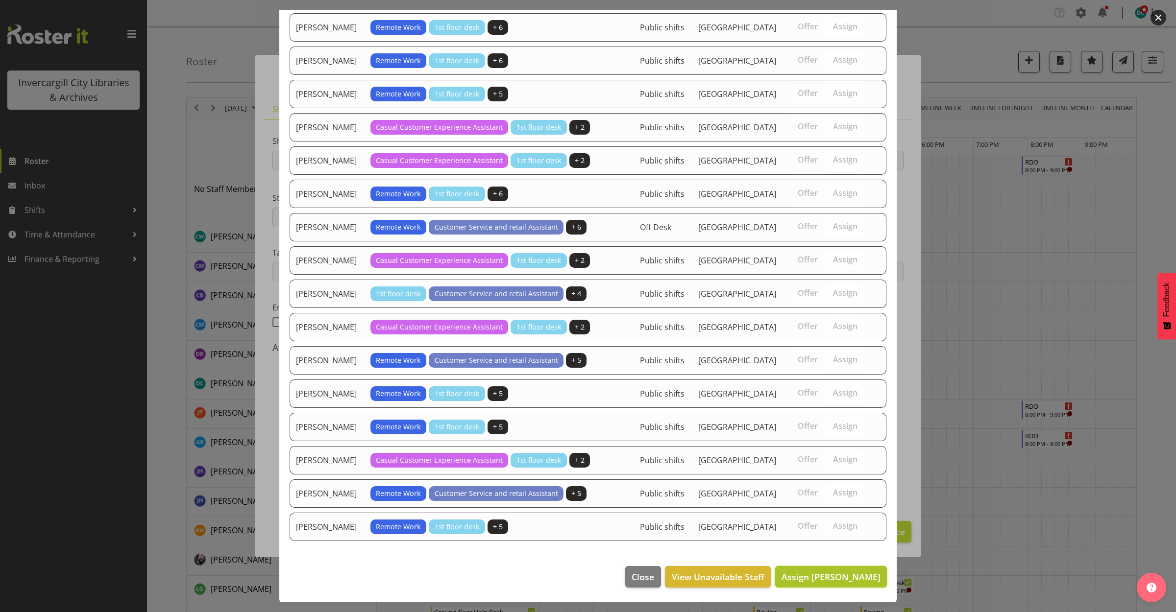
click at [823, 577] on span "Assign [PERSON_NAME]" at bounding box center [830, 577] width 99 height 12
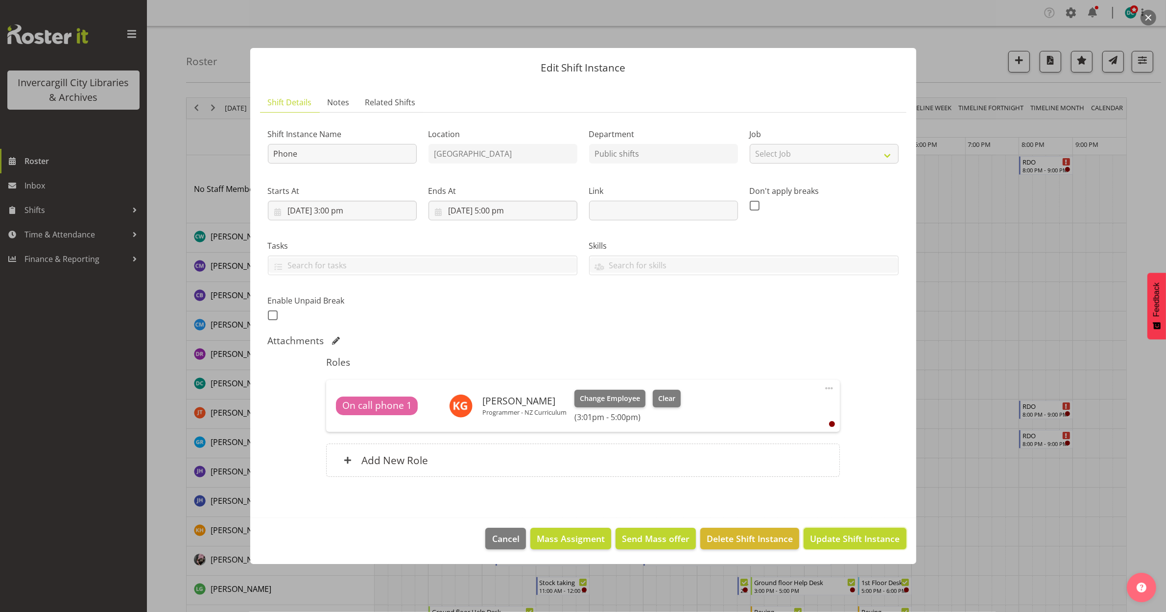
click at [855, 534] on span "Update Shift Instance" at bounding box center [855, 538] width 90 height 13
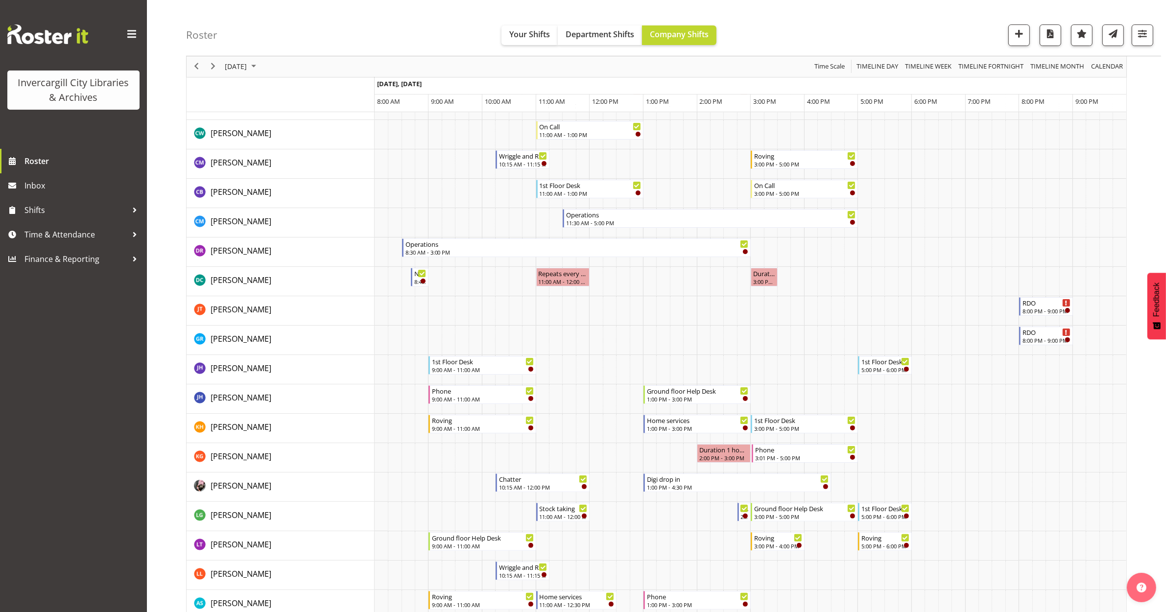
scroll to position [0, 0]
